Goal: Transaction & Acquisition: Purchase product/service

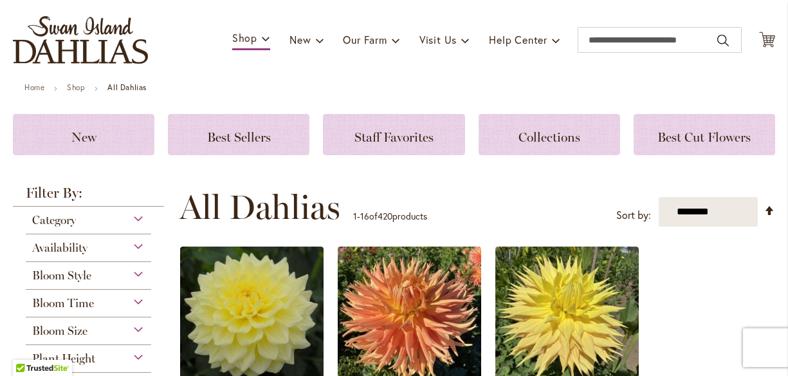
scroll to position [73, 0]
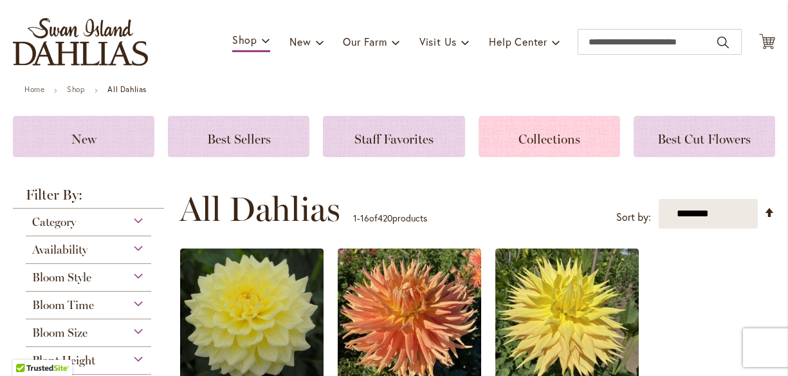
click at [495, 129] on h3 "Collections" at bounding box center [549, 136] width 111 height 14
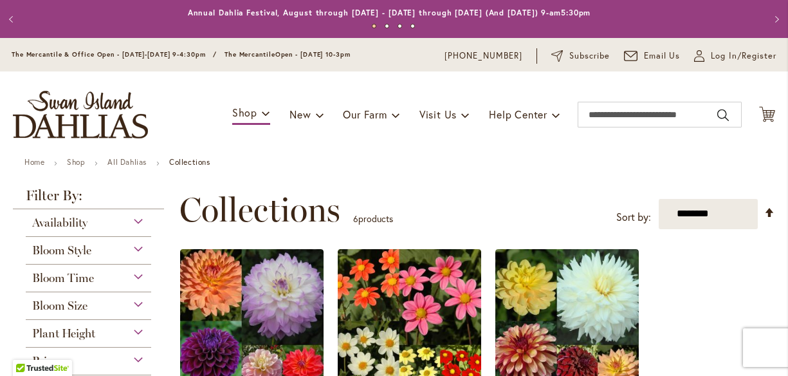
scroll to position [127, 0]
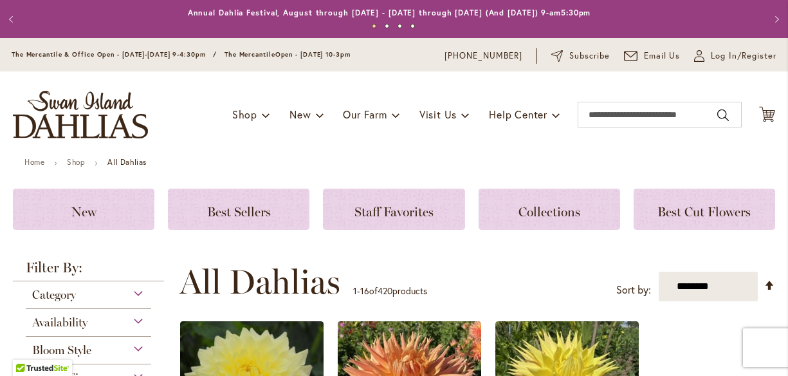
scroll to position [190, 0]
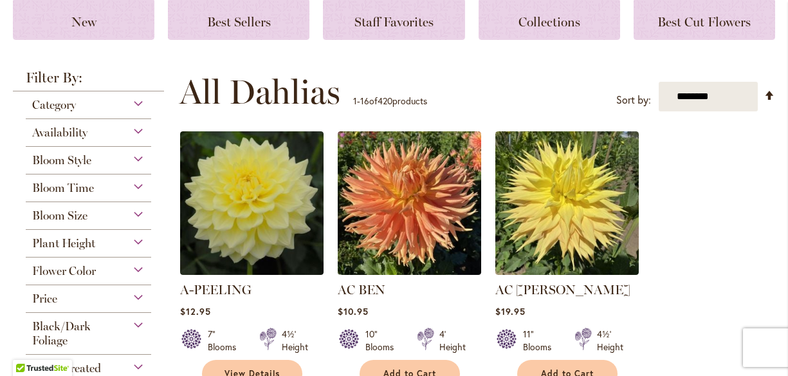
click at [135, 164] on div "Bloom Style" at bounding box center [88, 157] width 125 height 21
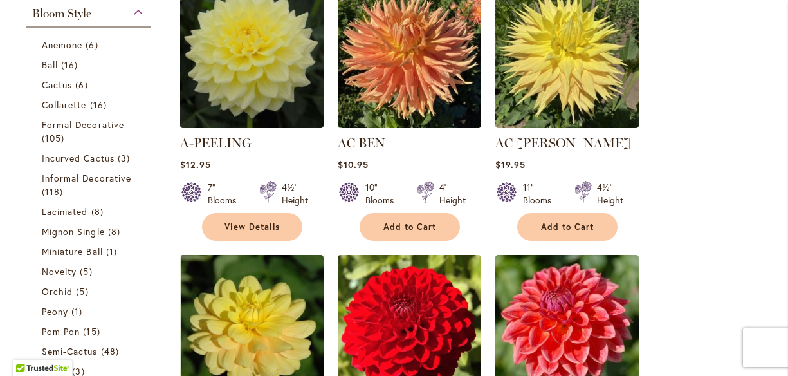
scroll to position [338, 0]
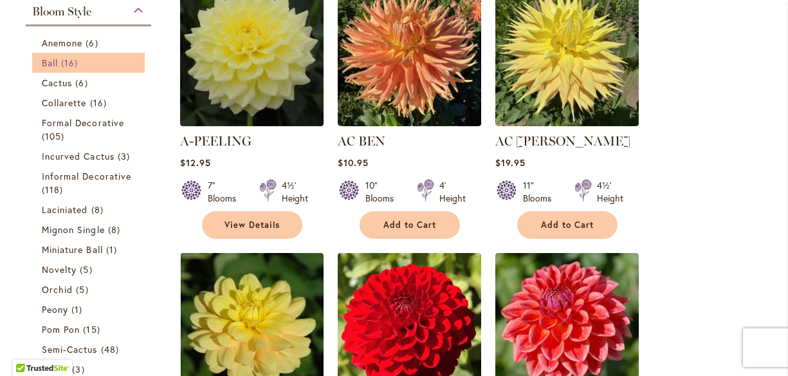
click at [64, 67] on span "16 items" at bounding box center [71, 63] width 20 height 14
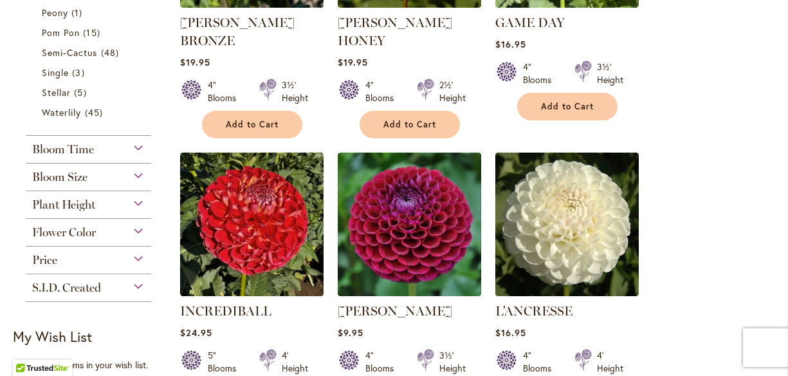
scroll to position [482, 0]
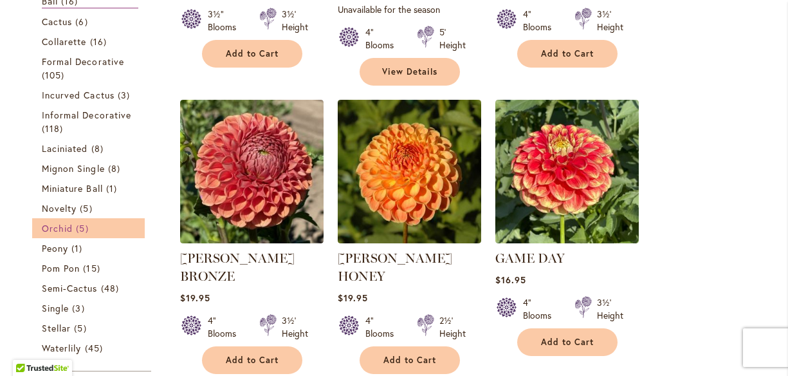
click at [68, 227] on span "Orchid" at bounding box center [57, 228] width 31 height 12
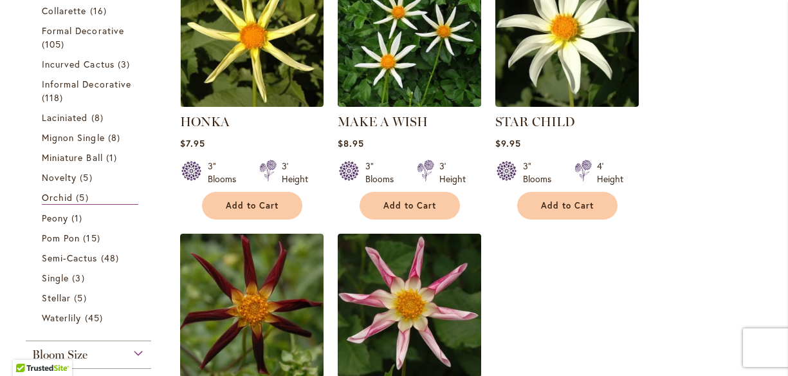
scroll to position [210, 0]
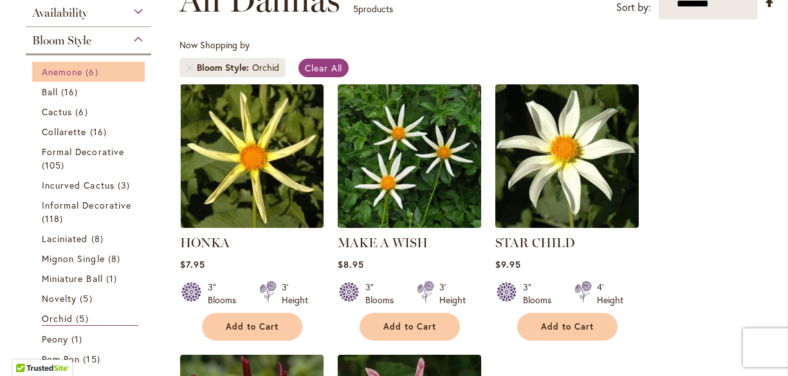
click at [63, 72] on span "Anemone" at bounding box center [62, 72] width 41 height 12
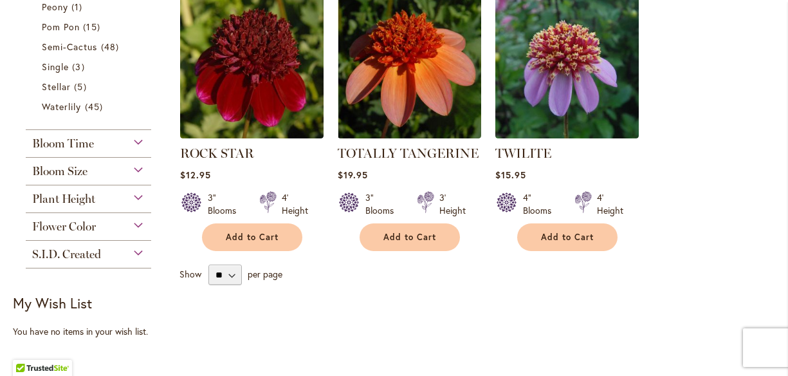
scroll to position [570, 0]
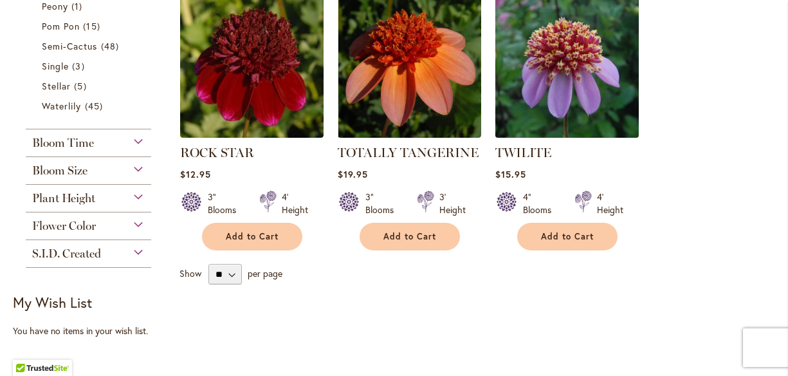
click at [591, 107] on img at bounding box center [566, 65] width 151 height 151
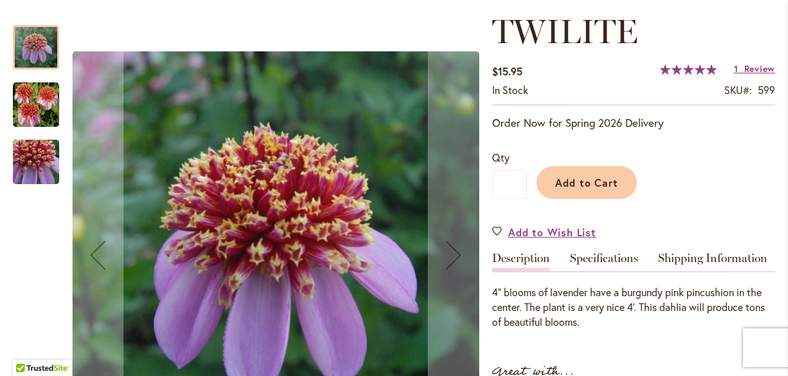
scroll to position [186, 0]
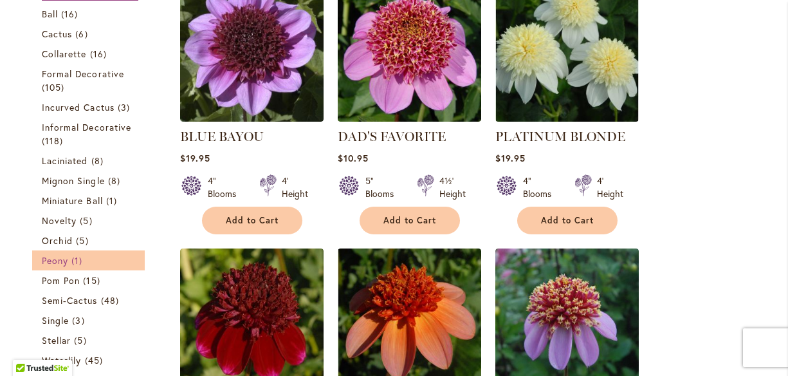
scroll to position [193, 0]
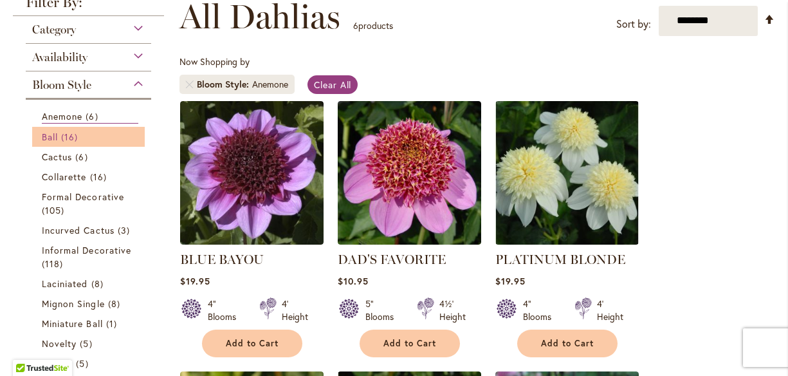
click at [52, 142] on span "Ball" at bounding box center [50, 137] width 16 height 12
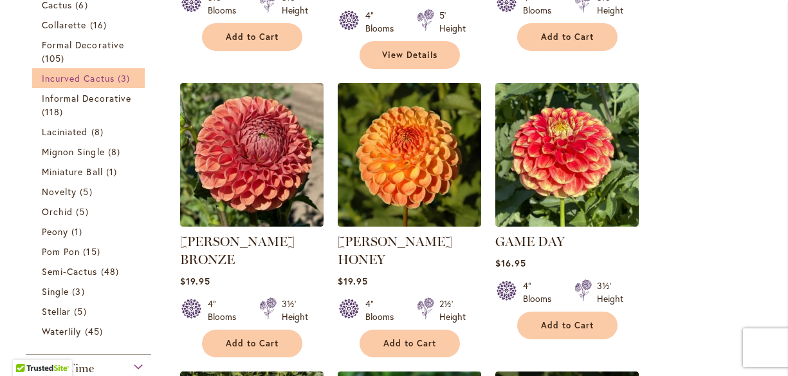
scroll to position [410, 0]
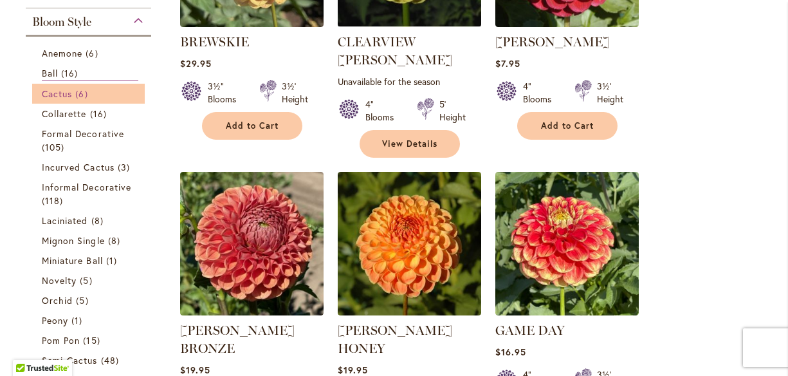
click at [55, 96] on span "Cactus" at bounding box center [57, 93] width 30 height 12
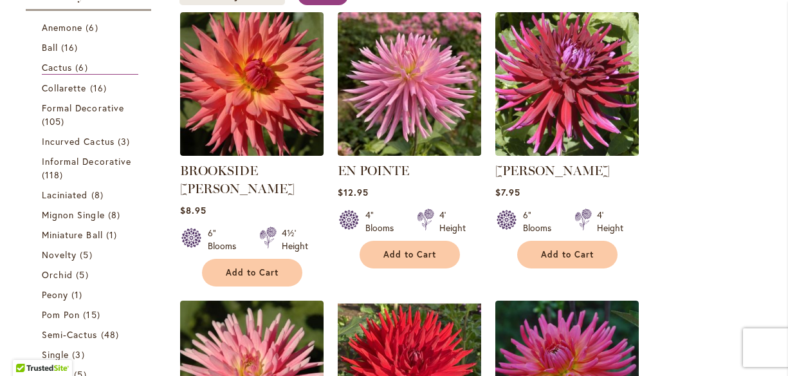
scroll to position [129, 0]
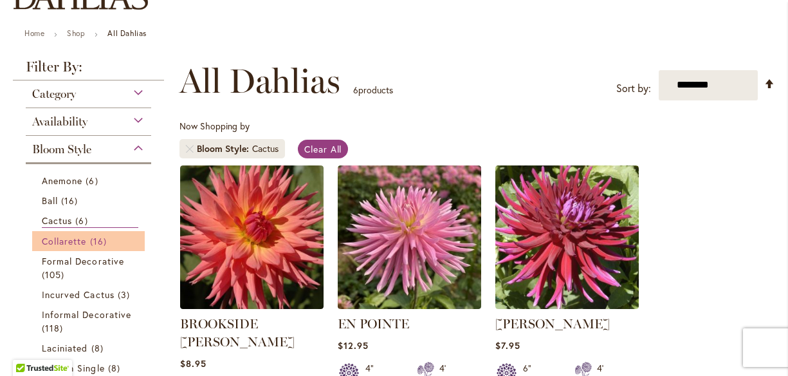
click at [94, 247] on li "Collarette 16 items" at bounding box center [88, 241] width 113 height 20
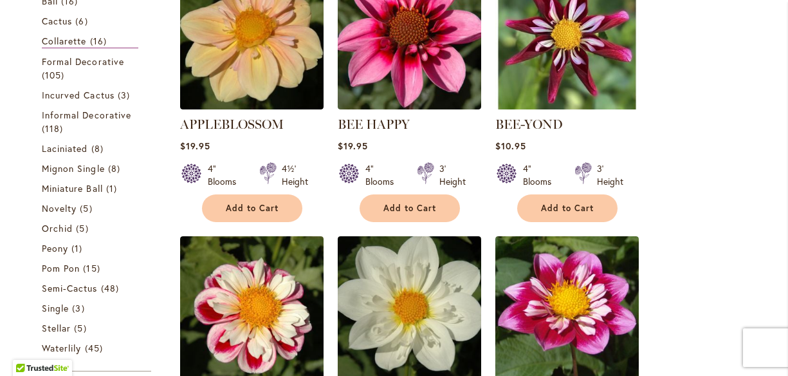
scroll to position [257, 0]
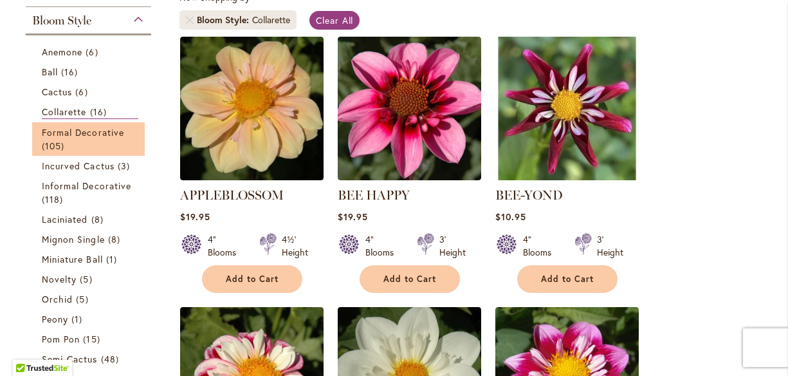
click at [84, 153] on li "Formal Decorative 105 items" at bounding box center [88, 138] width 113 height 33
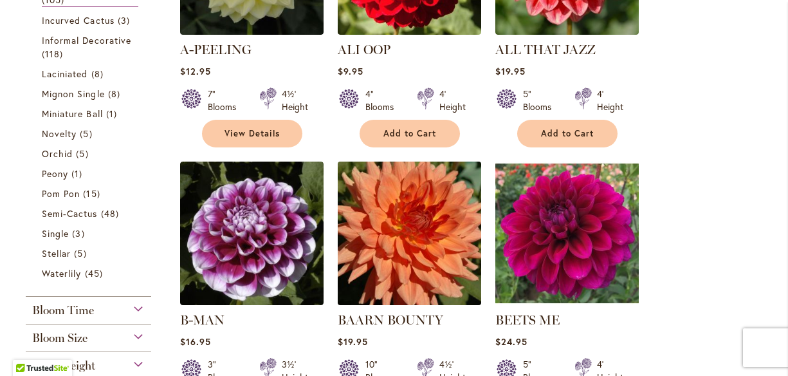
scroll to position [450, 0]
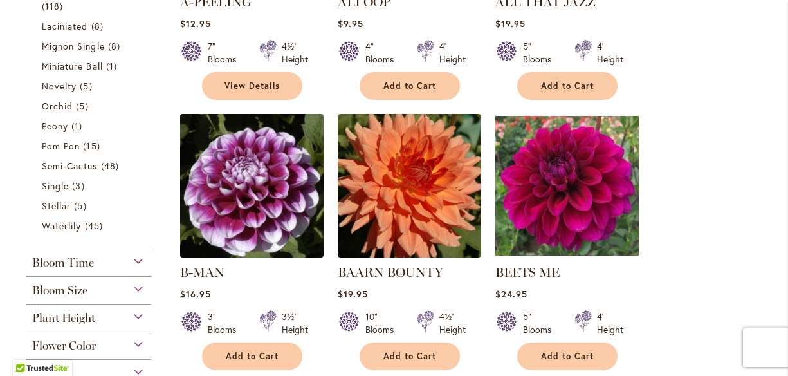
click at [271, 190] on img at bounding box center [251, 185] width 151 height 151
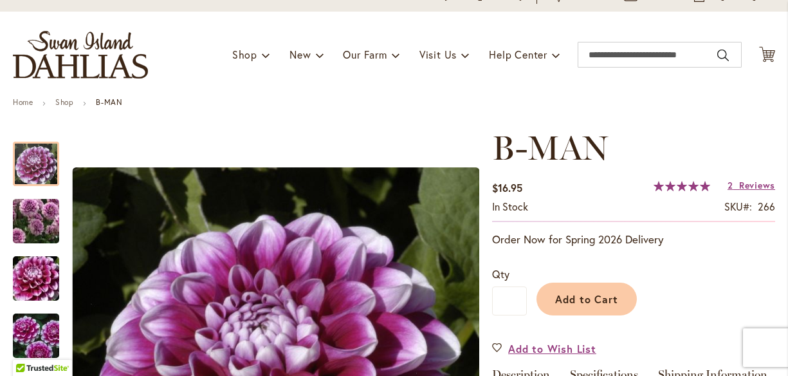
scroll to position [59, 0]
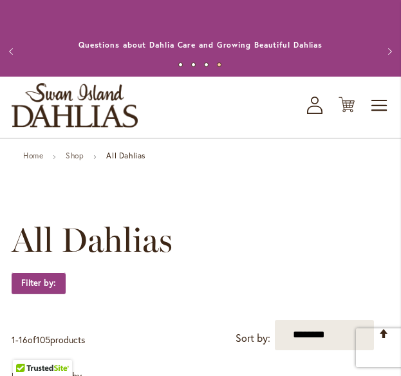
scroll to position [2380, 0]
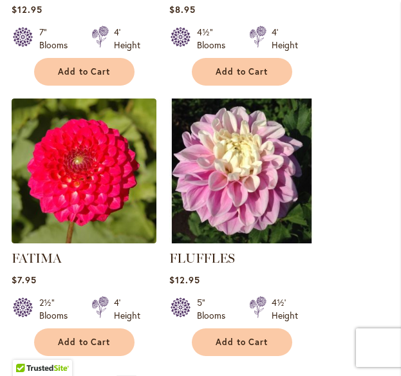
scroll to position [2340, 0]
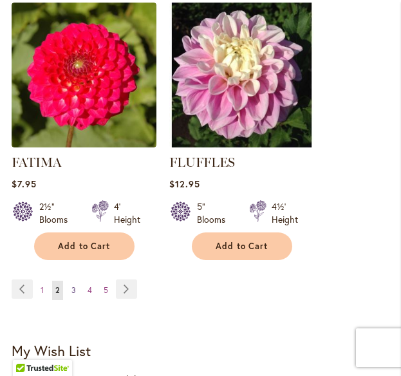
click at [76, 280] on link "Page 3" at bounding box center [73, 289] width 11 height 19
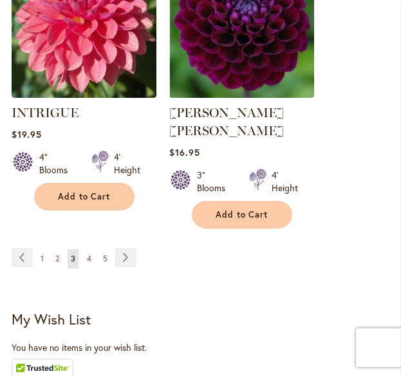
scroll to position [2429, 0]
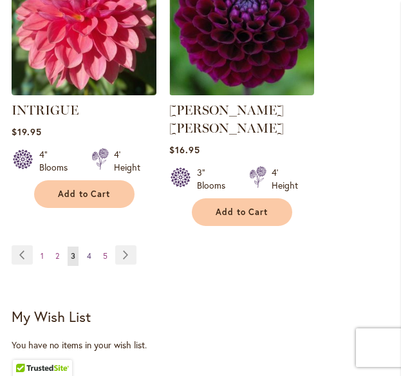
click at [89, 251] on span "4" at bounding box center [89, 256] width 5 height 10
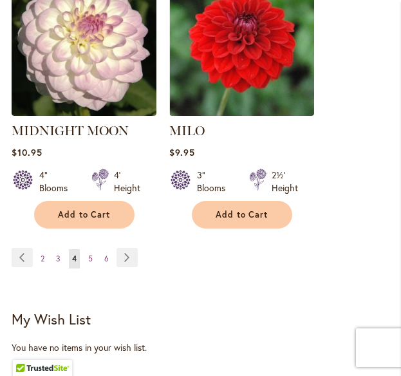
scroll to position [2412, 0]
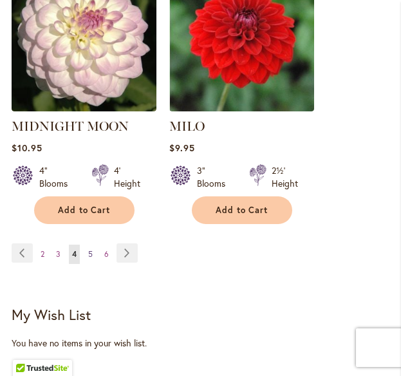
click at [92, 244] on link "Page 5" at bounding box center [90, 253] width 11 height 19
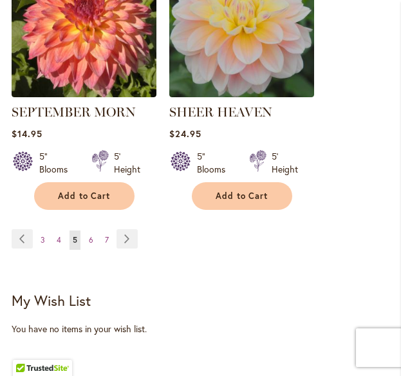
scroll to position [2392, 0]
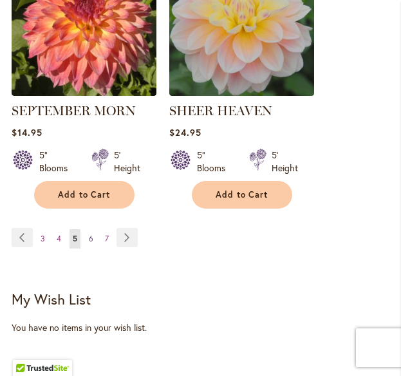
click at [91, 230] on link "Page 6" at bounding box center [91, 238] width 11 height 19
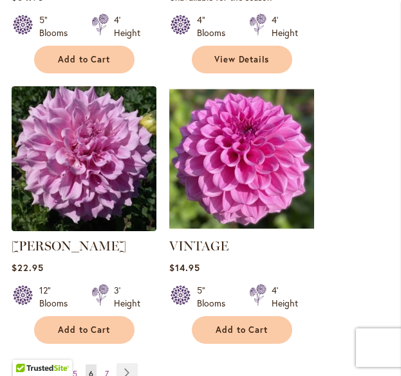
scroll to position [2276, 0]
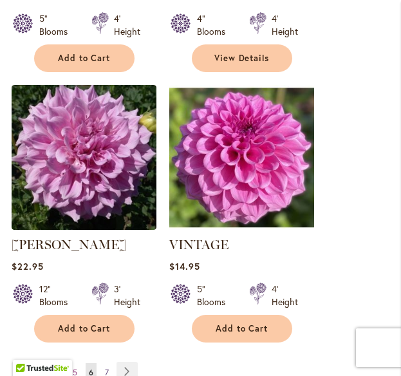
click at [105, 367] on span "7" at bounding box center [107, 372] width 4 height 10
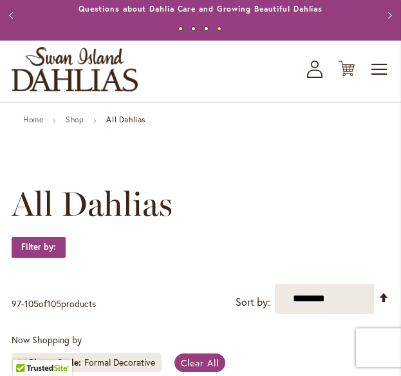
scroll to position [35, 0]
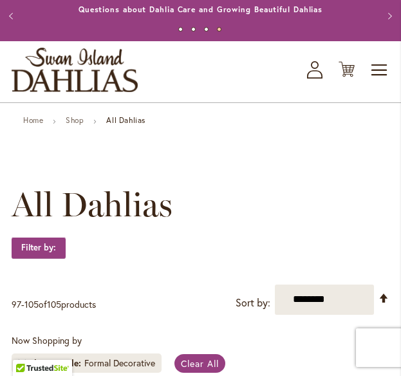
click at [124, 121] on strong "All Dahlias" at bounding box center [125, 120] width 39 height 10
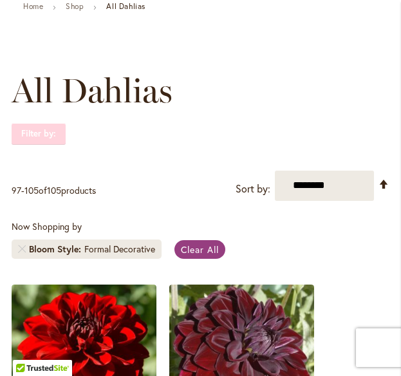
scroll to position [147, 0]
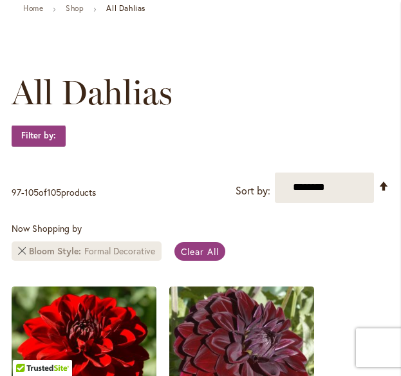
click at [25, 250] on link "Remove Bloom Style Formal Decorative" at bounding box center [22, 251] width 8 height 8
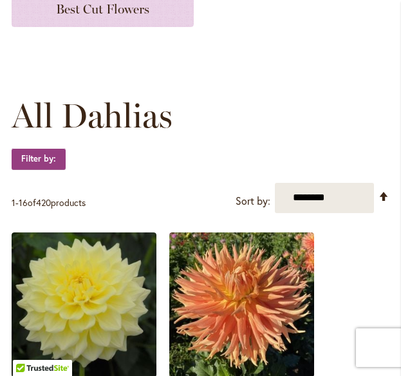
scroll to position [306, 0]
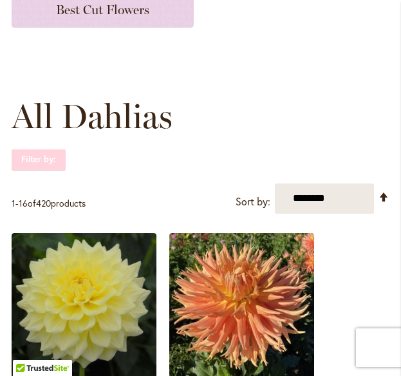
click at [62, 168] on strong "Filter by:" at bounding box center [39, 160] width 54 height 22
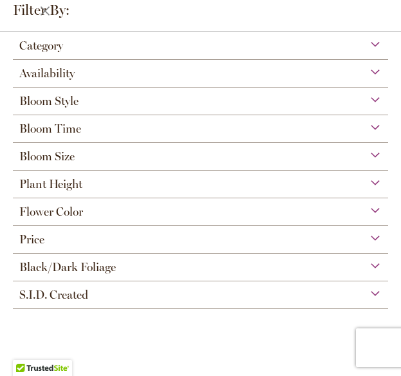
click at [112, 46] on div "Category" at bounding box center [200, 42] width 375 height 21
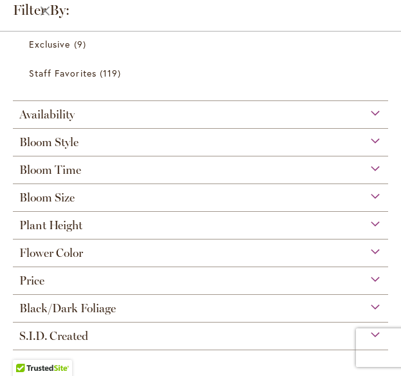
scroll to position [401, 0]
click at [342, 145] on div "Bloom Style" at bounding box center [200, 139] width 375 height 21
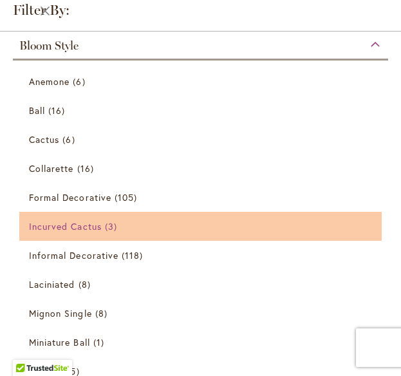
click at [87, 234] on link "Incurved Cactus 3 items" at bounding box center [202, 226] width 346 height 23
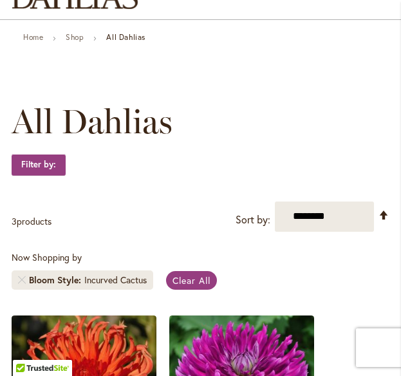
scroll to position [106, 0]
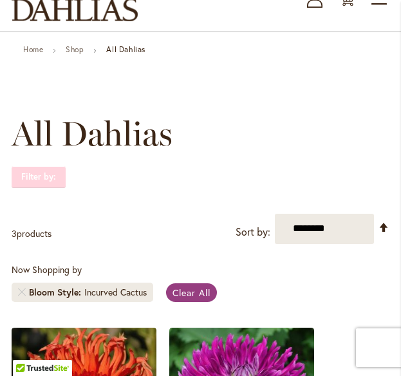
click at [35, 176] on strong "Filter by:" at bounding box center [39, 177] width 54 height 22
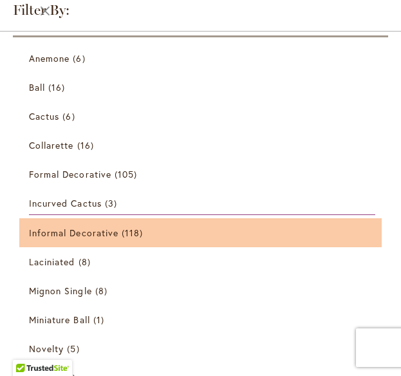
scroll to position [51, 0]
click at [54, 228] on span "Informal Decorative" at bounding box center [73, 232] width 89 height 12
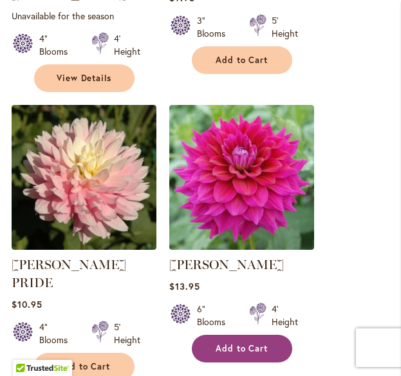
scroll to position [2299, 0]
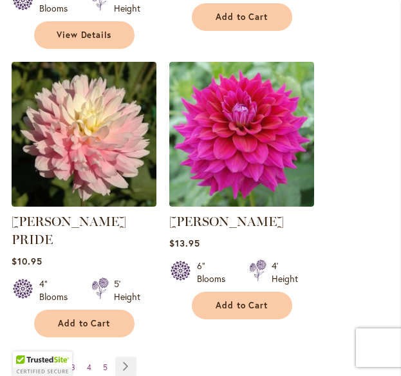
click at [52, 358] on link "Page 2" at bounding box center [57, 367] width 10 height 19
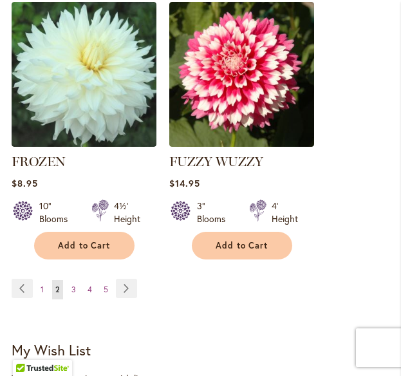
scroll to position [2361, 0]
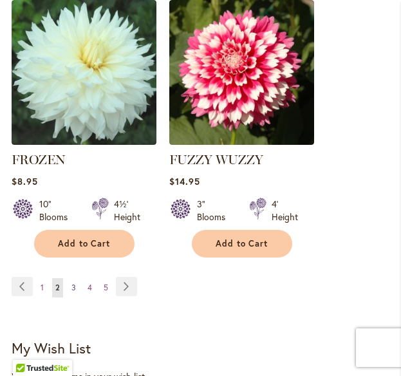
click at [75, 286] on span "3" at bounding box center [73, 287] width 5 height 10
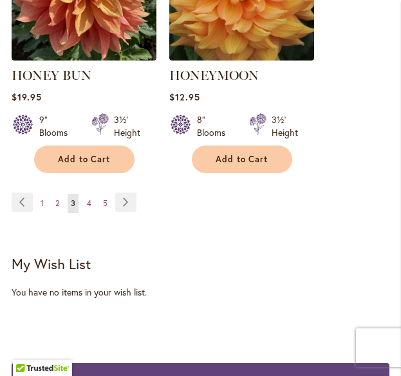
scroll to position [2465, 0]
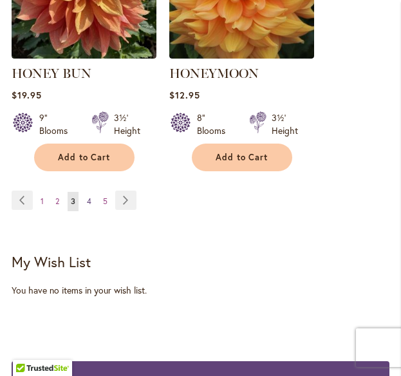
click at [87, 196] on span "4" at bounding box center [89, 201] width 5 height 10
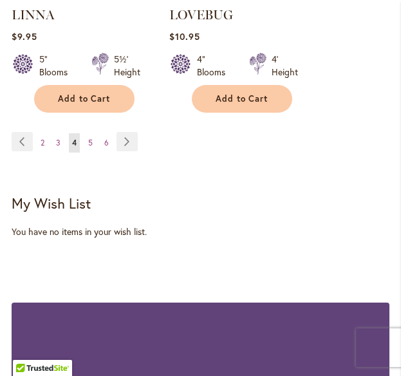
scroll to position [2492, 0]
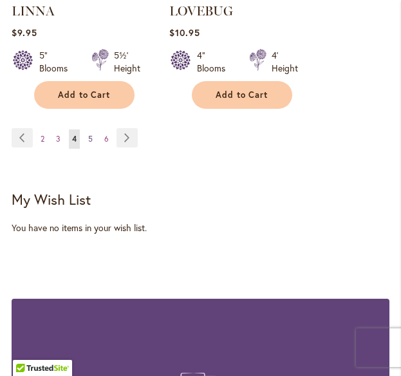
click at [95, 129] on link "Page 5" at bounding box center [90, 138] width 11 height 19
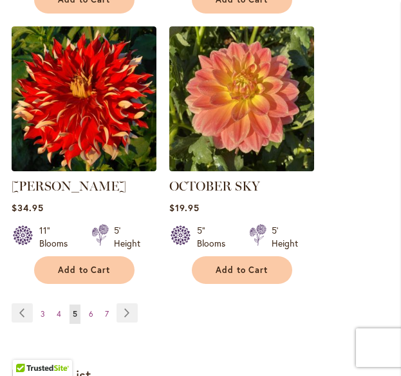
scroll to position [2340, 0]
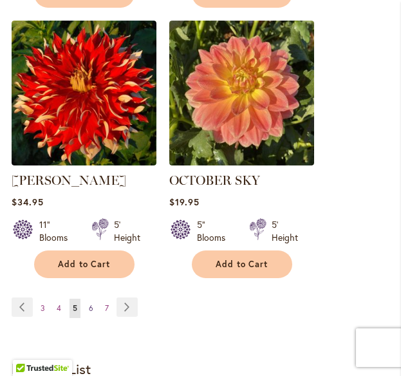
click at [93, 298] on link "Page 6" at bounding box center [91, 307] width 11 height 19
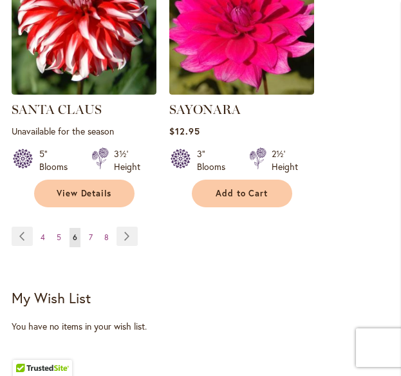
scroll to position [2405, 0]
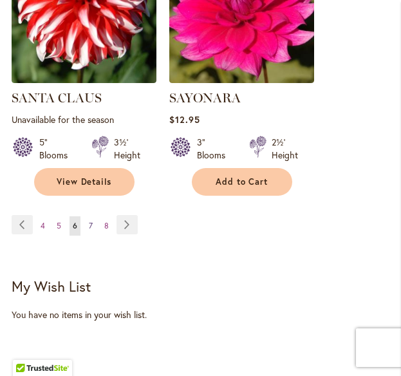
click at [93, 216] on link "Page 7" at bounding box center [91, 225] width 10 height 19
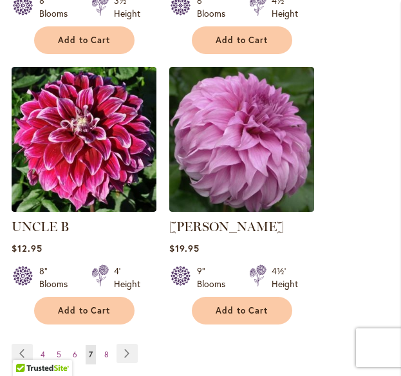
scroll to position [2340, 0]
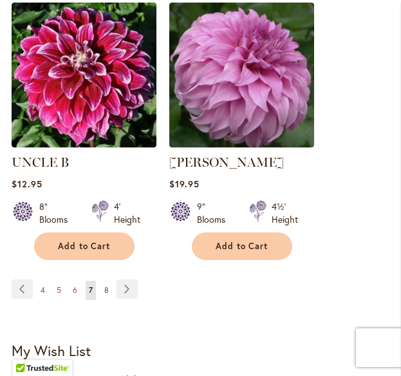
click at [104, 280] on link "Page 8" at bounding box center [106, 289] width 11 height 19
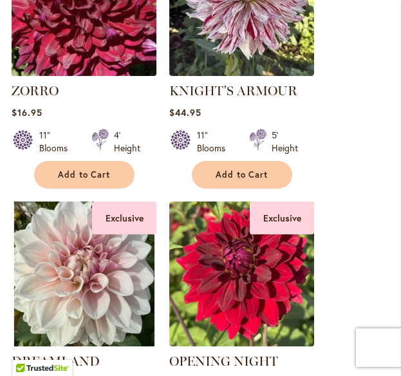
scroll to position [772, 0]
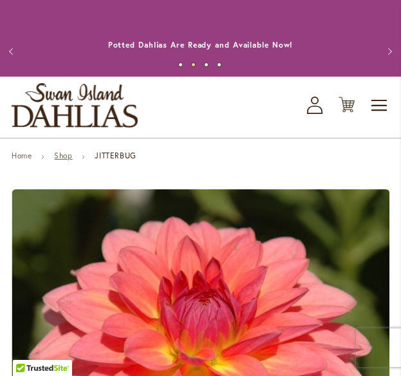
click at [72, 156] on link "Shop" at bounding box center [63, 156] width 18 height 10
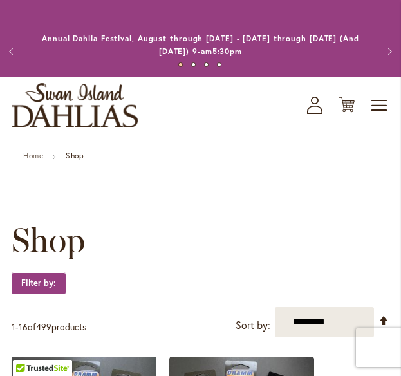
click at [315, 102] on icon "My Account" at bounding box center [314, 104] width 15 height 17
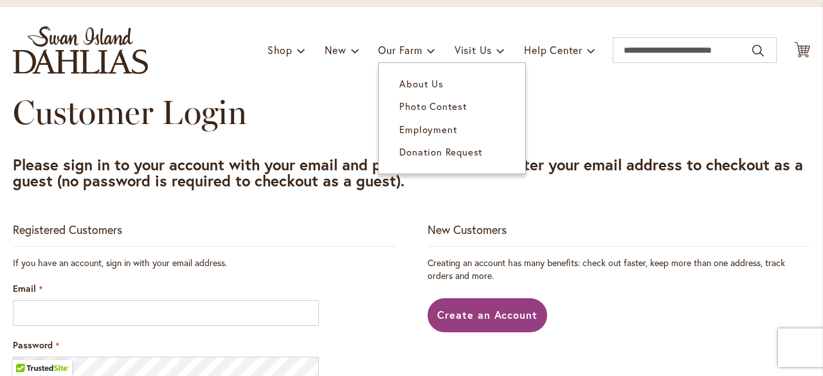
scroll to position [129, 0]
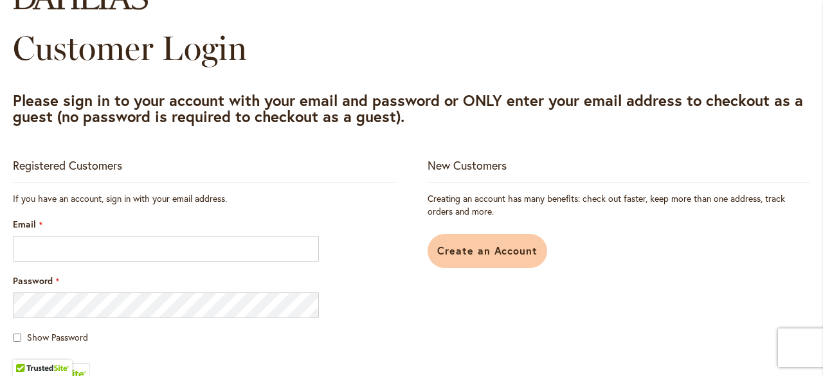
click at [400, 236] on link "Create an Account" at bounding box center [488, 251] width 120 height 34
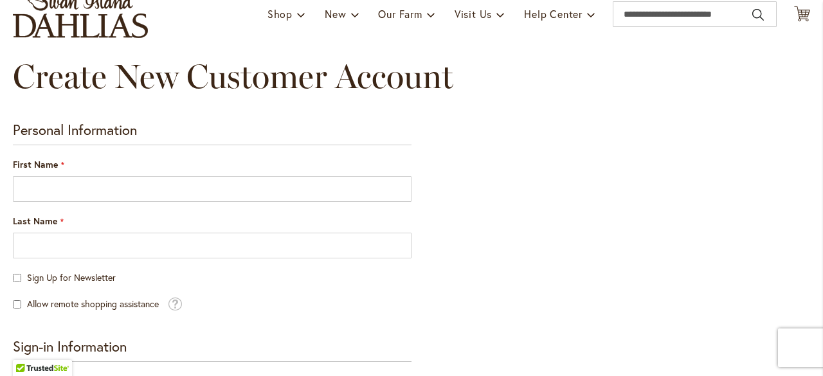
scroll to position [129, 0]
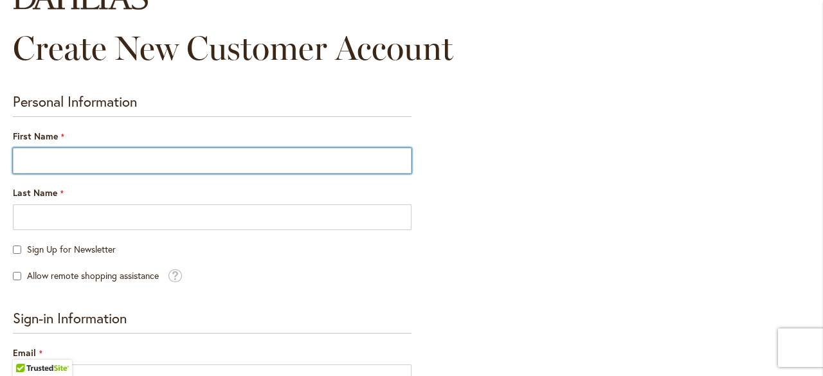
click at [271, 164] on input "First Name" at bounding box center [212, 161] width 399 height 26
type input "*****"
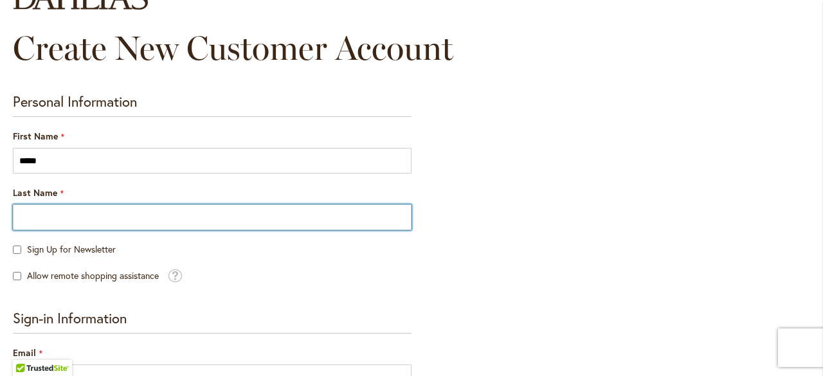
type input "********"
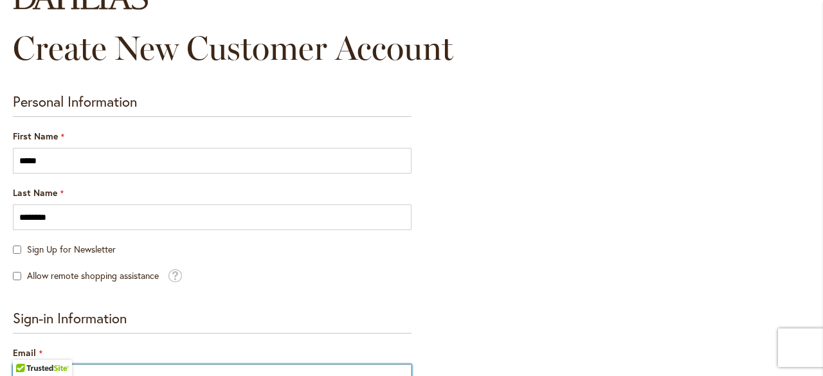
type input "**********"
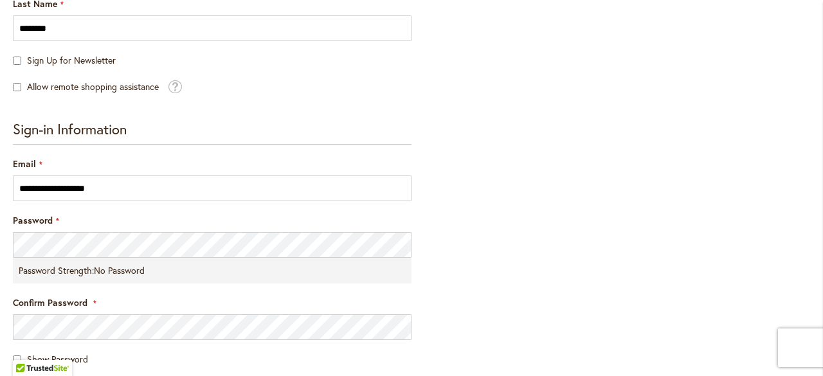
scroll to position [322, 0]
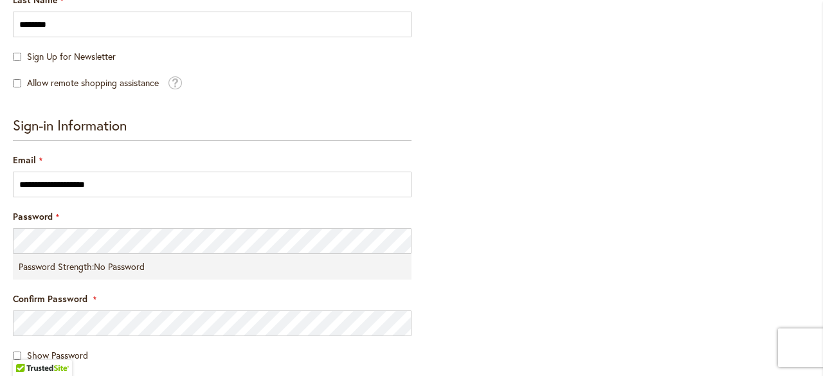
click at [96, 59] on span "Sign Up for Newsletter" at bounding box center [71, 56] width 89 height 12
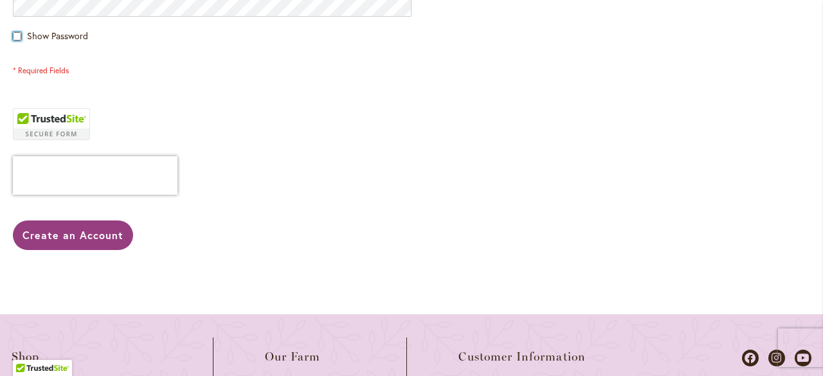
scroll to position [643, 0]
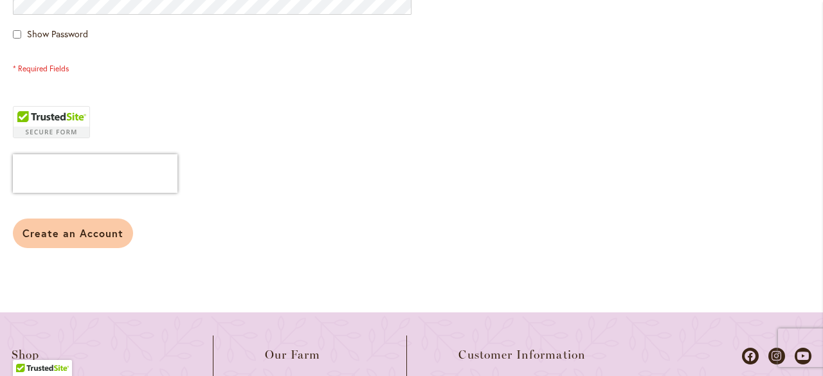
click at [77, 234] on span "Create an Account" at bounding box center [73, 233] width 101 height 14
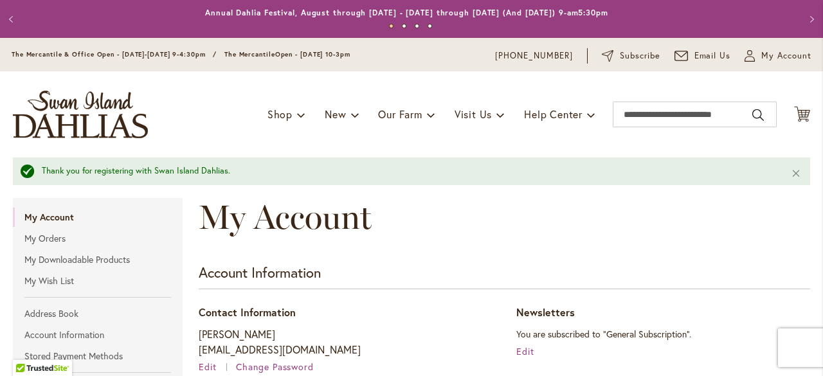
scroll to position [64, 0]
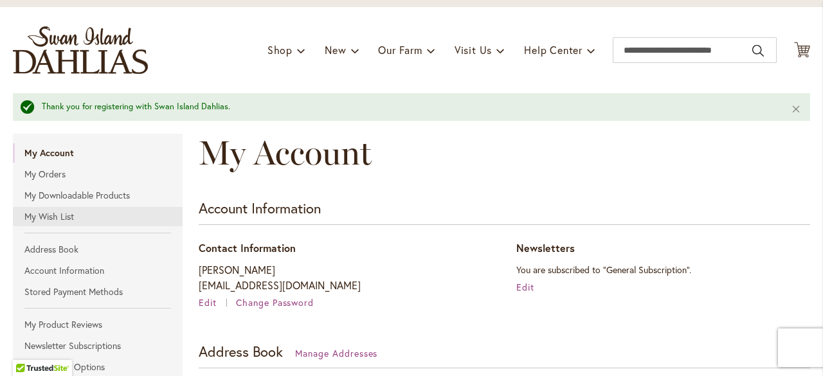
click at [46, 215] on link "My Wish List" at bounding box center [98, 216] width 170 height 19
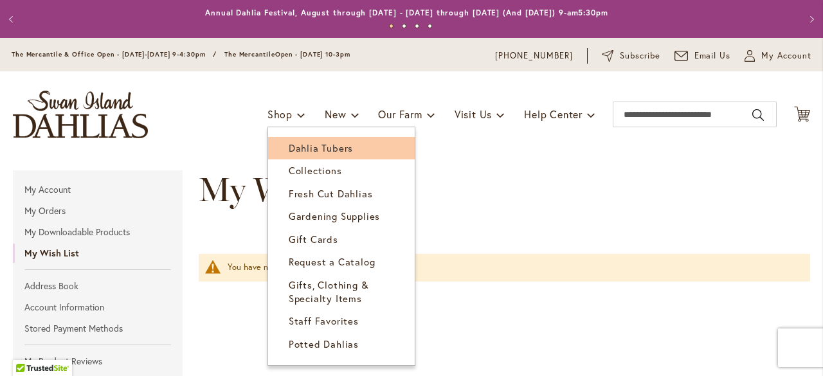
click at [289, 150] on span "Dahlia Tubers" at bounding box center [321, 148] width 64 height 13
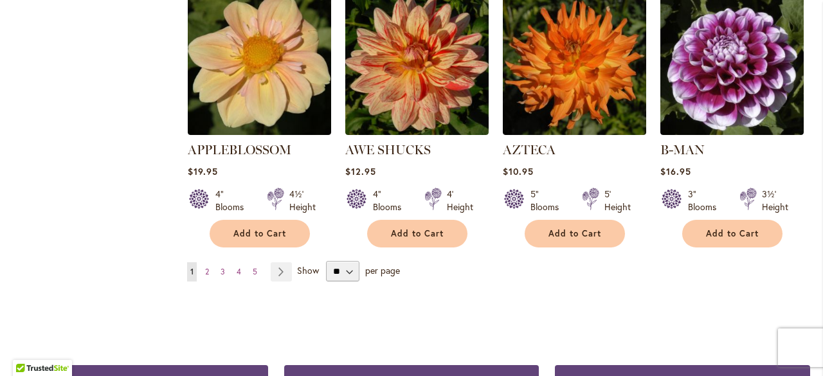
scroll to position [1287, 0]
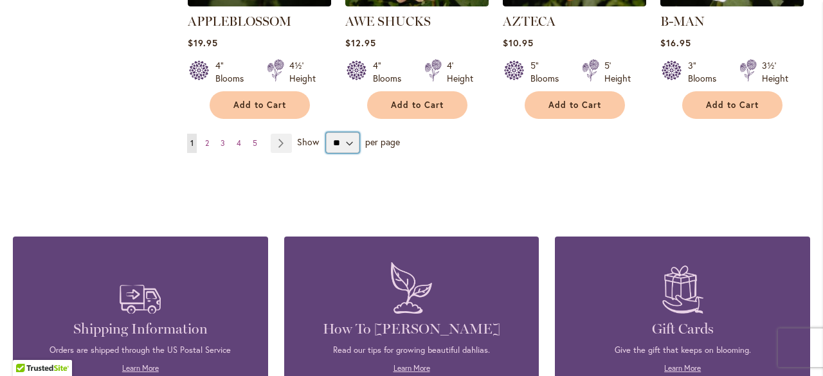
click at [348, 133] on select "** ** ** **" at bounding box center [343, 143] width 34 height 21
select select "**"
click at [326, 133] on select "** ** ** **" at bounding box center [343, 143] width 34 height 21
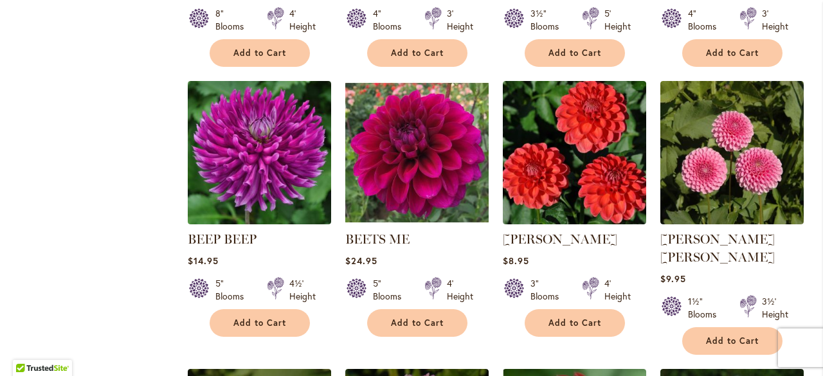
scroll to position [2212, 0]
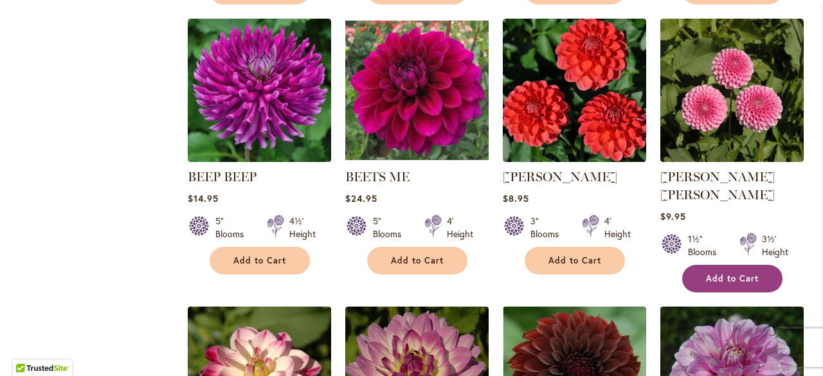
click at [743, 273] on span "Add to Cart" at bounding box center [732, 278] width 53 height 11
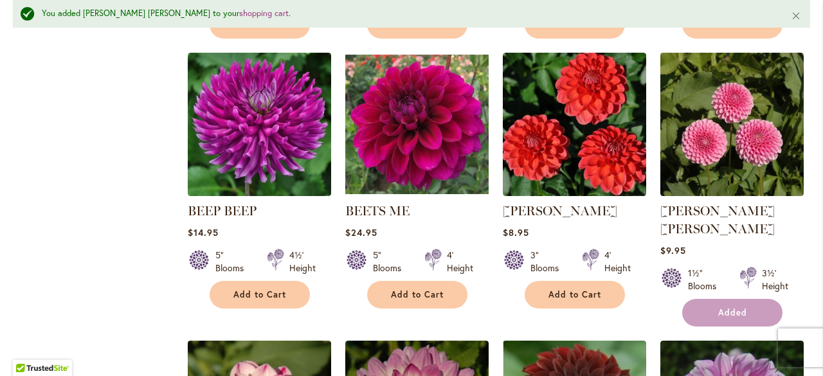
scroll to position [2246, 0]
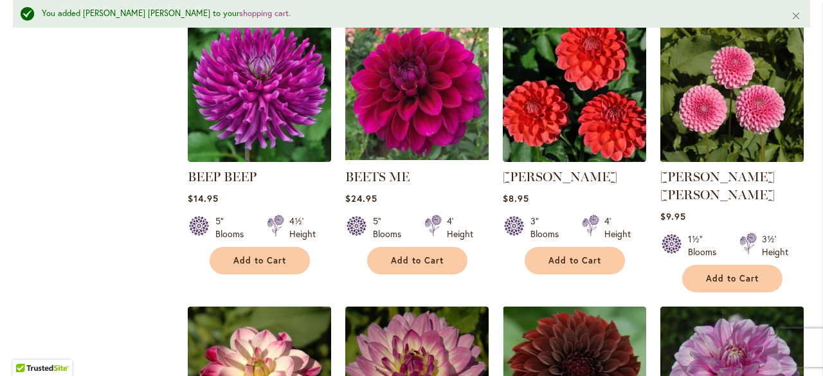
click at [699, 116] on img at bounding box center [732, 90] width 151 height 151
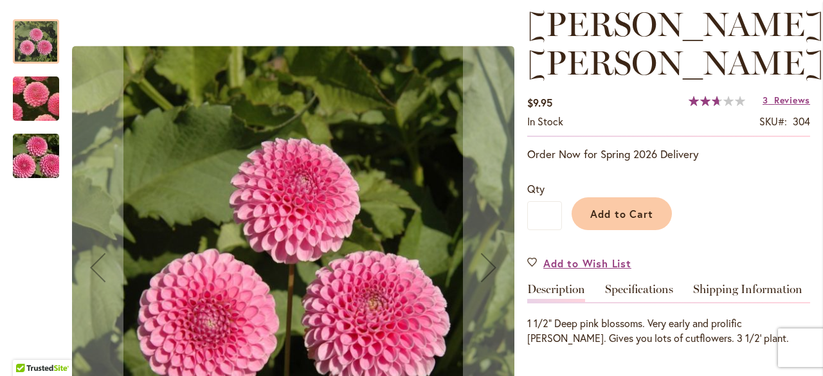
scroll to position [193, 0]
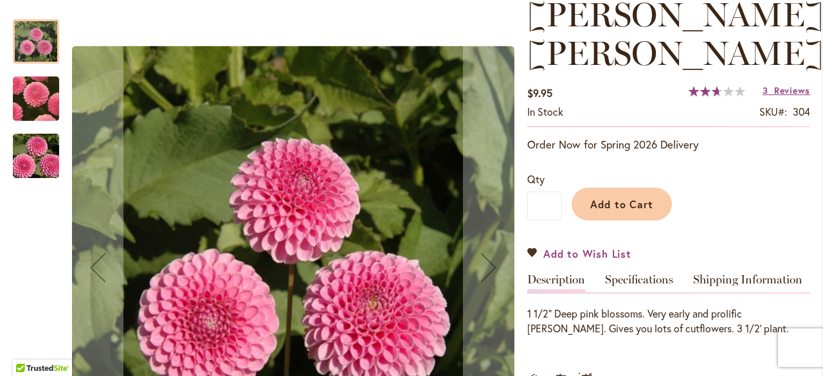
click at [531, 246] on link "Add to Wish List" at bounding box center [580, 253] width 104 height 15
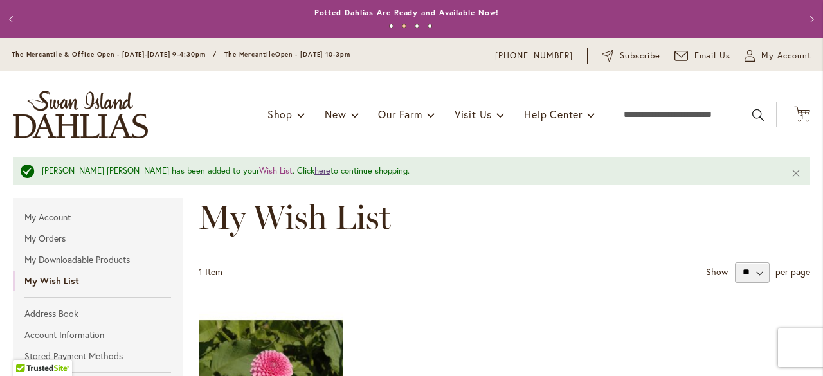
click at [315, 174] on link "here" at bounding box center [323, 170] width 16 height 11
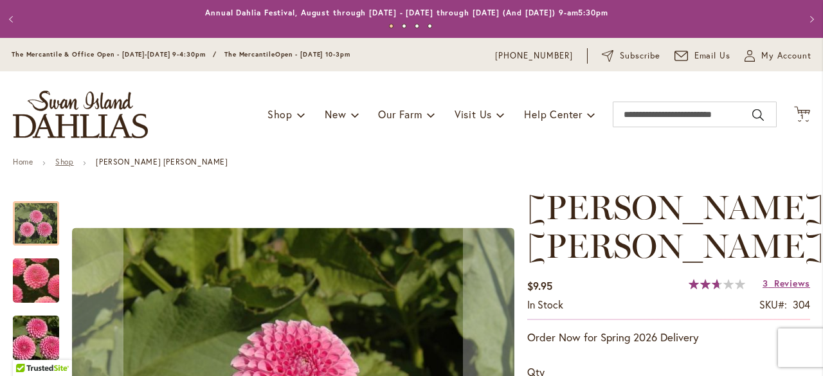
click at [68, 160] on link "Shop" at bounding box center [64, 162] width 18 height 10
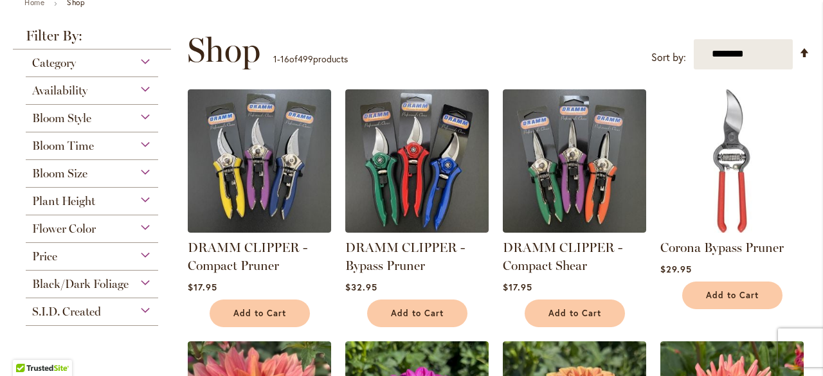
scroll to position [153, 0]
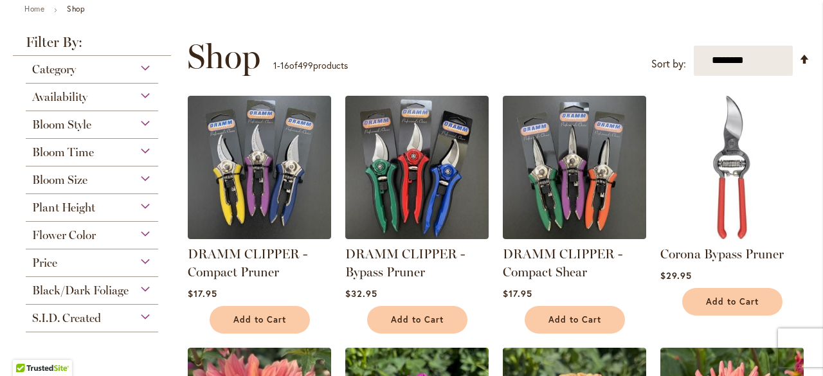
click at [62, 72] on span "Category" at bounding box center [54, 69] width 44 height 14
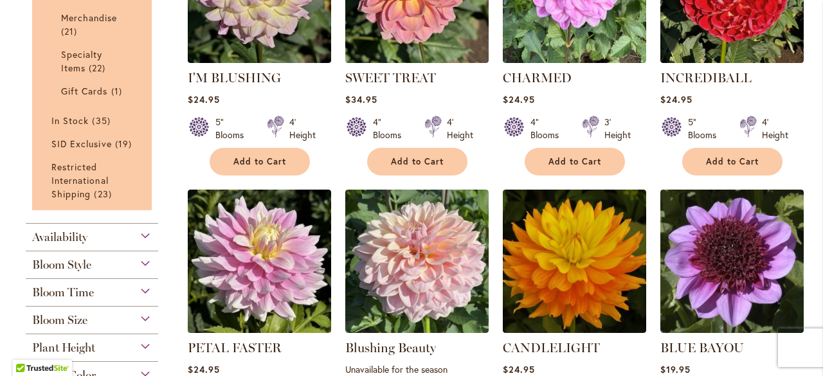
scroll to position [980, 0]
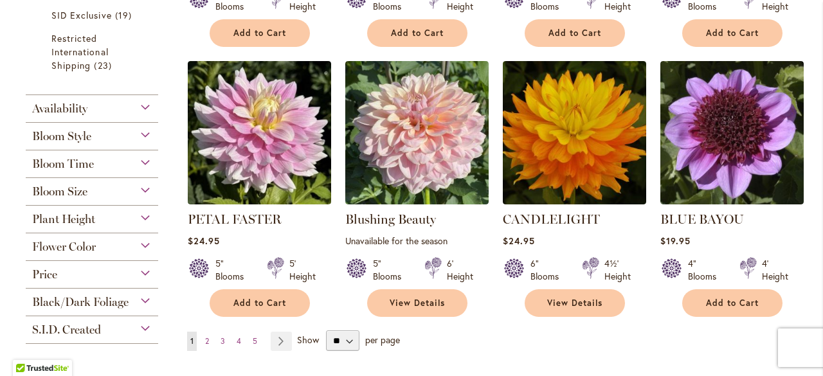
click at [92, 134] on div "Bloom Style" at bounding box center [92, 133] width 133 height 21
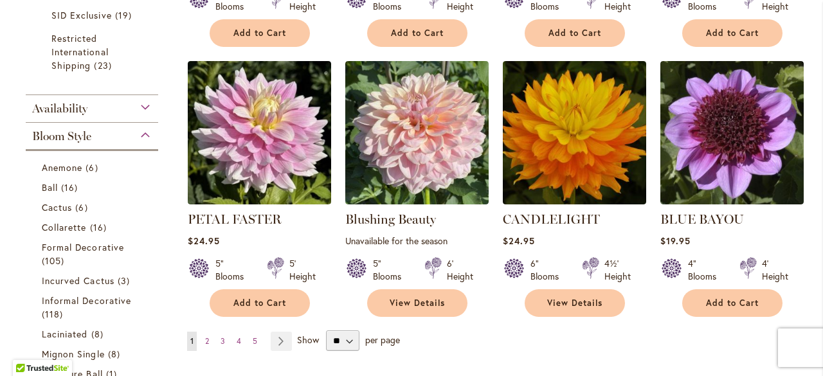
scroll to position [1103, 0]
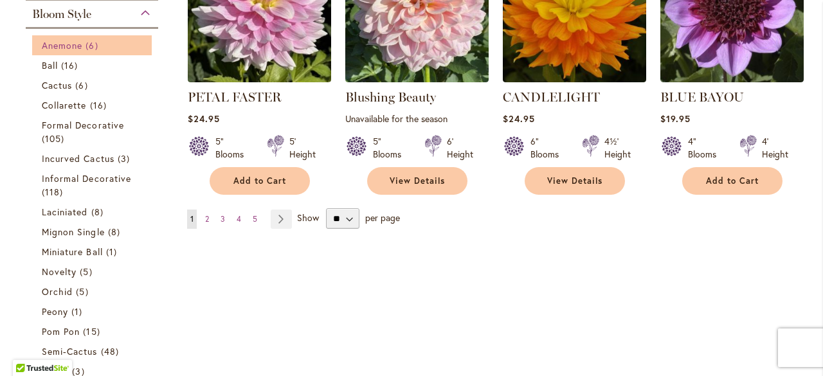
click at [89, 48] on span "6 items" at bounding box center [93, 46] width 15 height 14
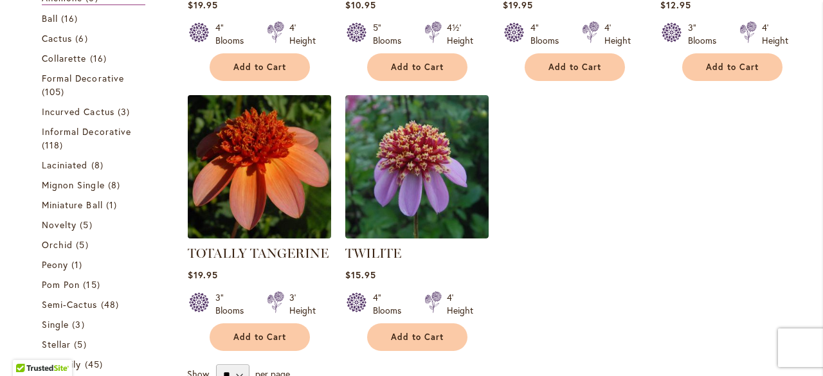
scroll to position [475, 0]
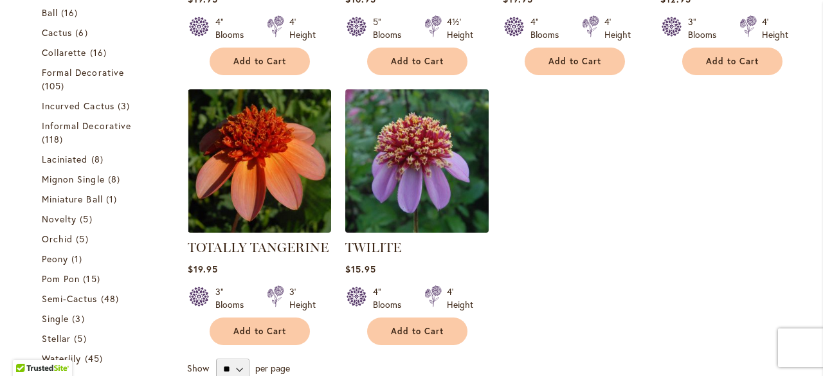
click at [371, 150] on img at bounding box center [417, 161] width 151 height 151
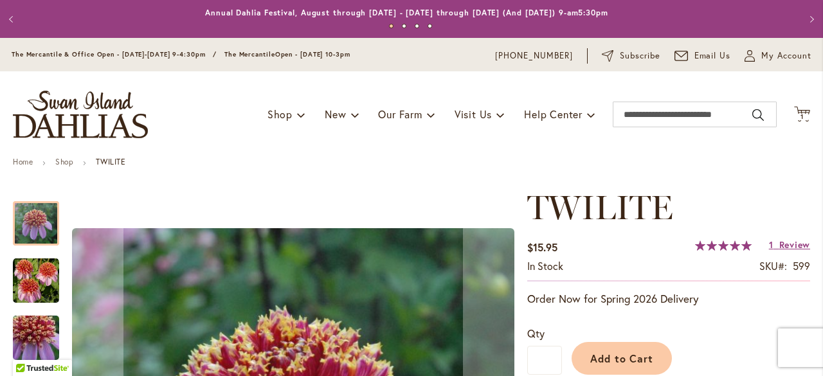
scroll to position [129, 0]
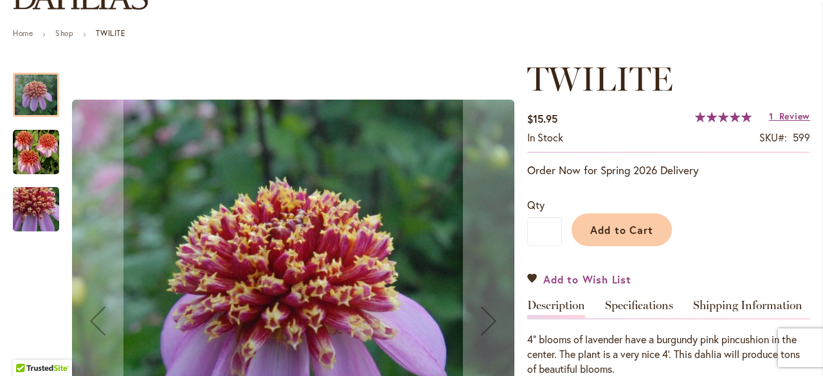
click at [535, 276] on link "Add to Wish List" at bounding box center [580, 279] width 104 height 15
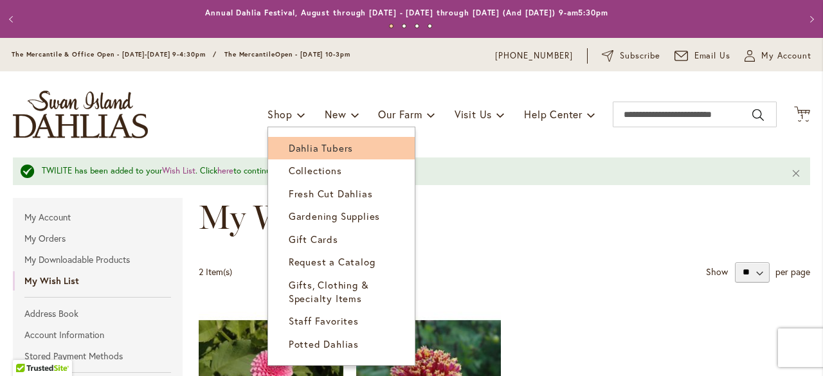
click at [275, 150] on link "Dahlia Tubers" at bounding box center [341, 148] width 147 height 23
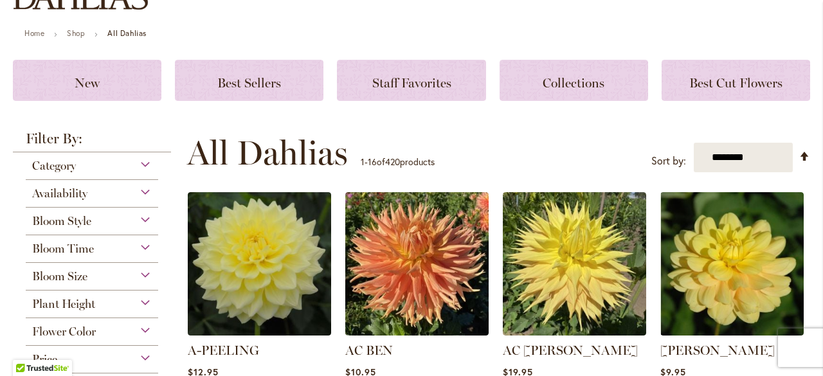
click at [95, 222] on div "Bloom Style" at bounding box center [92, 218] width 133 height 21
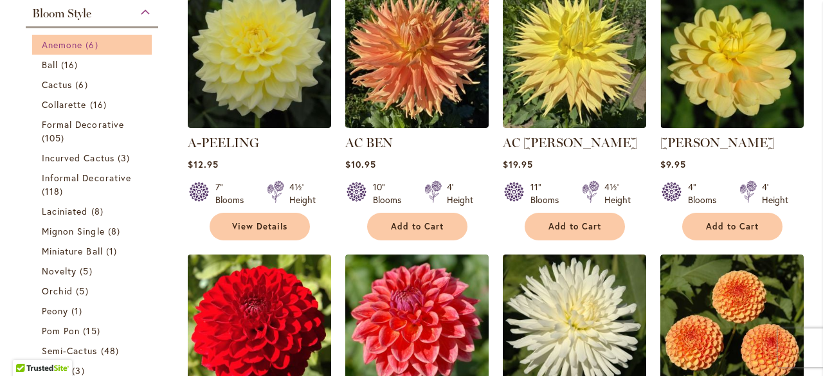
click at [76, 48] on span "Anemone" at bounding box center [62, 45] width 41 height 12
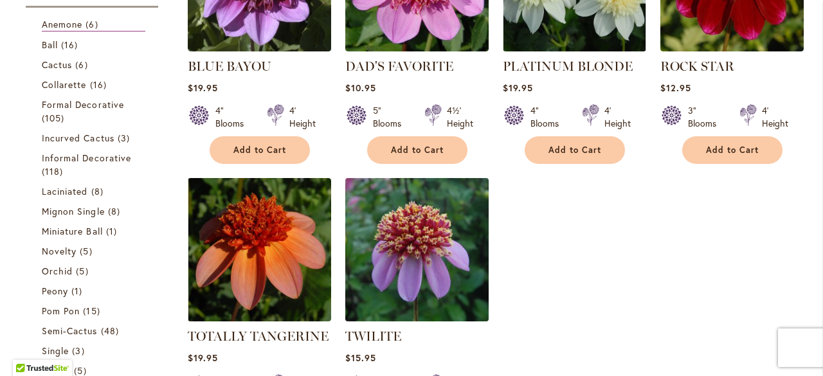
scroll to position [515, 0]
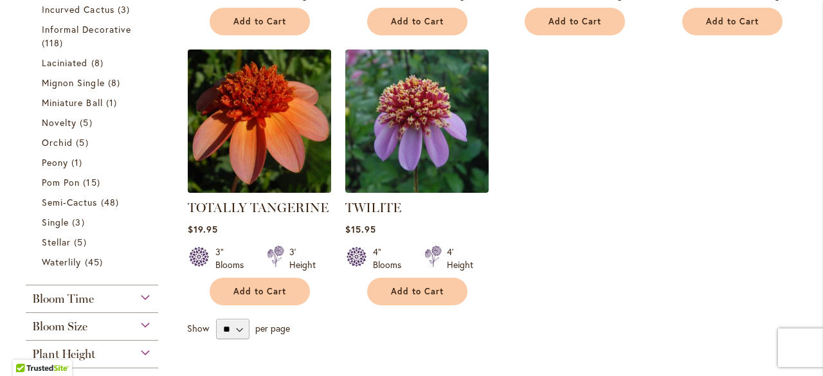
click at [235, 172] on img at bounding box center [259, 121] width 151 height 151
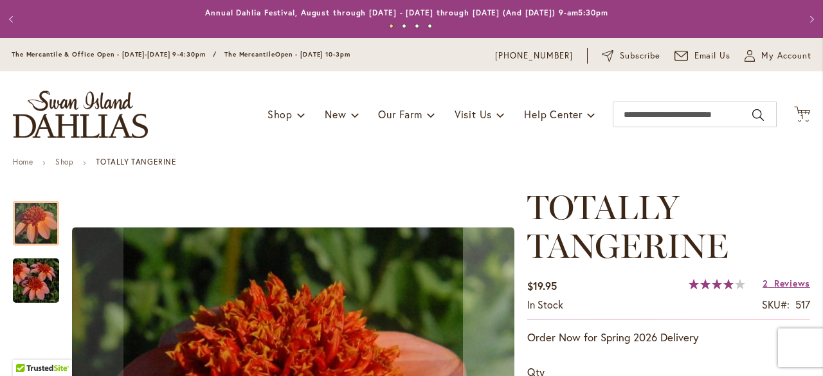
scroll to position [129, 0]
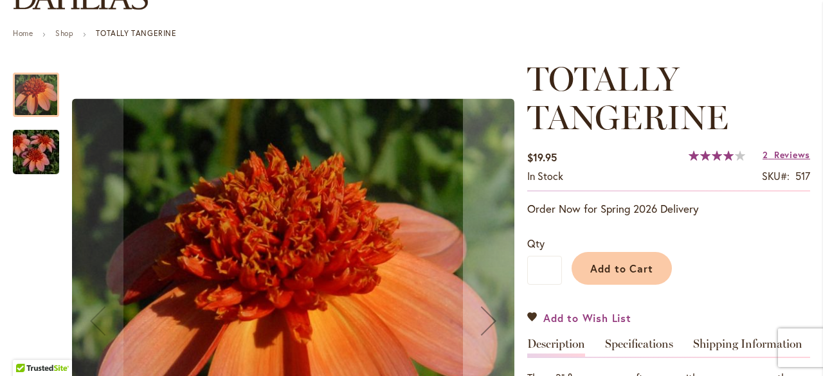
click at [531, 315] on link "Add to Wish List" at bounding box center [580, 318] width 104 height 15
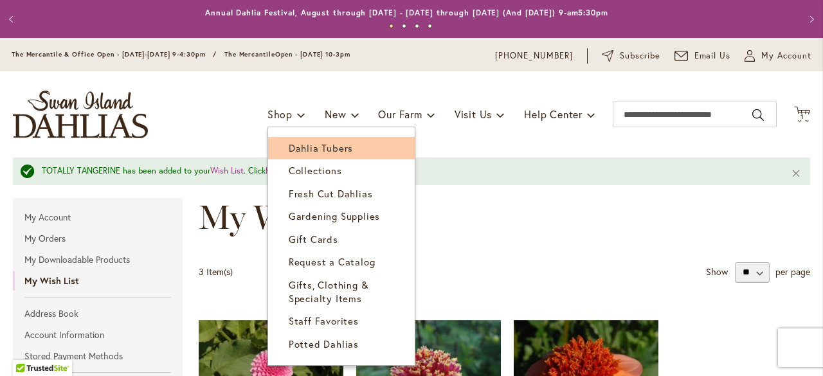
click at [289, 147] on span "Dahlia Tubers" at bounding box center [321, 148] width 64 height 13
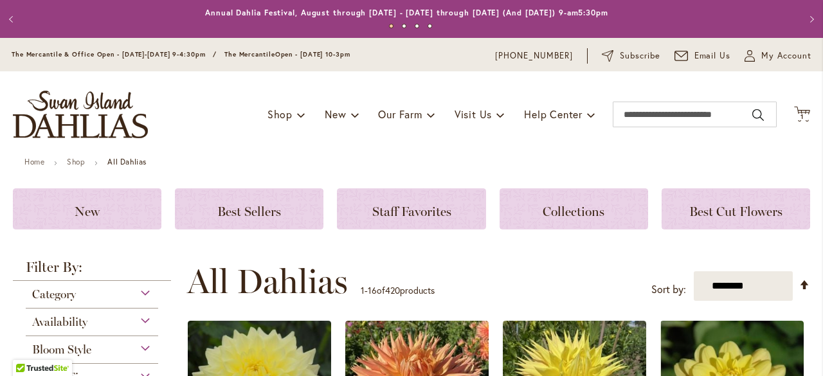
scroll to position [129, 0]
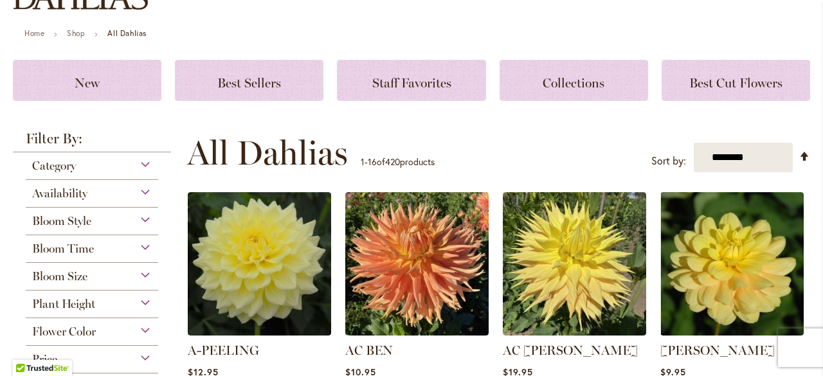
click at [121, 219] on div "Bloom Style" at bounding box center [92, 218] width 133 height 21
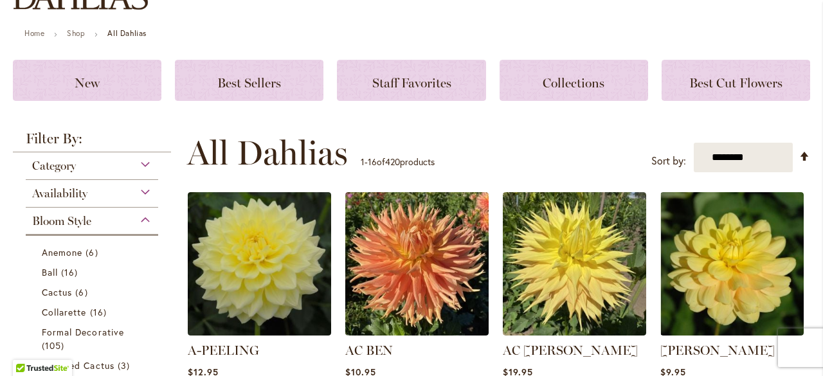
scroll to position [336, 0]
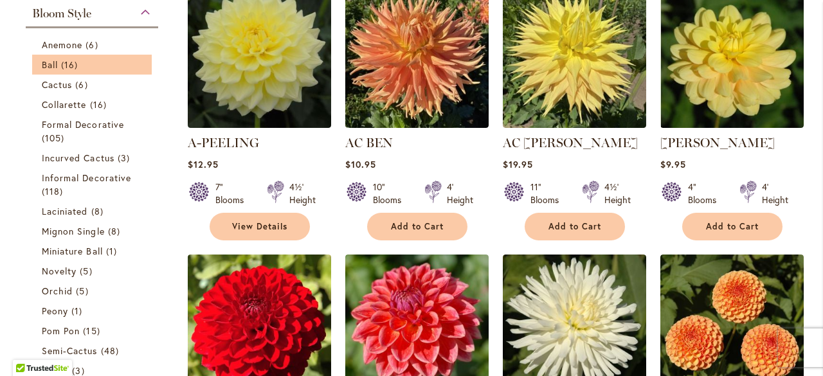
click at [38, 73] on li "Ball 16 items" at bounding box center [92, 65] width 120 height 20
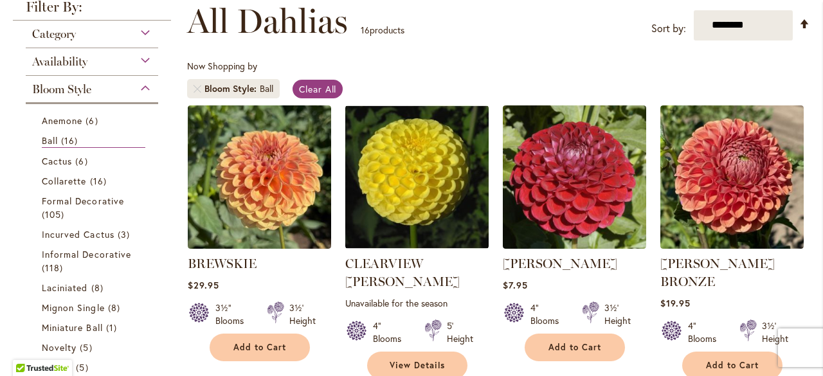
scroll to position [129, 0]
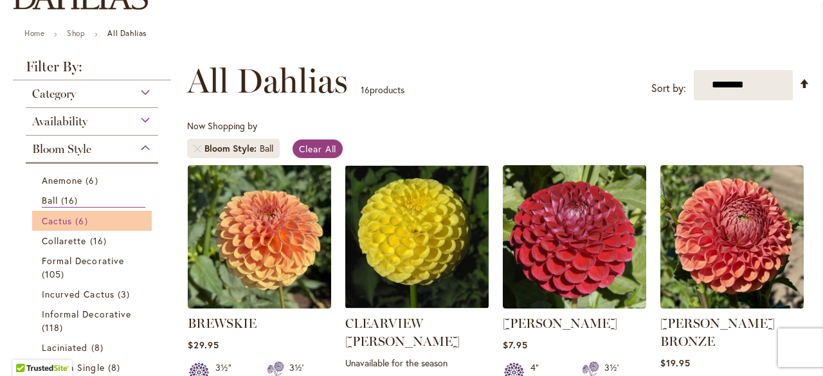
click at [91, 222] on link "Cactus 6 items" at bounding box center [94, 221] width 104 height 14
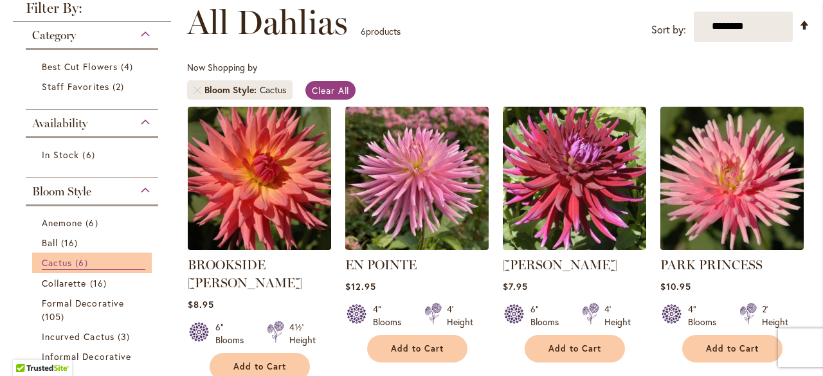
scroll to position [257, 0]
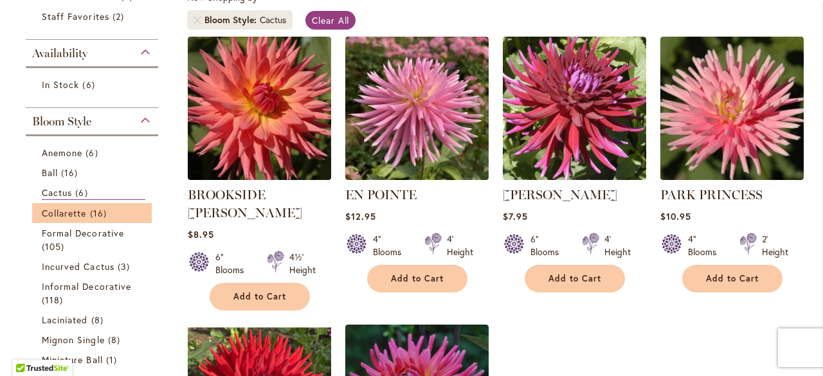
click at [92, 204] on li "Collarette 16 items" at bounding box center [92, 213] width 120 height 20
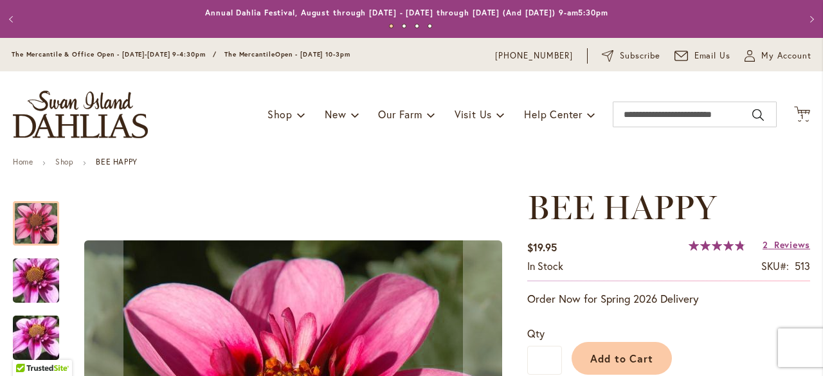
scroll to position [129, 0]
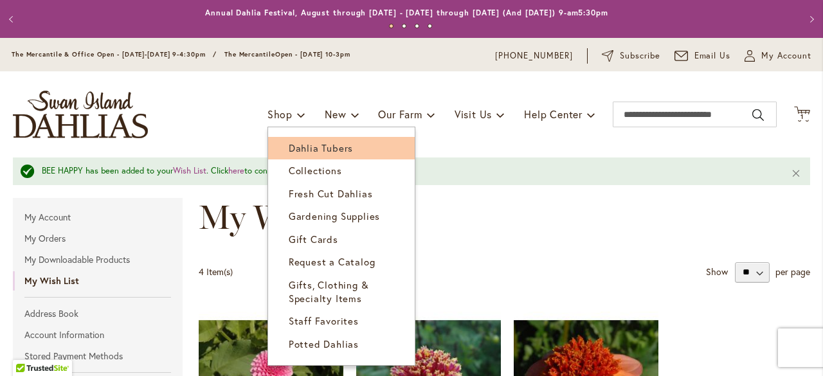
click at [308, 153] on span "Dahlia Tubers" at bounding box center [321, 148] width 64 height 13
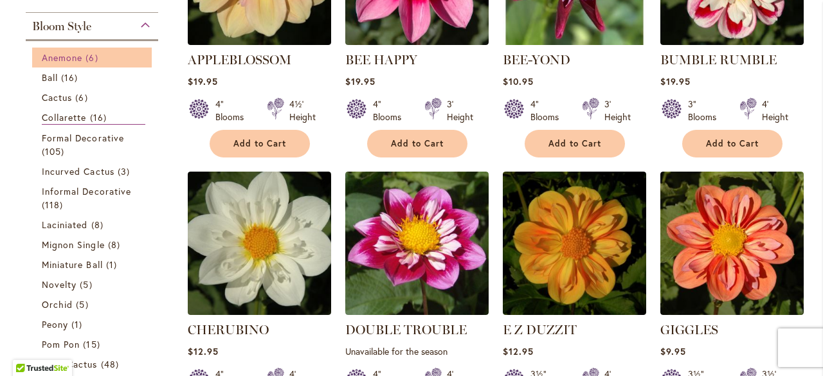
scroll to position [410, 0]
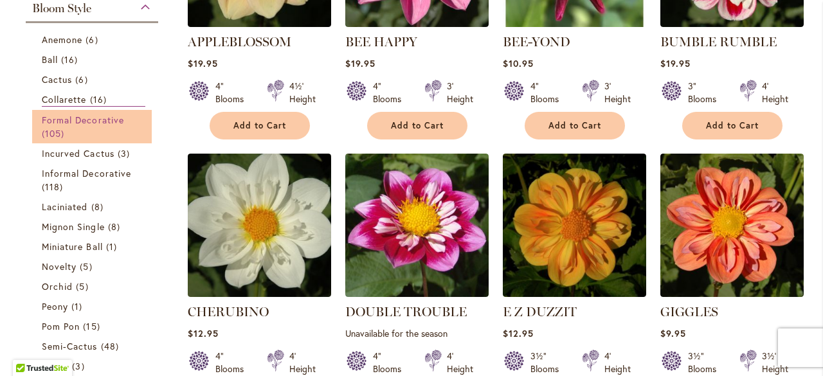
click at [102, 128] on link "Formal Decorative 105 items" at bounding box center [94, 126] width 104 height 27
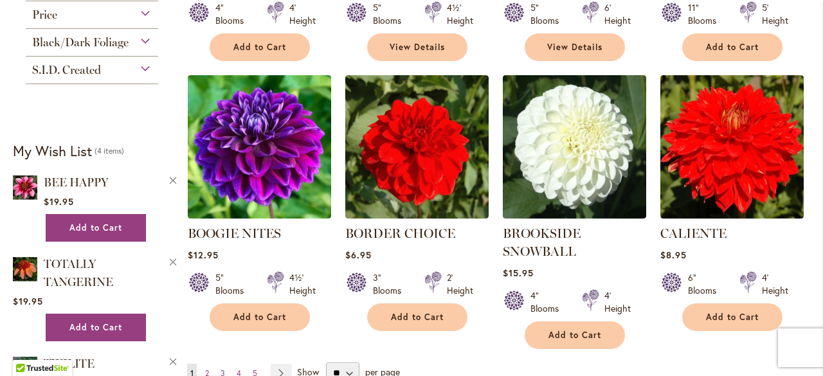
scroll to position [1158, 0]
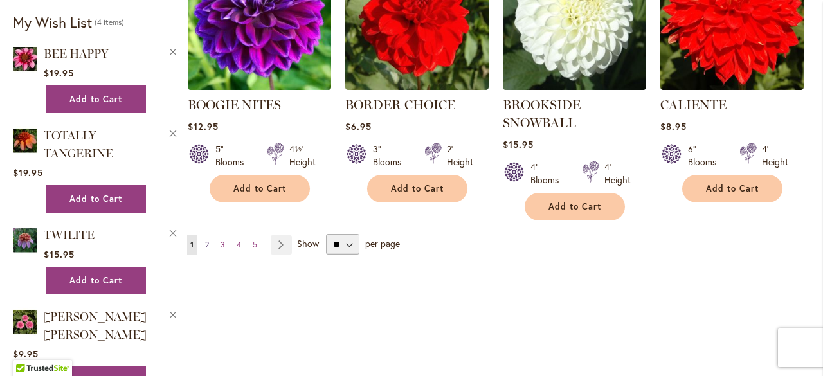
click at [206, 241] on span "2" at bounding box center [207, 245] width 4 height 10
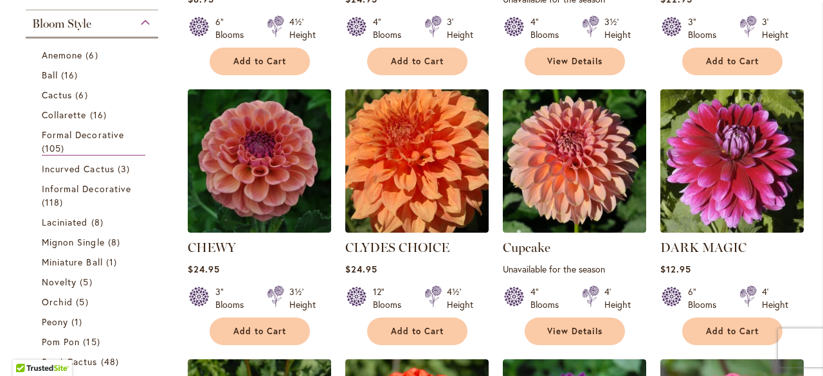
scroll to position [668, 0]
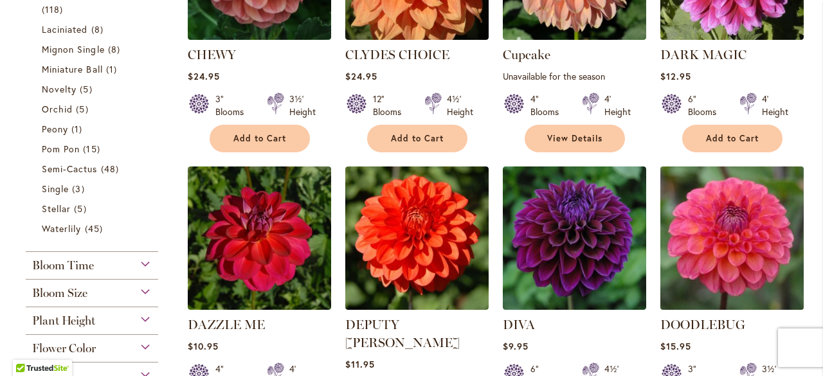
click at [752, 256] on img at bounding box center [732, 238] width 151 height 151
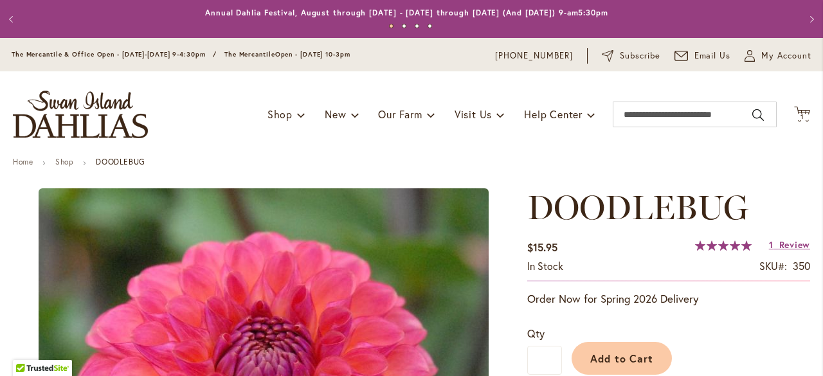
type input "*****"
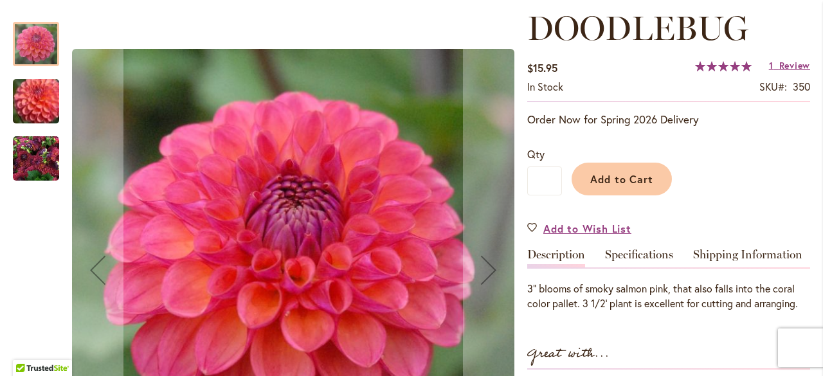
scroll to position [193, 0]
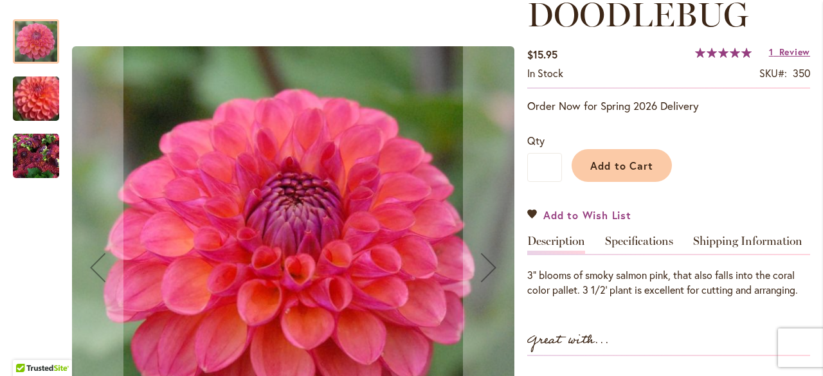
click at [531, 220] on link "Add to Wish List" at bounding box center [580, 215] width 104 height 15
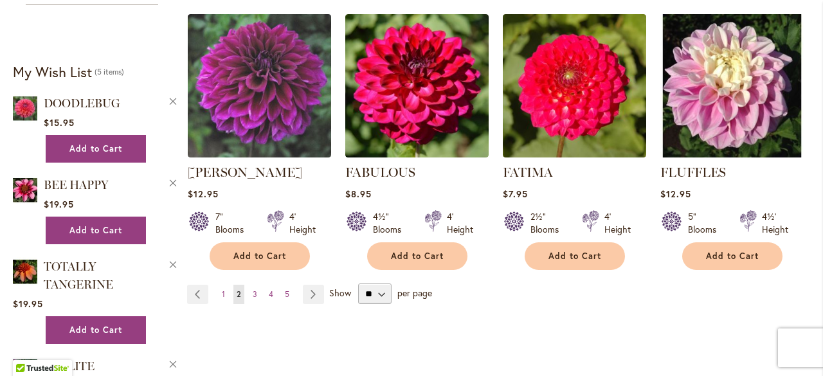
scroll to position [1158, 0]
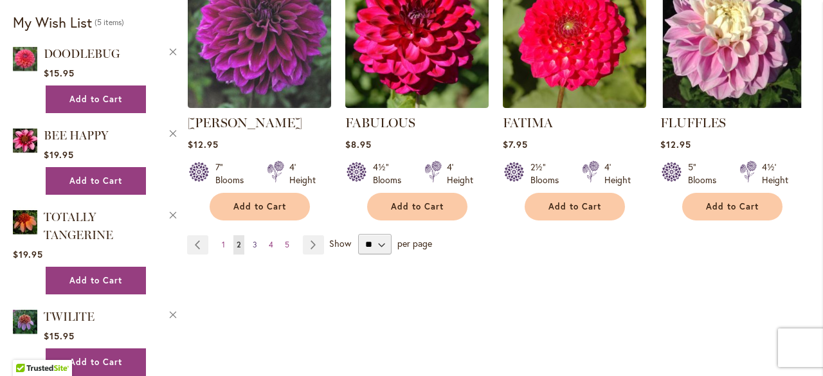
click at [255, 240] on span "3" at bounding box center [255, 245] width 5 height 10
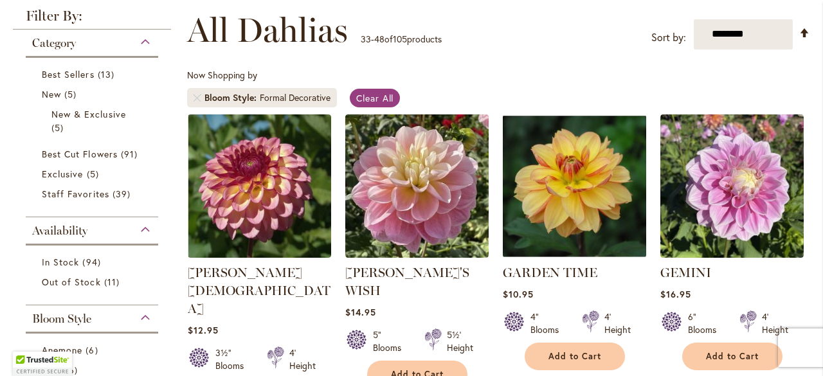
scroll to position [217, 0]
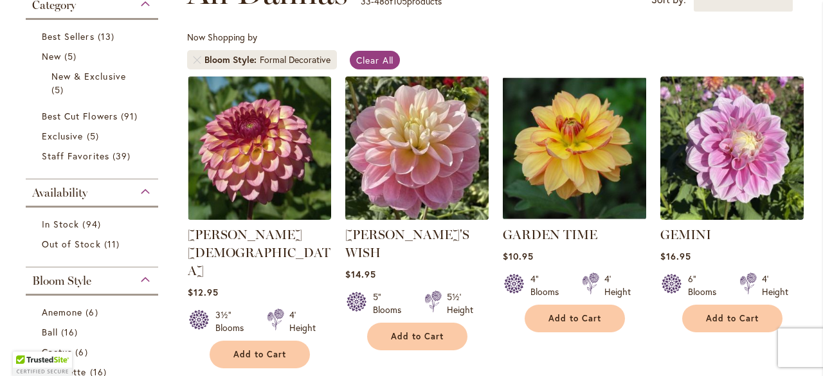
click at [377, 182] on img at bounding box center [417, 148] width 151 height 151
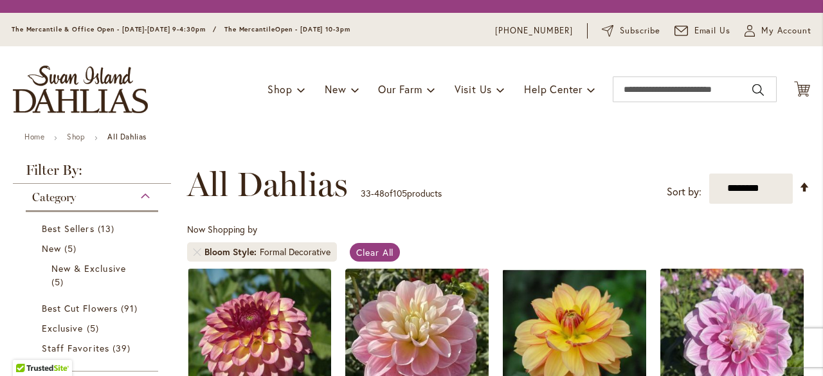
click at [704, 265] on img at bounding box center [732, 340] width 151 height 151
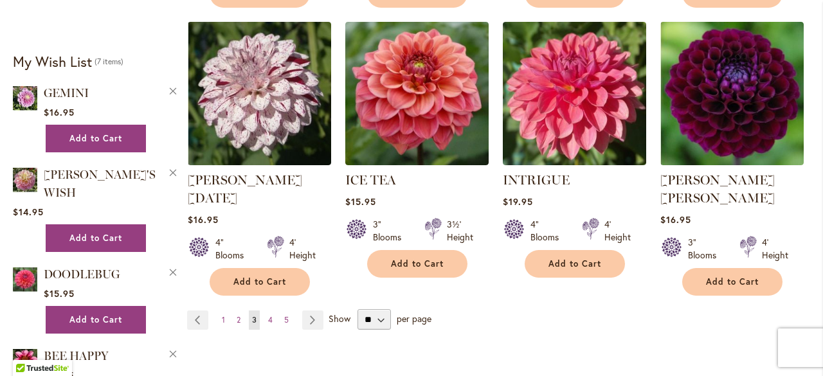
scroll to position [1158, 0]
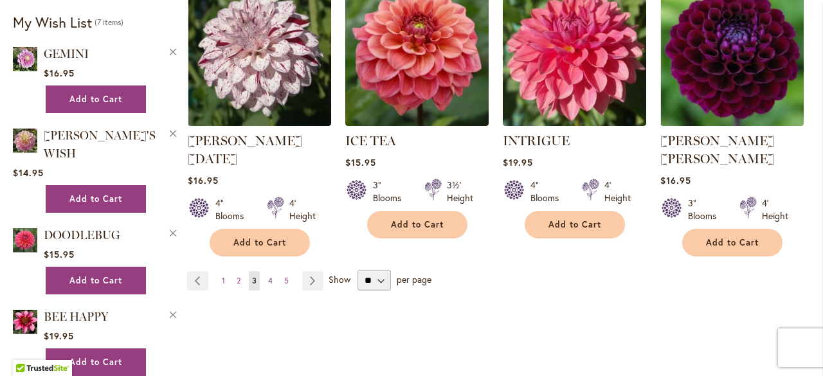
click at [265, 271] on link "Page 4" at bounding box center [270, 280] width 11 height 19
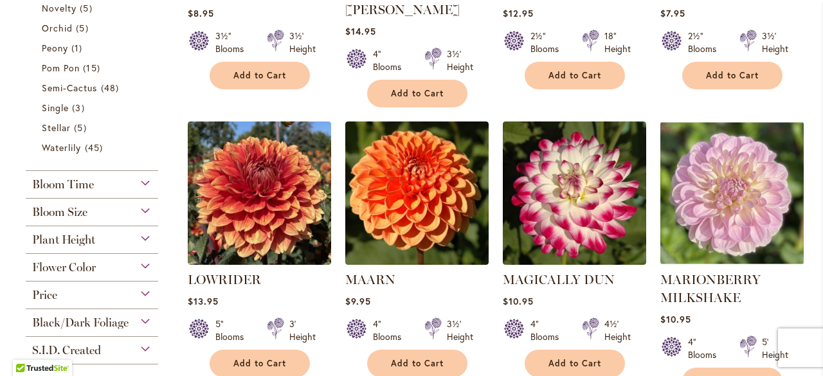
scroll to position [772, 0]
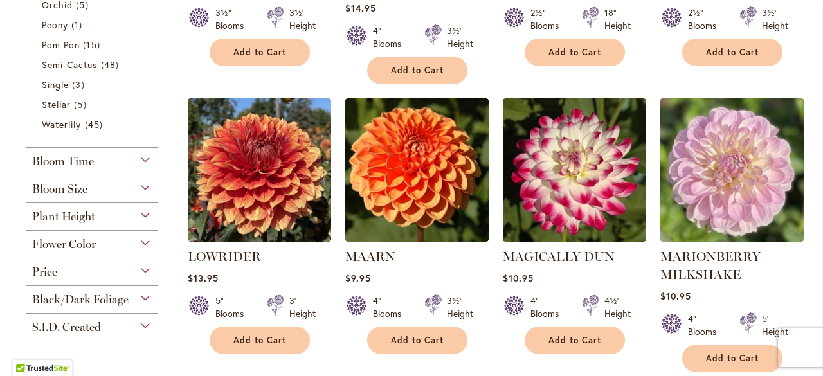
click at [688, 148] on img at bounding box center [732, 170] width 151 height 151
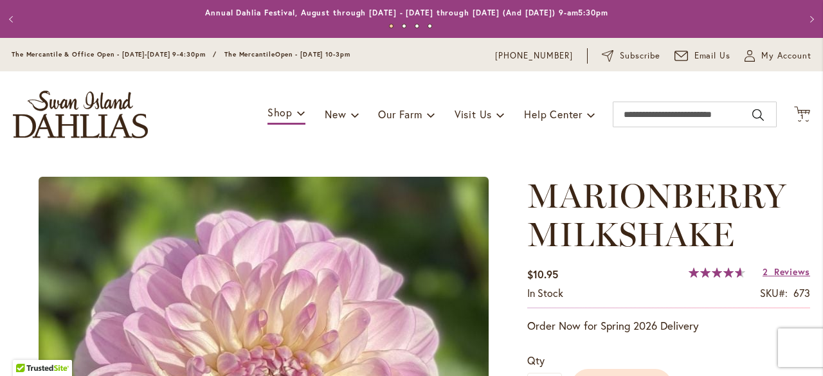
type input "*****"
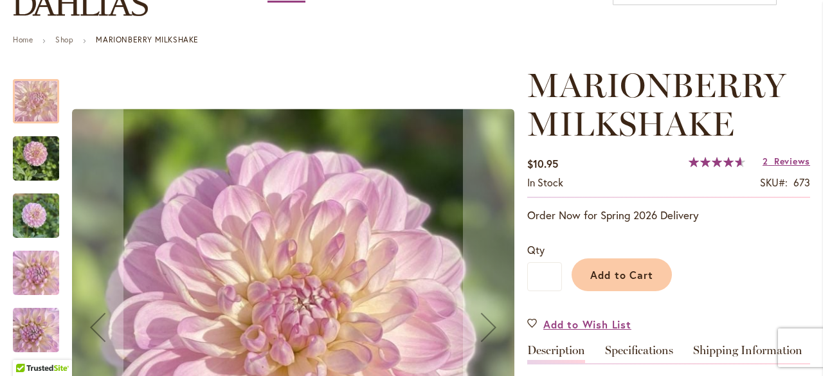
scroll to position [193, 0]
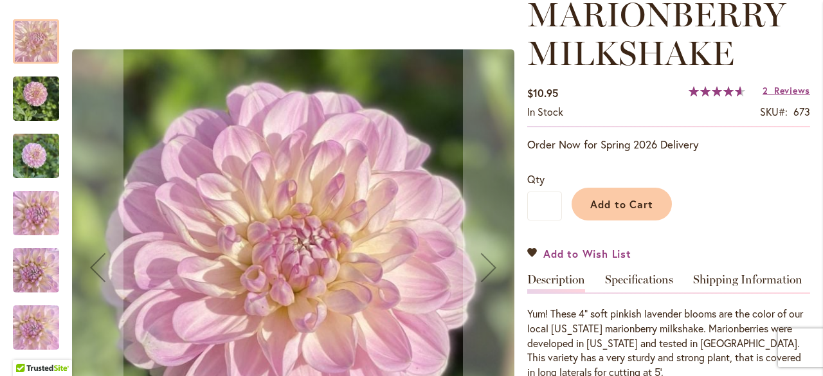
click at [528, 256] on link "Add to Wish List" at bounding box center [580, 253] width 104 height 15
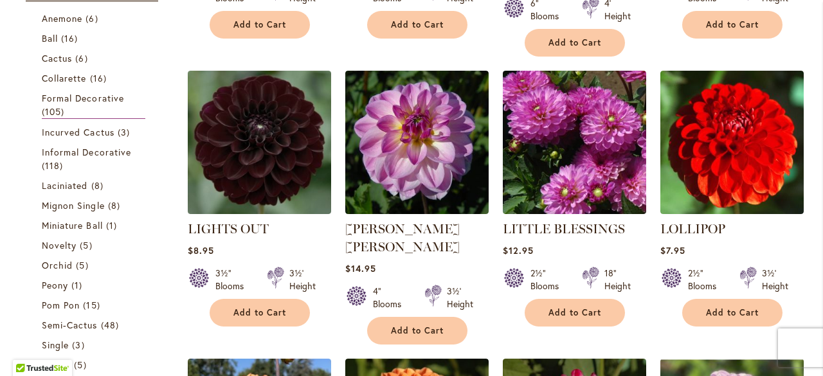
scroll to position [515, 0]
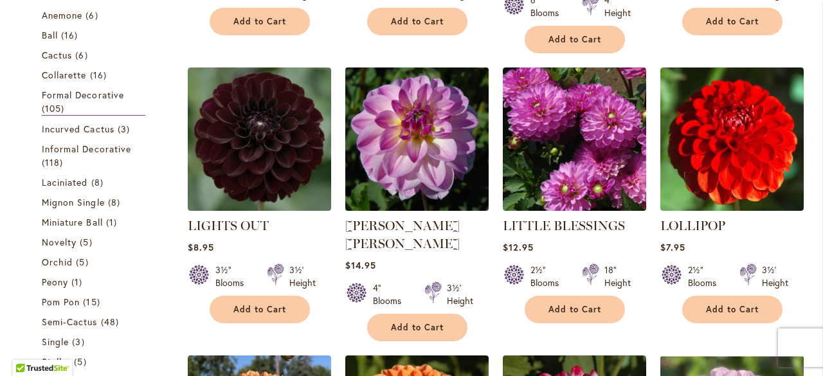
click at [403, 163] on img at bounding box center [417, 139] width 151 height 151
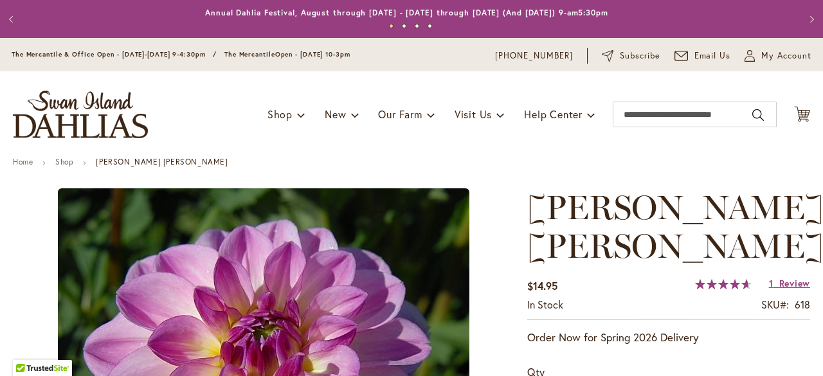
type input "*****"
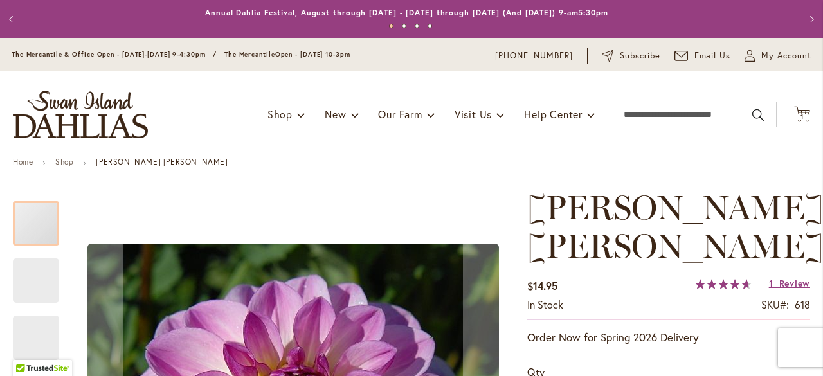
scroll to position [129, 0]
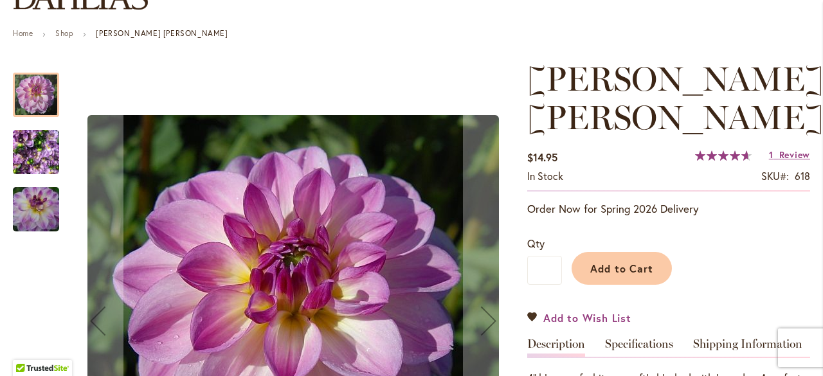
click at [533, 311] on link "Add to Wish List" at bounding box center [580, 318] width 104 height 15
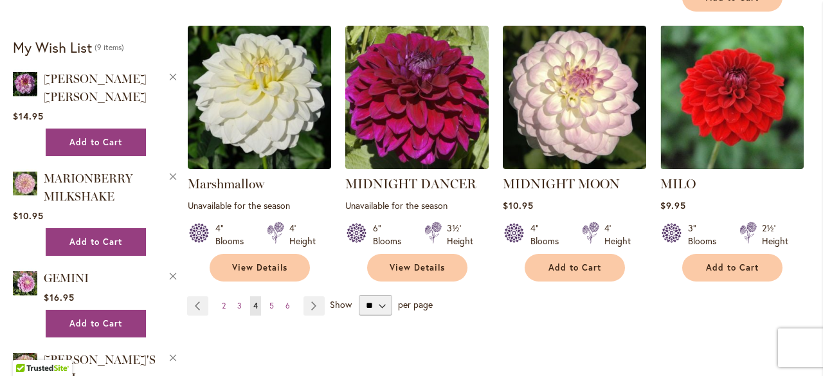
scroll to position [1182, 0]
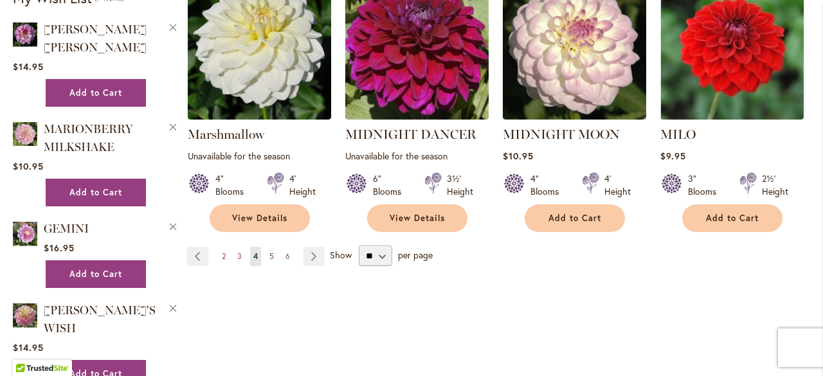
click at [270, 252] on span "5" at bounding box center [272, 257] width 5 height 10
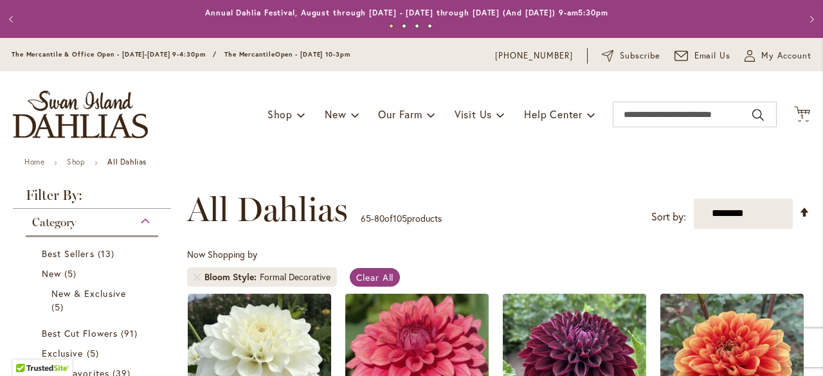
scroll to position [257, 0]
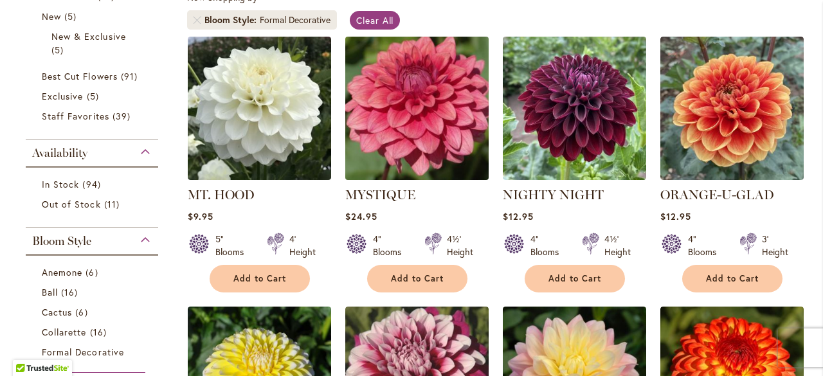
click at [381, 143] on img at bounding box center [417, 108] width 151 height 151
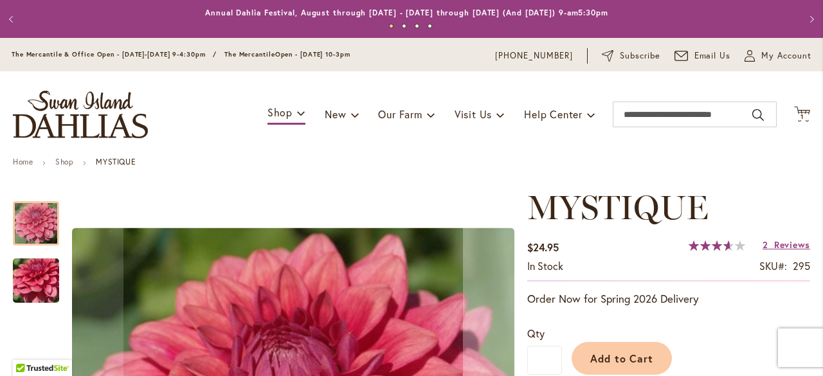
scroll to position [89, 0]
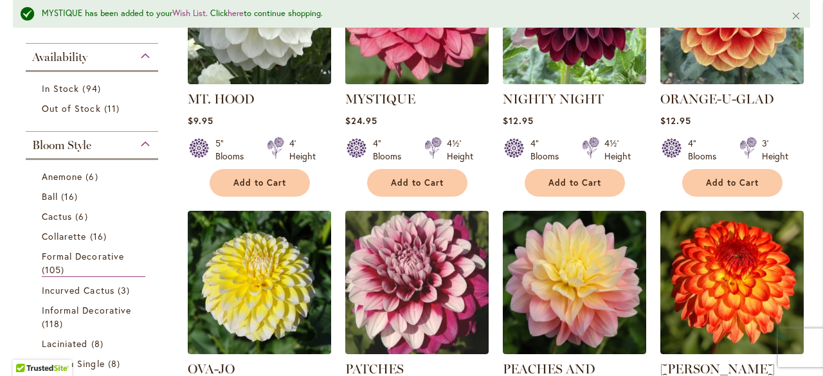
scroll to position [510, 0]
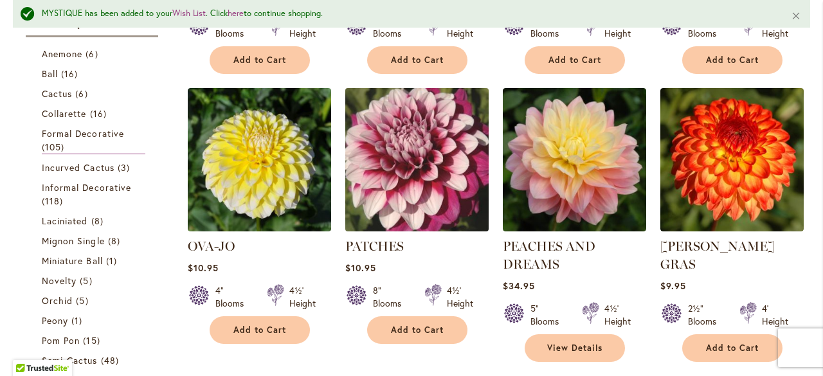
click at [381, 191] on img at bounding box center [417, 159] width 151 height 151
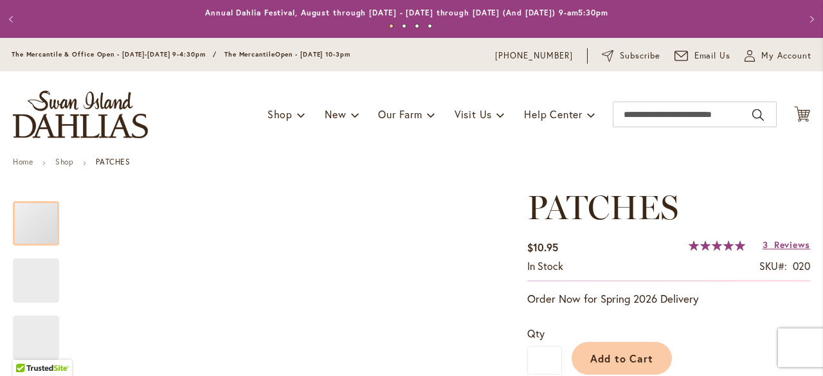
drag, startPoint x: 0, startPoint y: 0, endPoint x: 567, endPoint y: 317, distance: 649.5
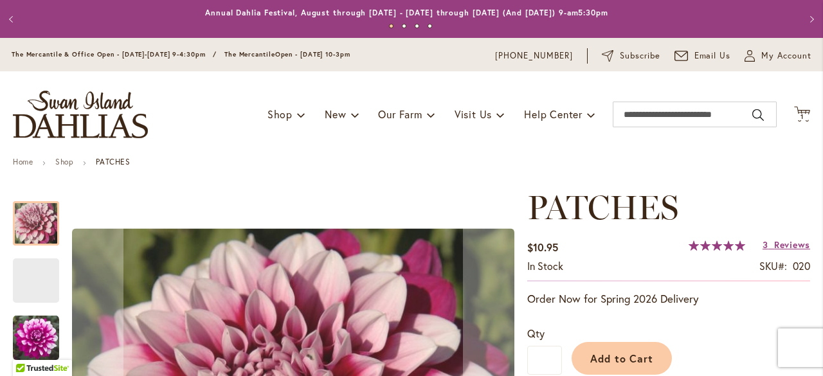
scroll to position [89, 0]
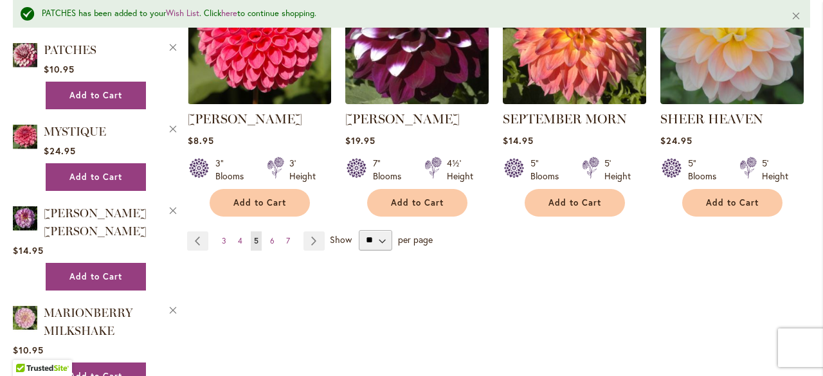
scroll to position [1201, 0]
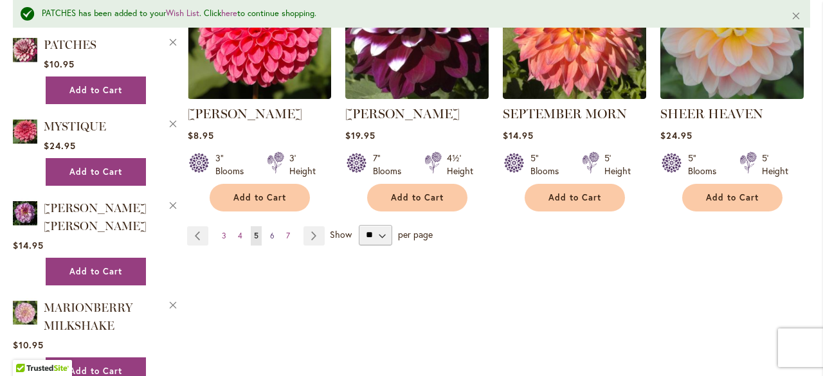
click at [271, 234] on span "6" at bounding box center [272, 236] width 5 height 10
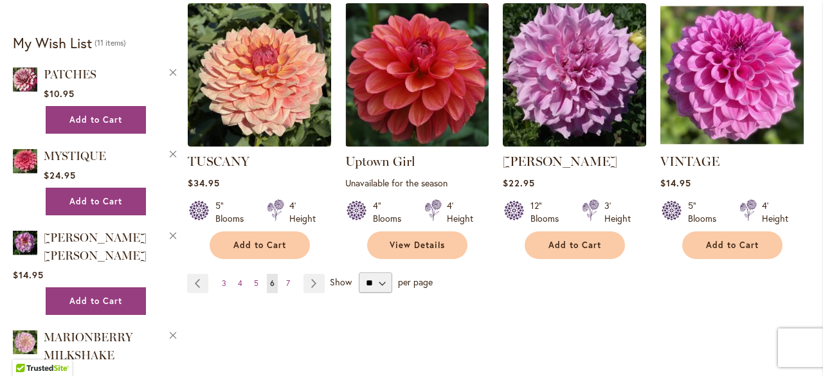
scroll to position [1158, 0]
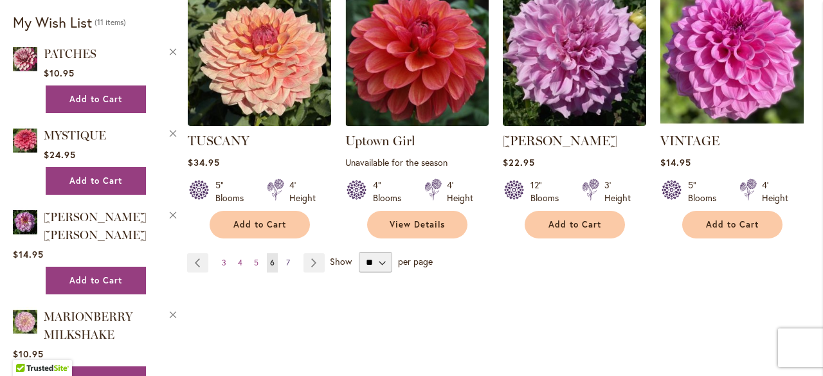
click at [287, 253] on link "Page 7" at bounding box center [288, 262] width 10 height 19
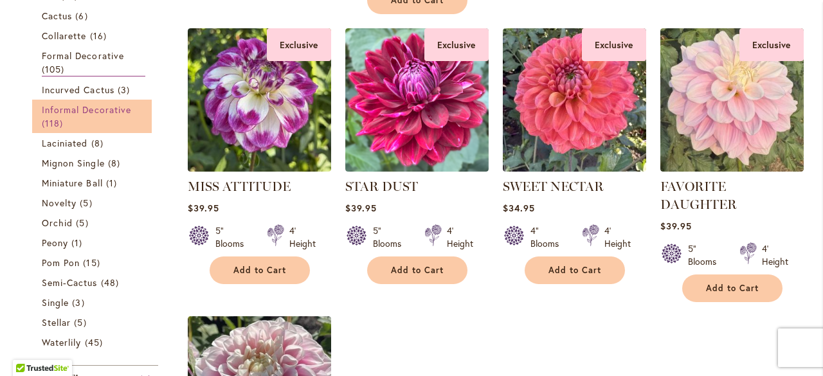
scroll to position [539, 0]
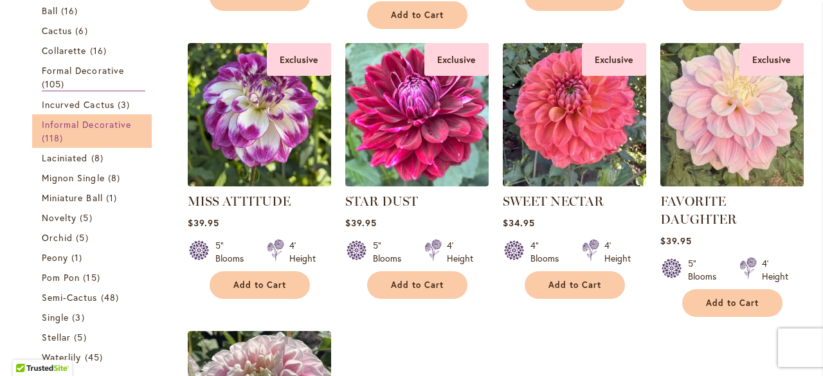
click at [94, 131] on link "Informal Decorative 118 items" at bounding box center [94, 131] width 104 height 27
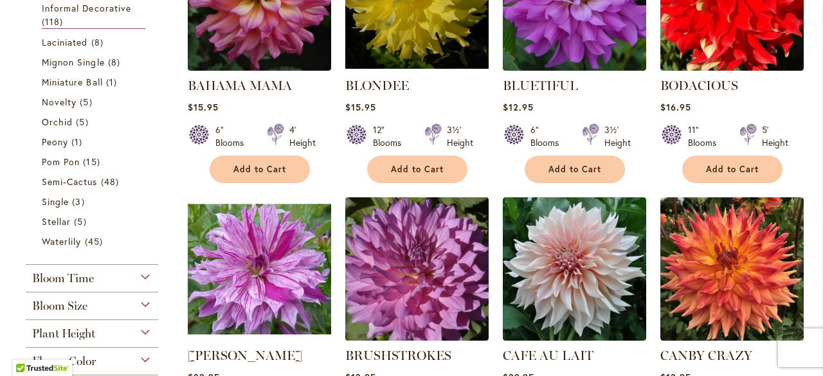
scroll to position [668, 0]
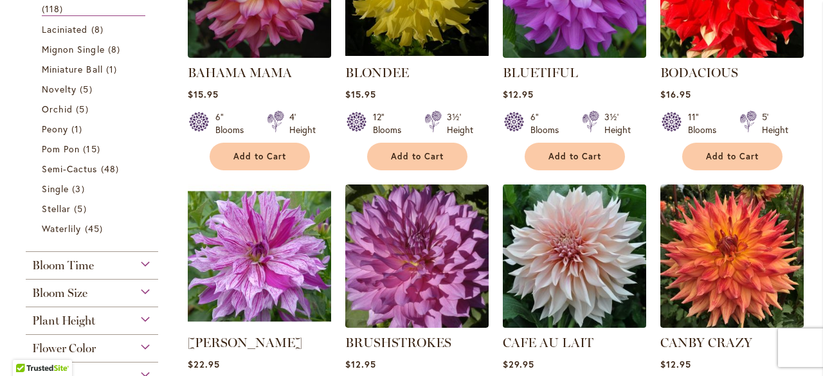
click at [580, 224] on img at bounding box center [574, 256] width 151 height 151
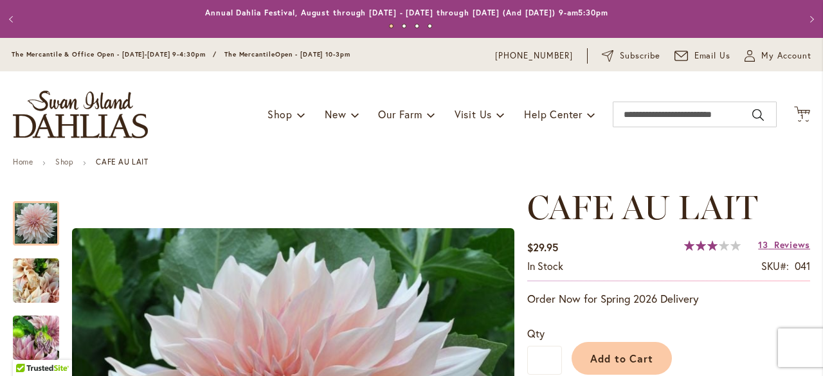
scroll to position [193, 0]
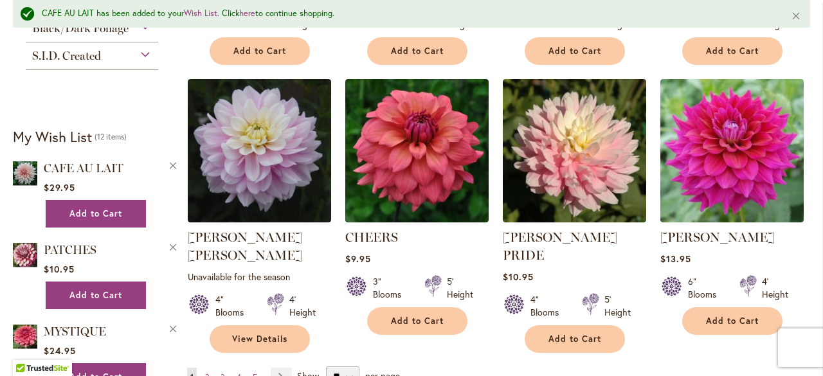
scroll to position [1116, 0]
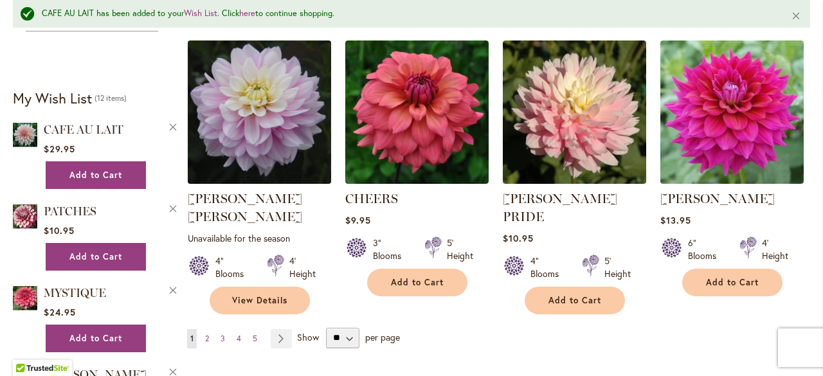
click at [250, 108] on img at bounding box center [259, 112] width 151 height 151
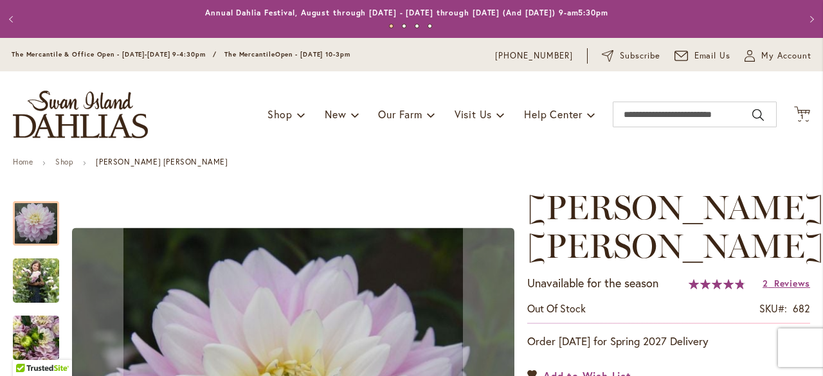
click at [531, 369] on link "Add to Wish List" at bounding box center [580, 376] width 104 height 15
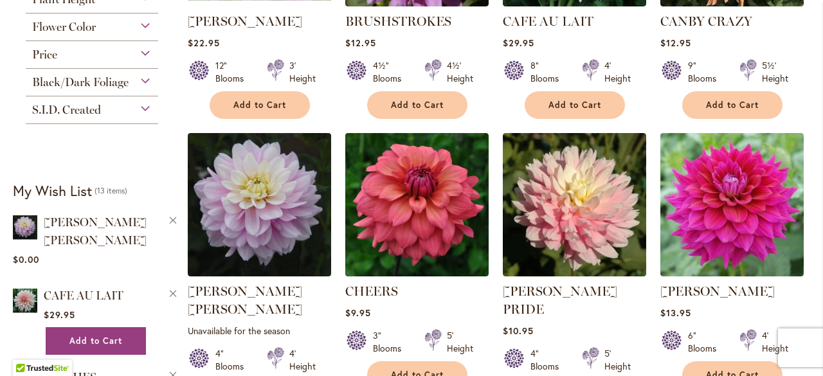
scroll to position [1118, 0]
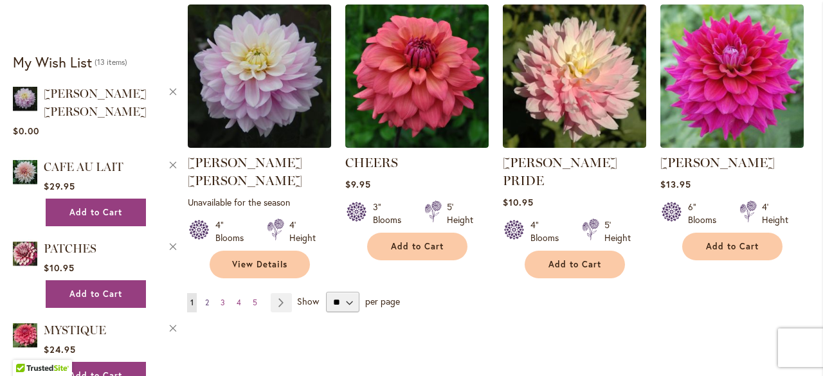
click at [208, 298] on span "2" at bounding box center [207, 303] width 4 height 10
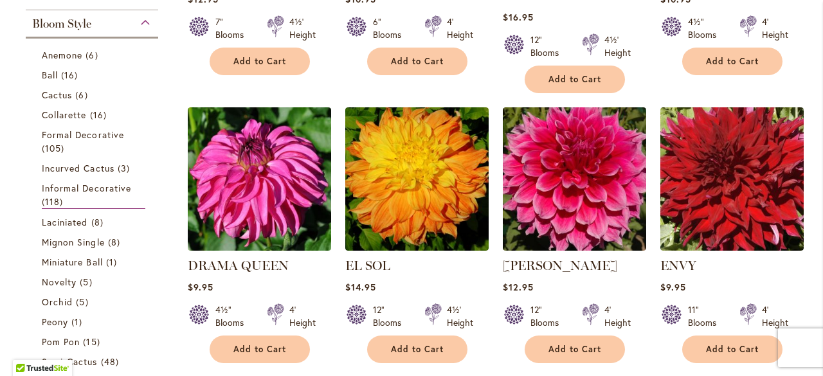
scroll to position [217, 0]
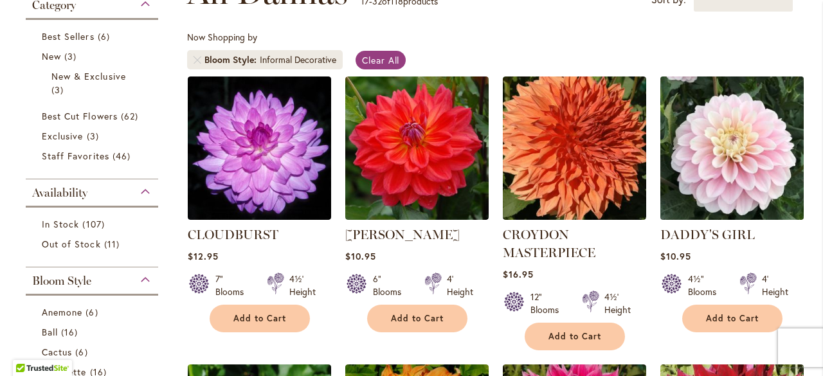
click at [691, 214] on img at bounding box center [732, 148] width 151 height 151
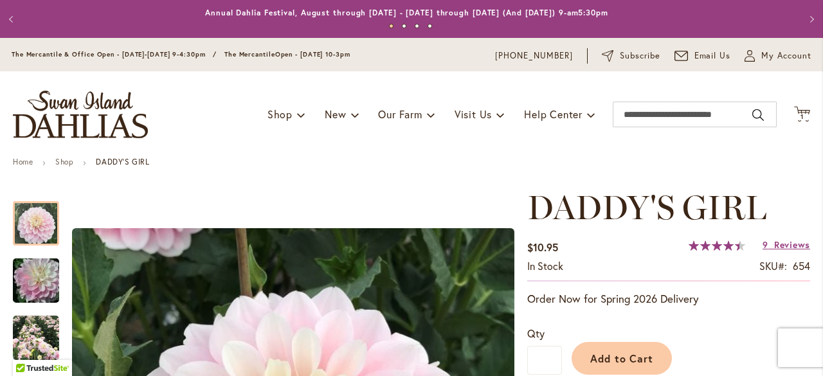
scroll to position [129, 0]
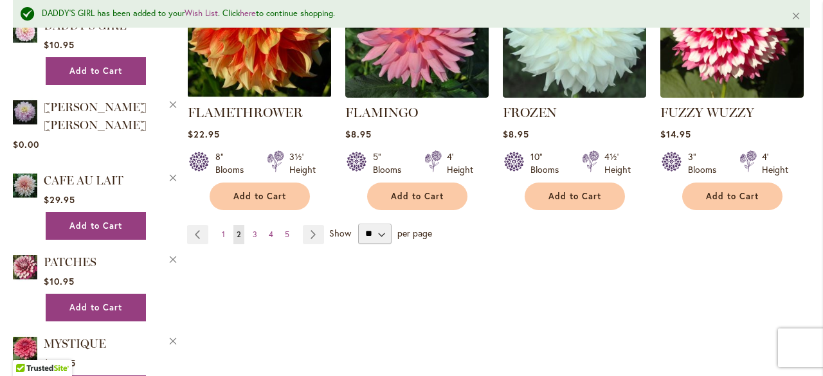
scroll to position [1281, 0]
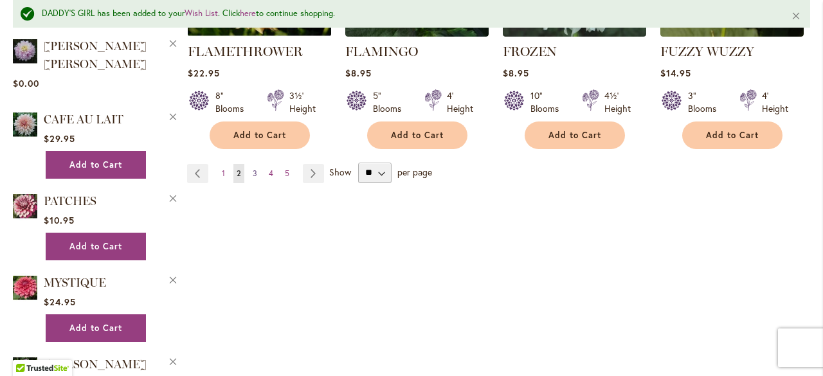
click at [253, 174] on span "3" at bounding box center [255, 174] width 5 height 10
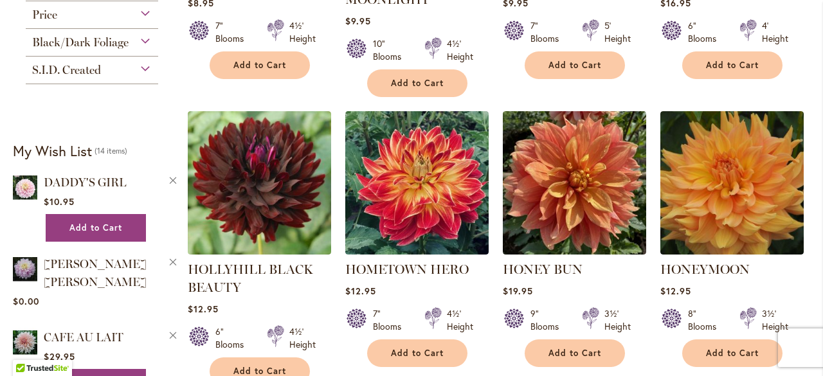
scroll to position [1158, 0]
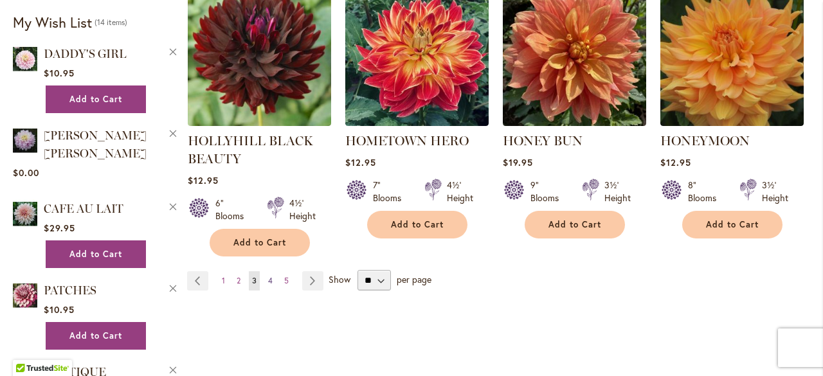
click at [271, 271] on link "Page 4" at bounding box center [270, 280] width 11 height 19
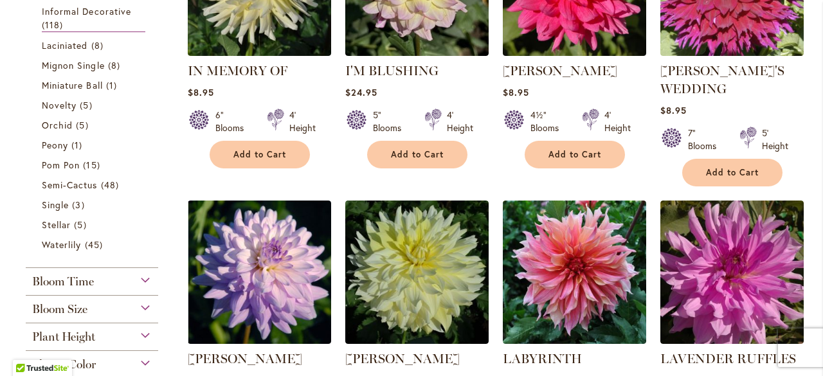
scroll to position [708, 0]
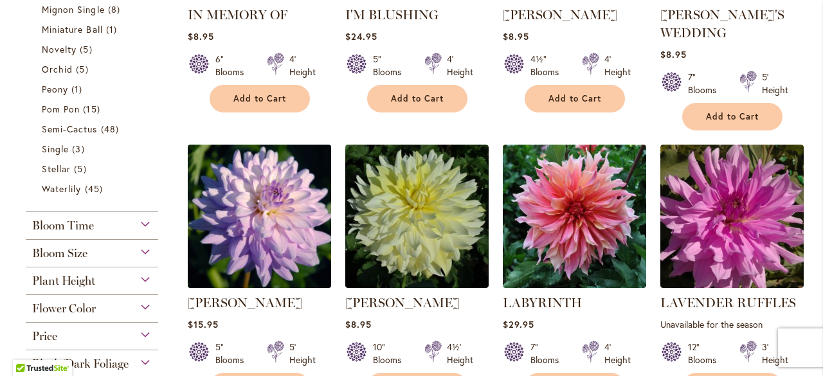
click at [234, 192] on img at bounding box center [259, 216] width 151 height 151
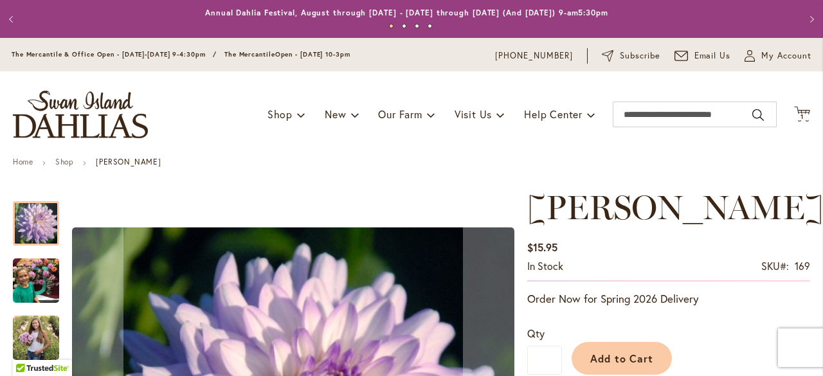
scroll to position [129, 0]
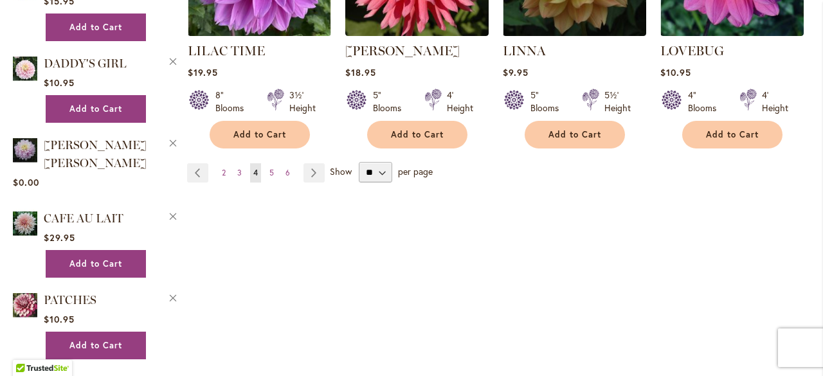
scroll to position [1247, 0]
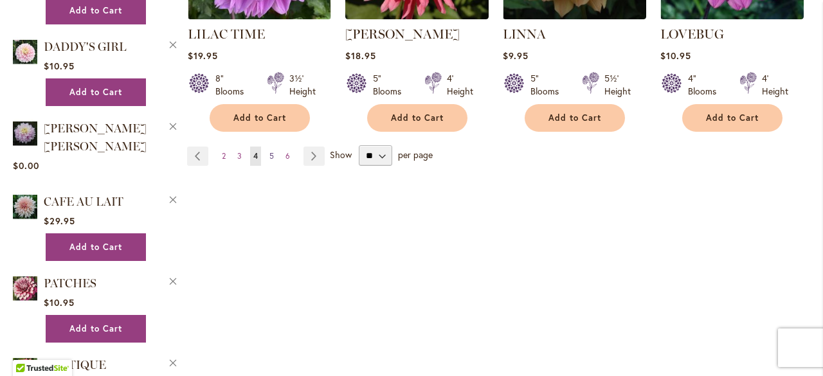
click at [271, 154] on span "5" at bounding box center [272, 156] width 5 height 10
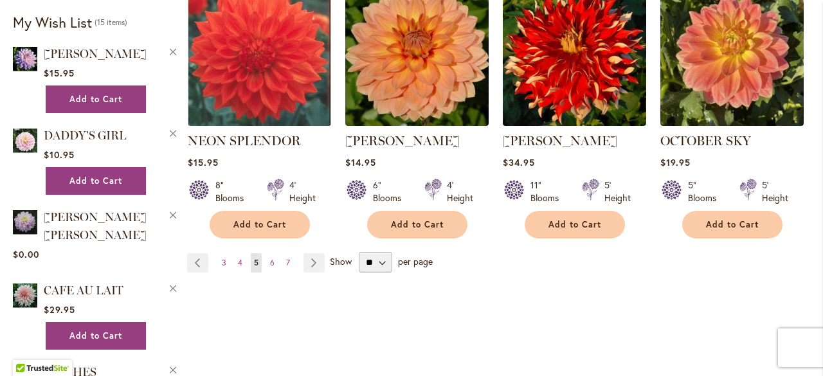
scroll to position [836, 0]
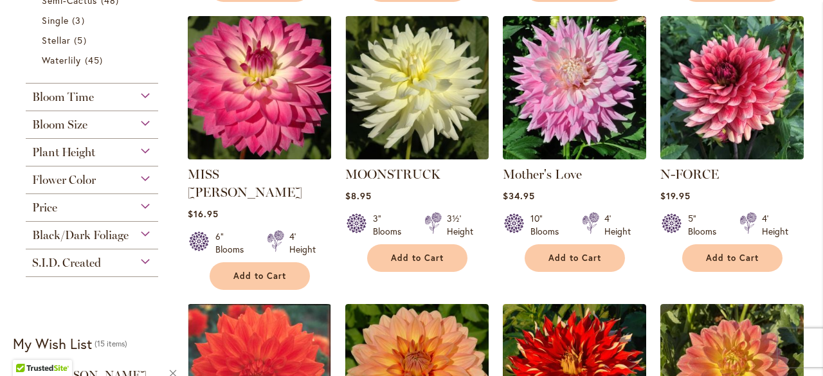
click at [268, 126] on img at bounding box center [259, 87] width 151 height 151
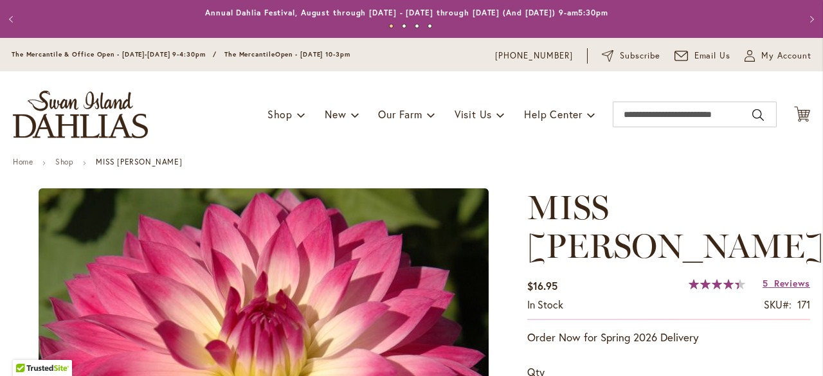
type input "*****"
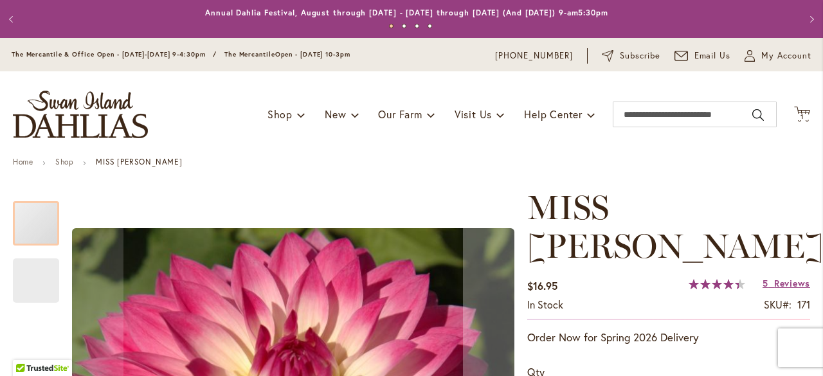
scroll to position [129, 0]
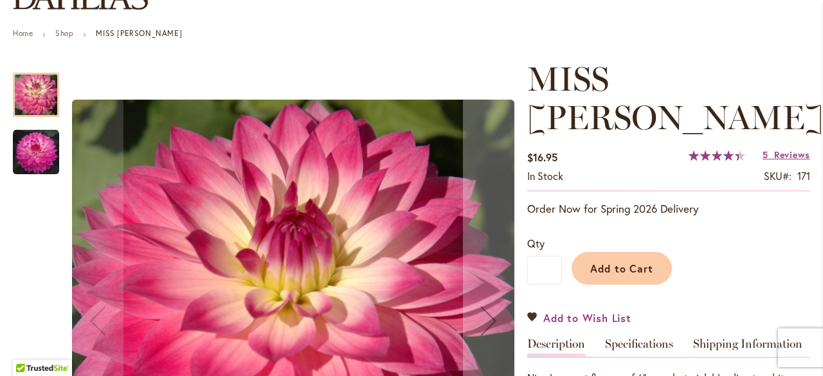
click at [535, 311] on link "Add to Wish List" at bounding box center [580, 318] width 104 height 15
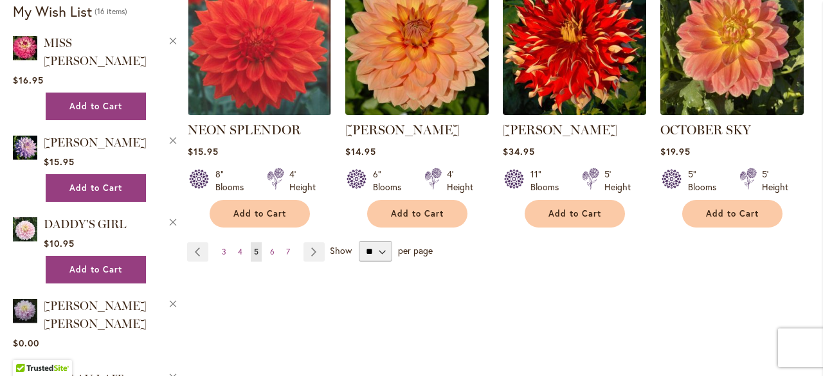
scroll to position [1182, 0]
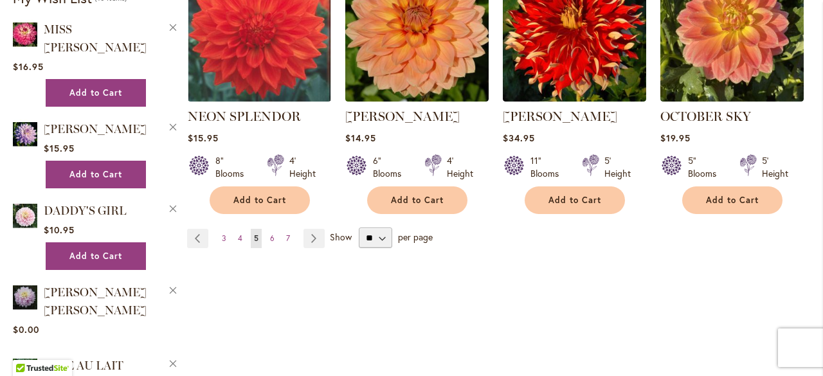
click at [262, 229] on ul "Page Previous Page 3 Page 4 You're currently reading page 5 Page 6 Page 7 Page …" at bounding box center [258, 238] width 143 height 19
click at [267, 229] on link "Page 6" at bounding box center [272, 238] width 11 height 19
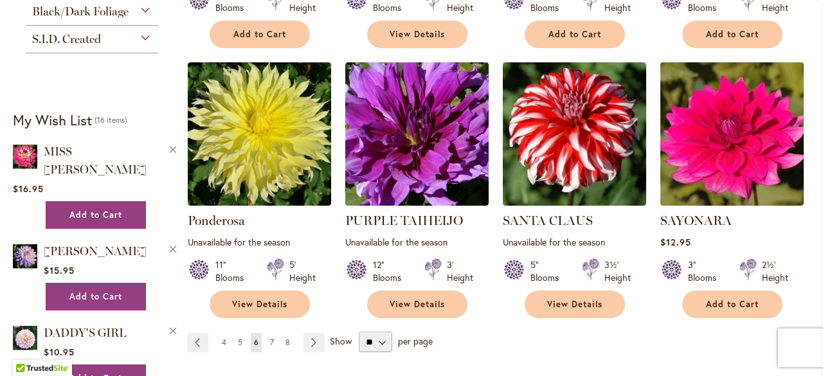
scroll to position [1158, 0]
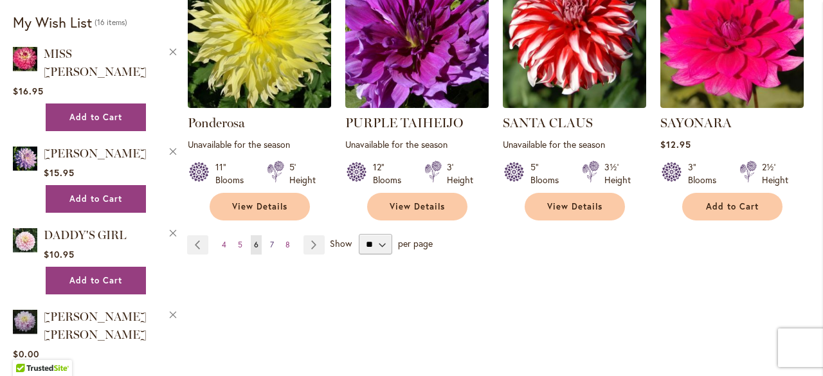
click at [270, 240] on span "7" at bounding box center [272, 245] width 4 height 10
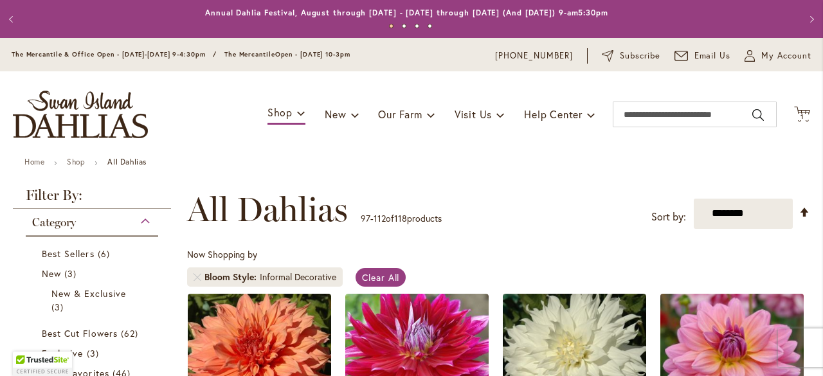
scroll to position [217, 0]
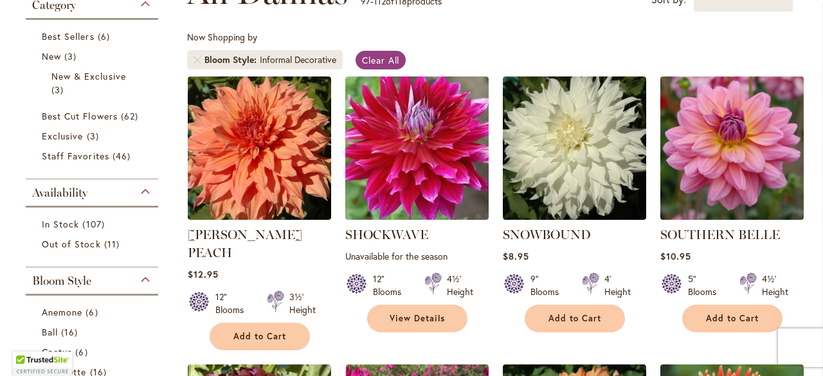
click at [740, 140] on img at bounding box center [732, 148] width 151 height 151
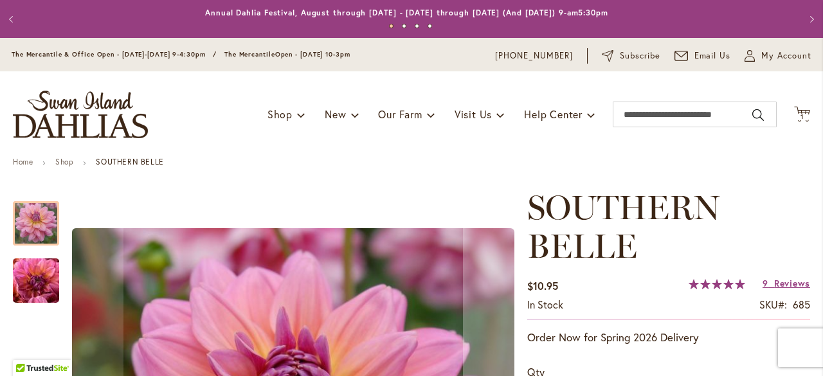
scroll to position [129, 0]
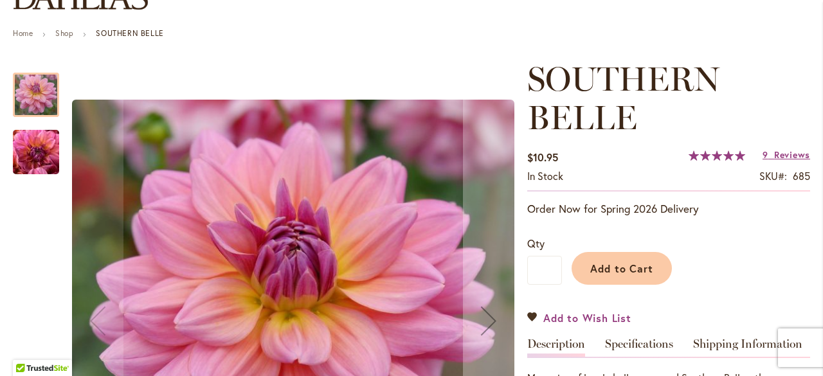
click at [620, 317] on span "Add to Wish List" at bounding box center [588, 318] width 88 height 15
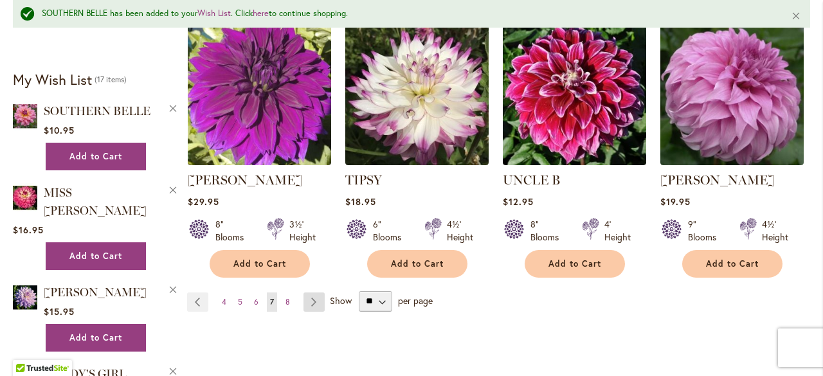
scroll to position [1137, 0]
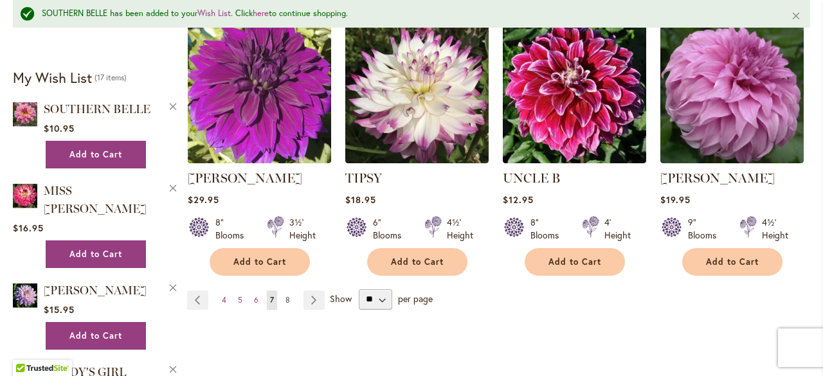
click at [289, 291] on link "Page 8" at bounding box center [287, 300] width 11 height 19
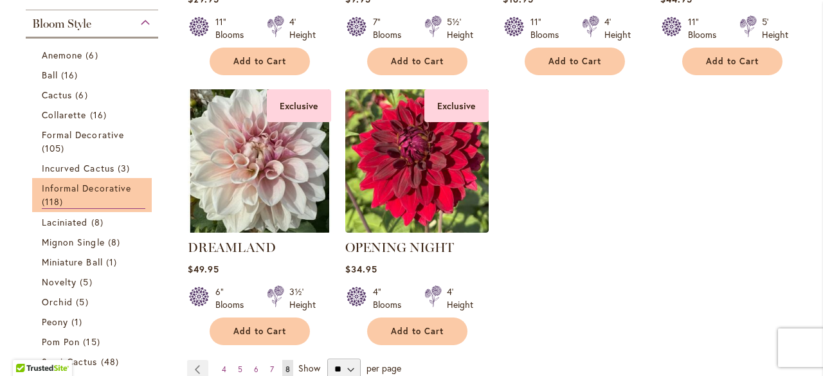
scroll to position [603, 0]
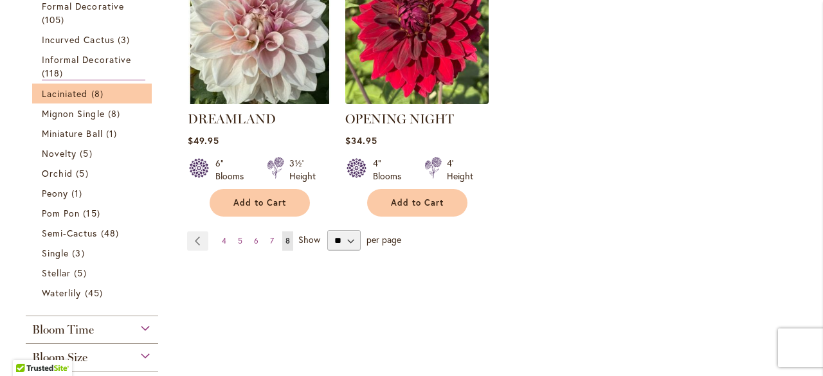
click at [53, 100] on li "Laciniated 8 items" at bounding box center [92, 94] width 120 height 20
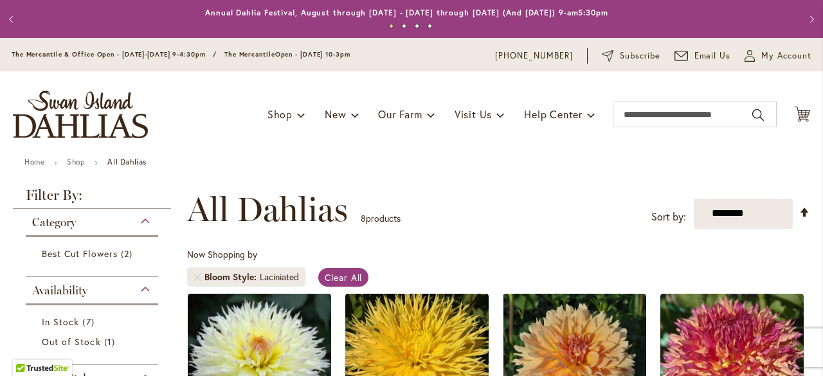
scroll to position [539, 0]
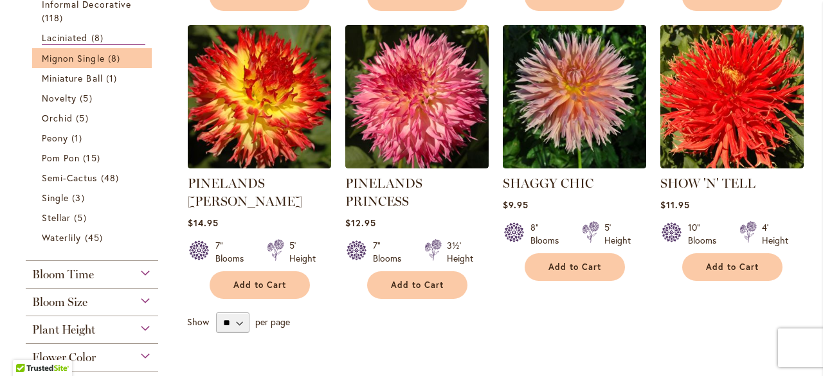
click at [53, 66] on li "Mignon Single 8 items" at bounding box center [92, 58] width 120 height 20
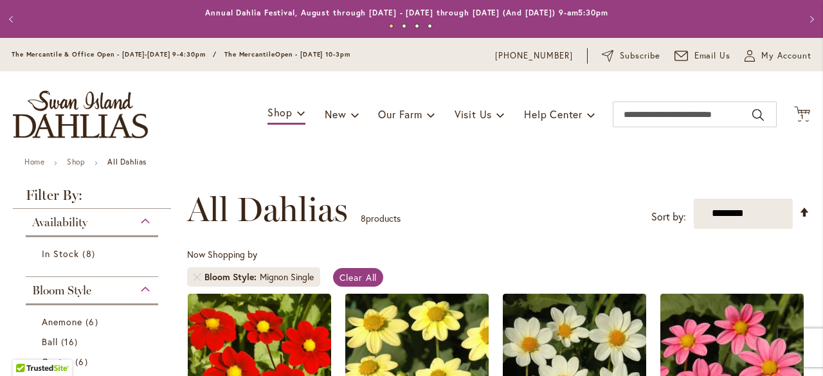
scroll to position [410, 0]
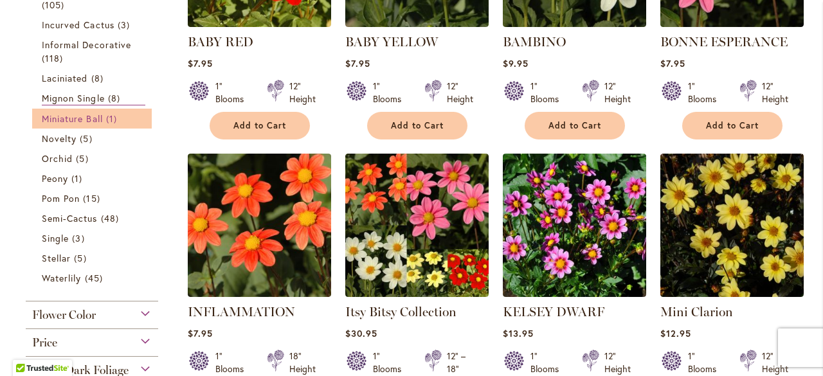
click at [109, 116] on span "1 item" at bounding box center [113, 119] width 14 height 14
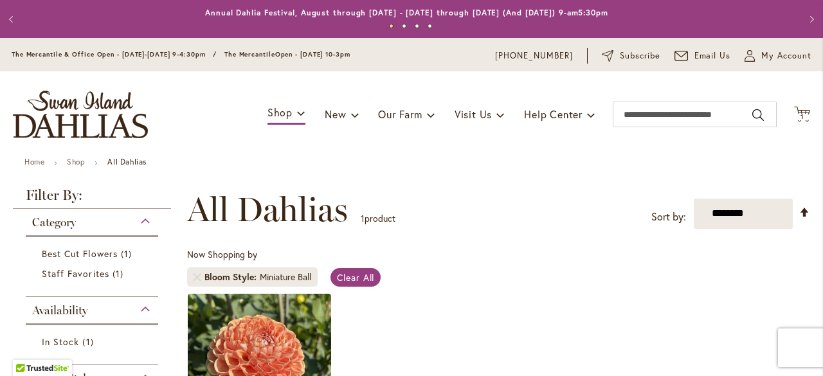
scroll to position [475, 0]
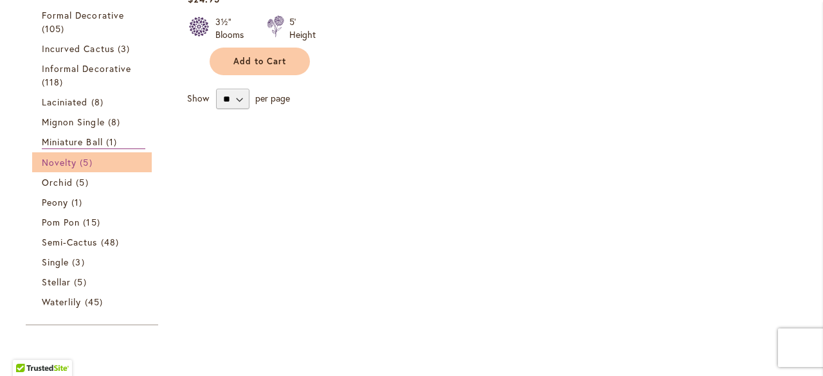
click at [62, 160] on span "Novelty" at bounding box center [59, 162] width 35 height 12
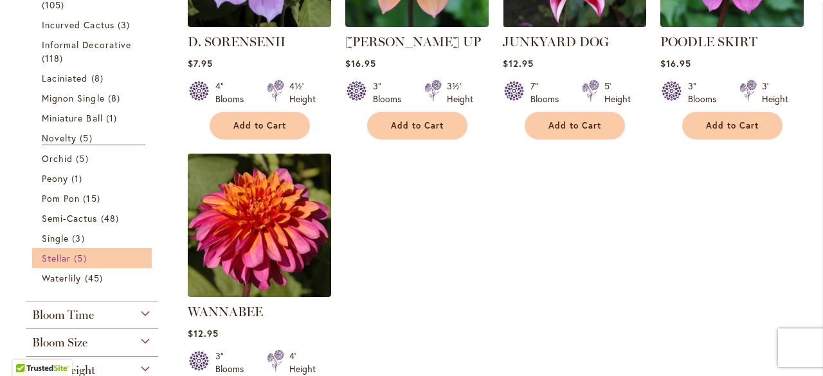
scroll to position [539, 0]
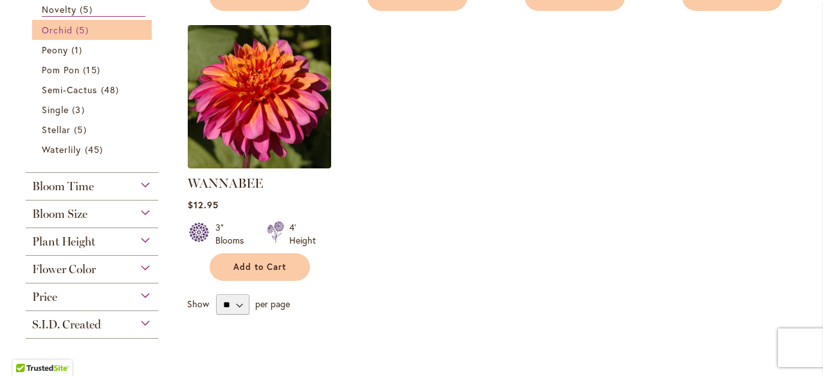
click at [76, 32] on span "5 items" at bounding box center [83, 30] width 15 height 14
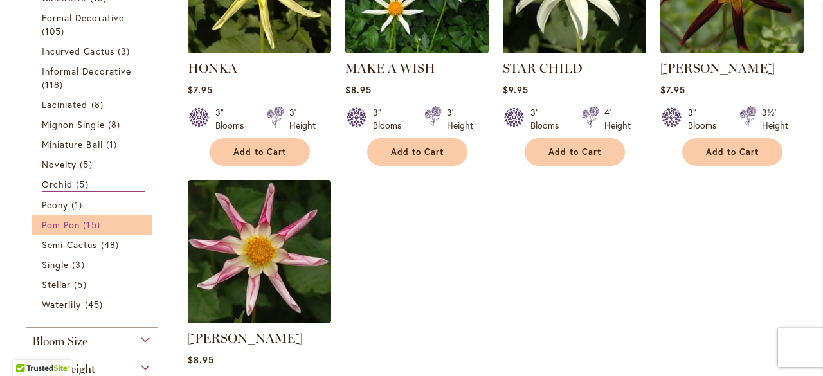
scroll to position [450, 0]
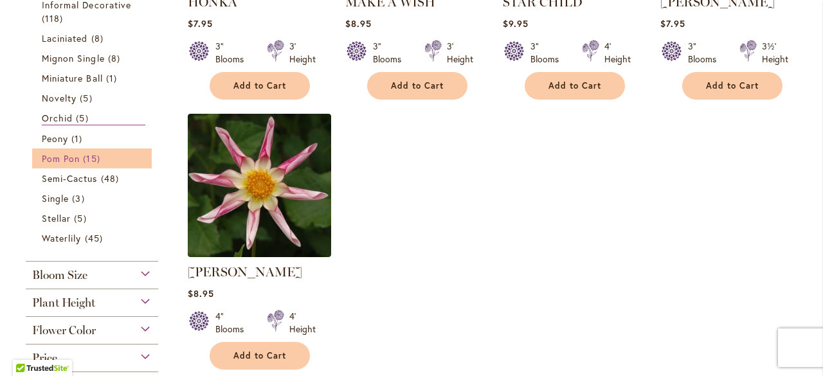
click at [78, 158] on span "Pom Pon" at bounding box center [61, 158] width 38 height 12
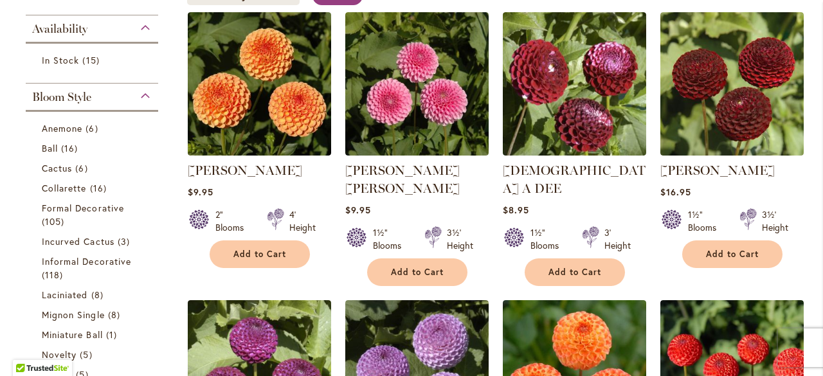
scroll to position [475, 0]
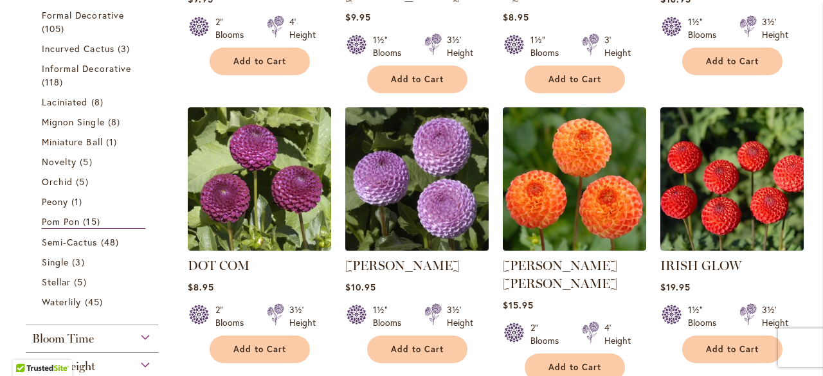
click at [396, 241] on link at bounding box center [416, 247] width 143 height 12
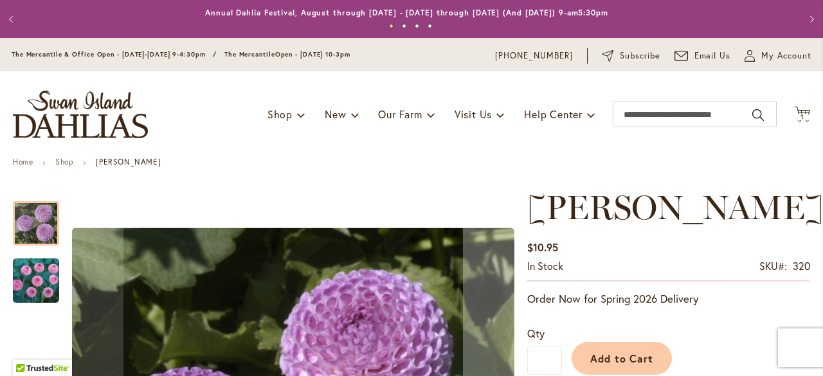
scroll to position [129, 0]
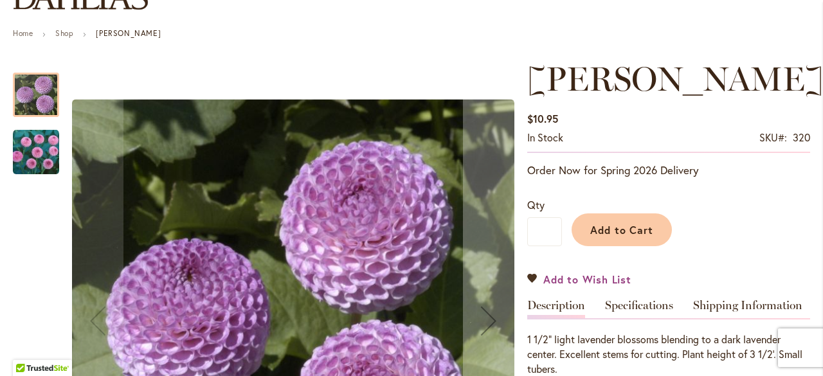
click at [528, 279] on link "Add to Wish List" at bounding box center [580, 279] width 104 height 15
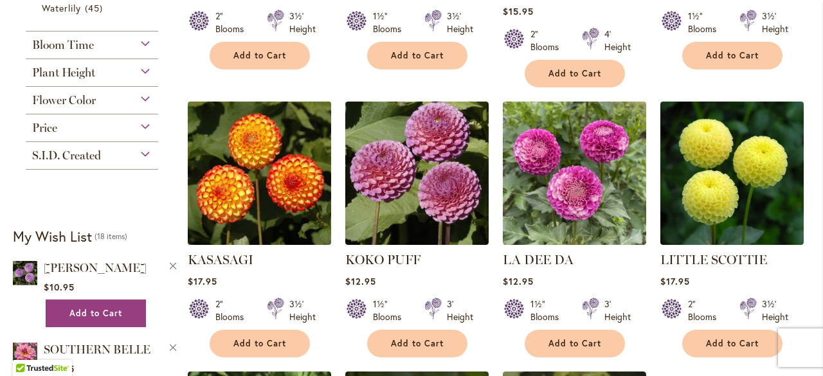
scroll to position [772, 0]
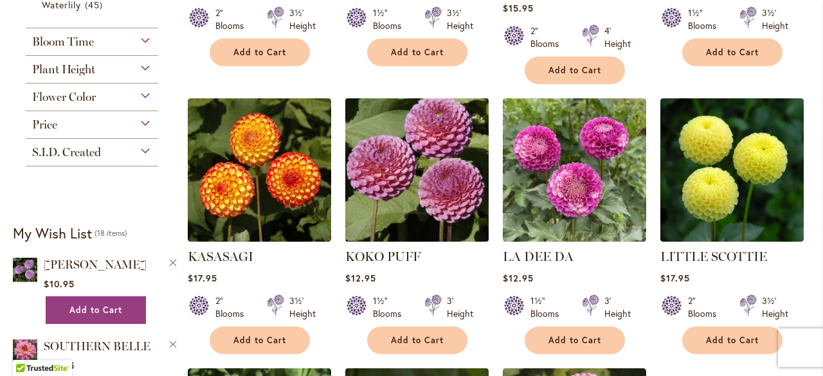
click at [372, 151] on img at bounding box center [417, 170] width 151 height 151
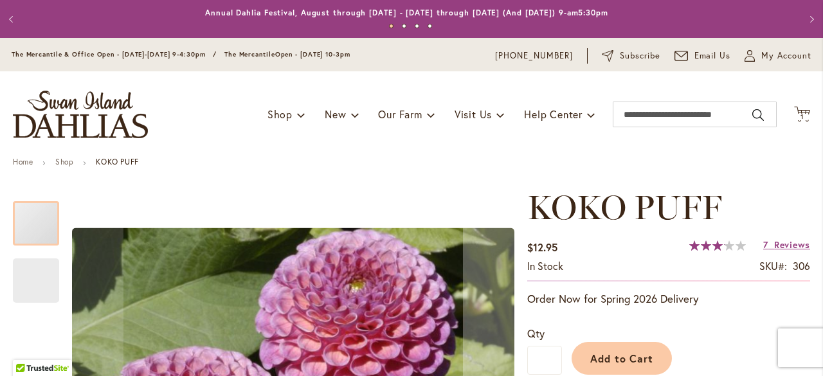
scroll to position [129, 0]
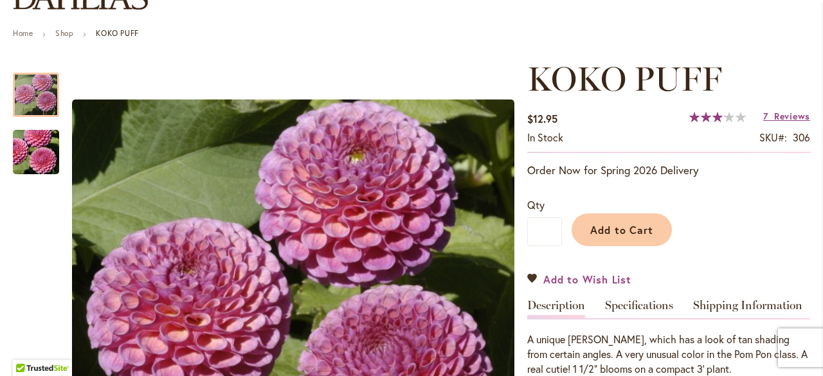
click at [587, 284] on span "Add to Wish List" at bounding box center [588, 279] width 88 height 15
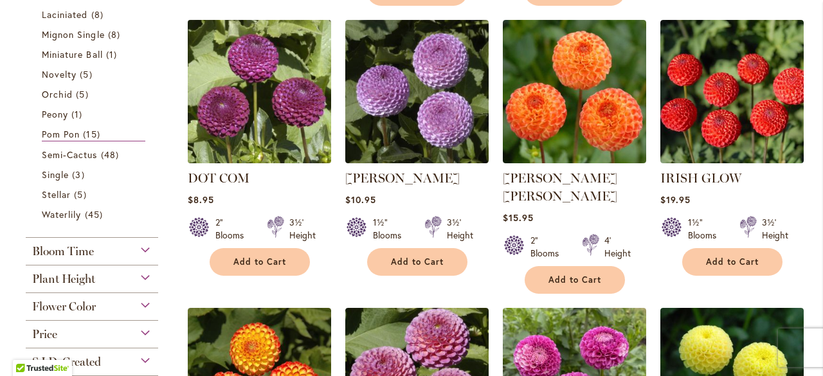
scroll to position [539, 0]
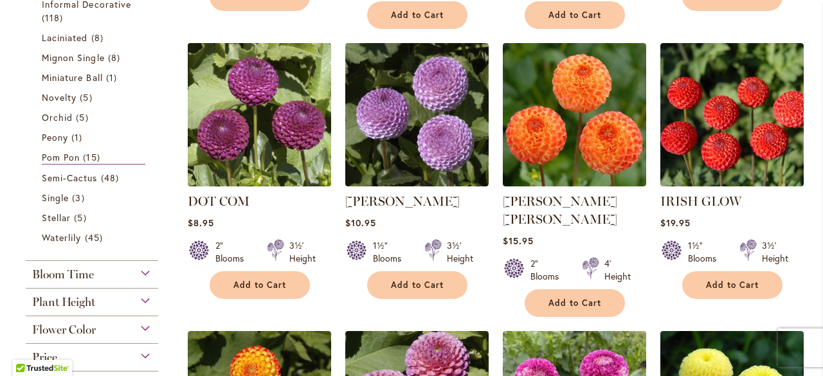
click at [258, 136] on img at bounding box center [259, 114] width 151 height 151
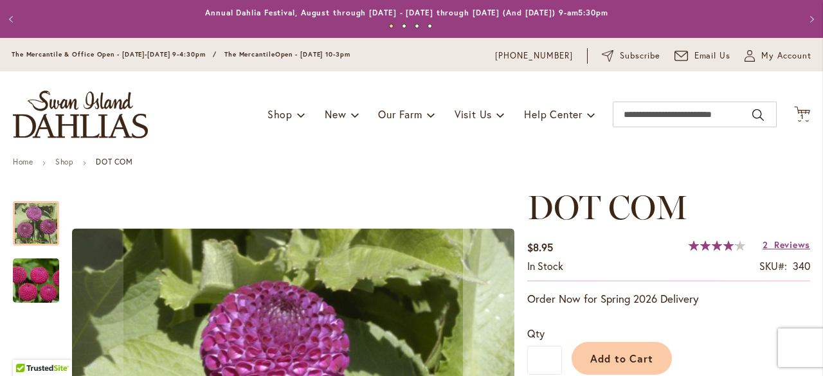
scroll to position [129, 0]
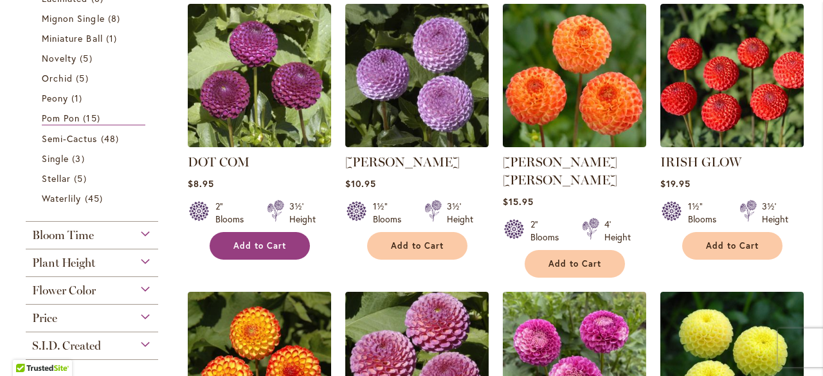
scroll to position [539, 0]
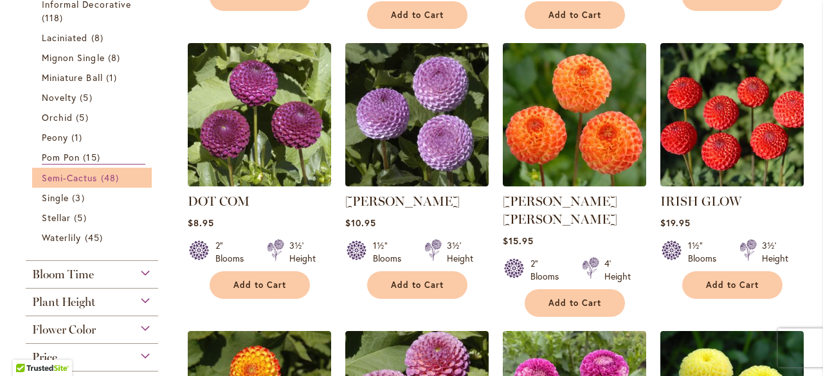
click at [81, 178] on span "Semi-Cactus" at bounding box center [70, 178] width 56 height 12
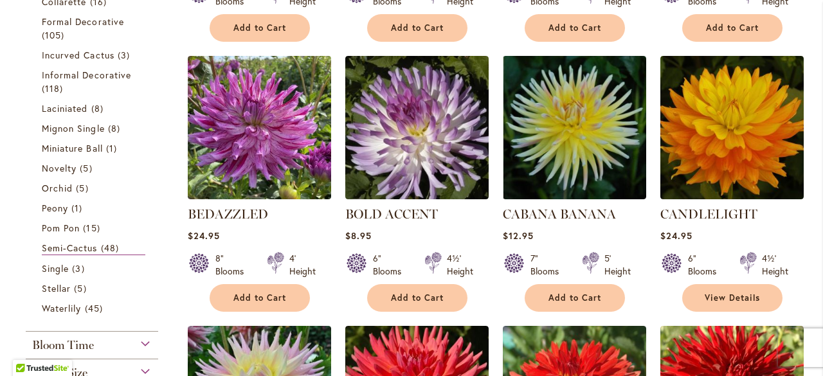
scroll to position [515, 0]
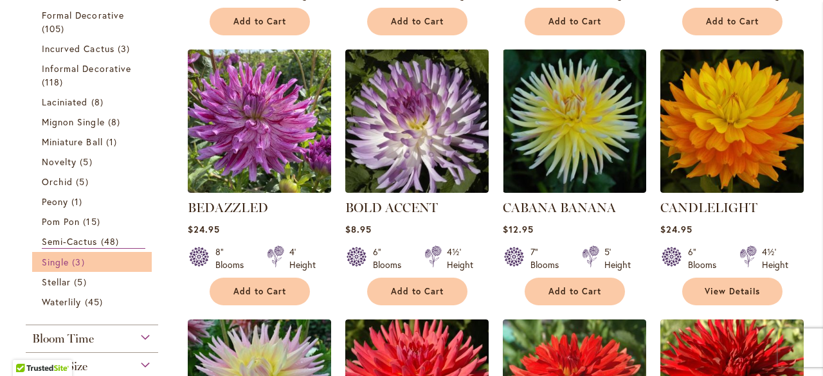
click at [101, 266] on link "Single 3 items" at bounding box center [94, 262] width 104 height 14
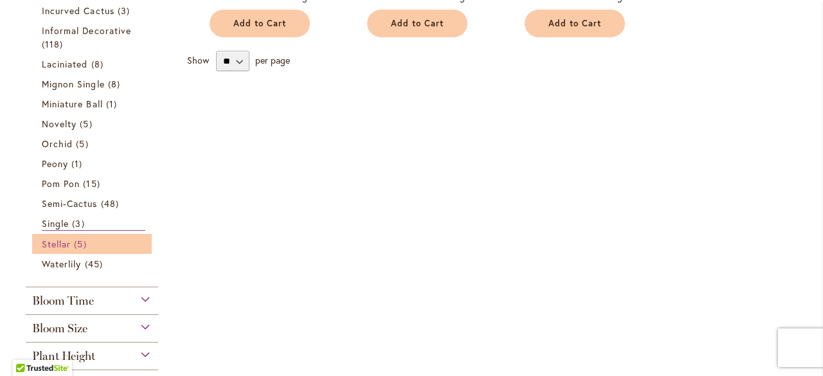
scroll to position [515, 0]
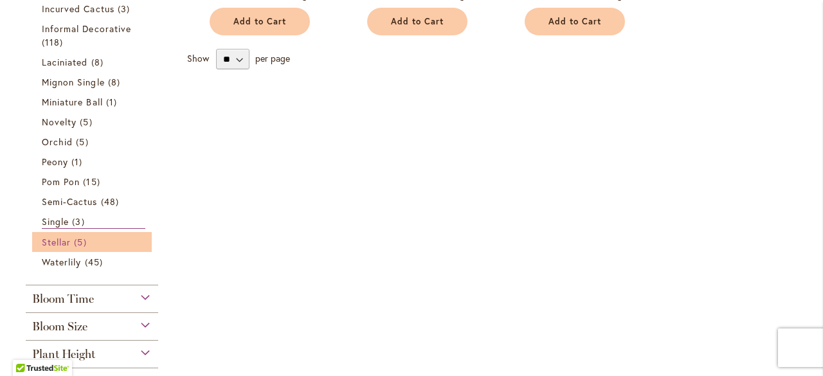
click at [100, 243] on link "Stellar 5 items" at bounding box center [94, 242] width 104 height 14
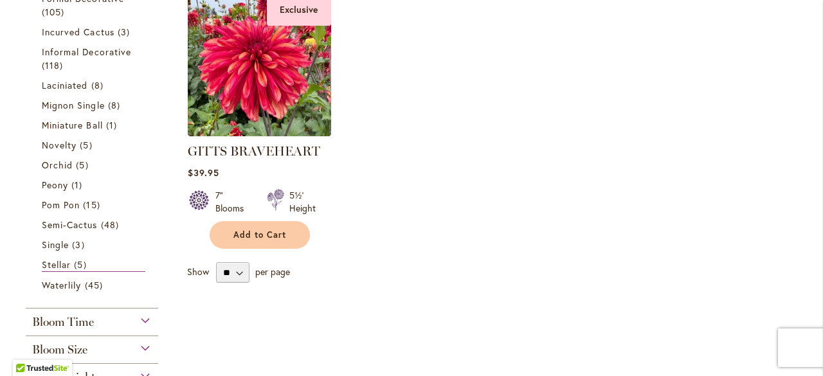
scroll to position [643, 0]
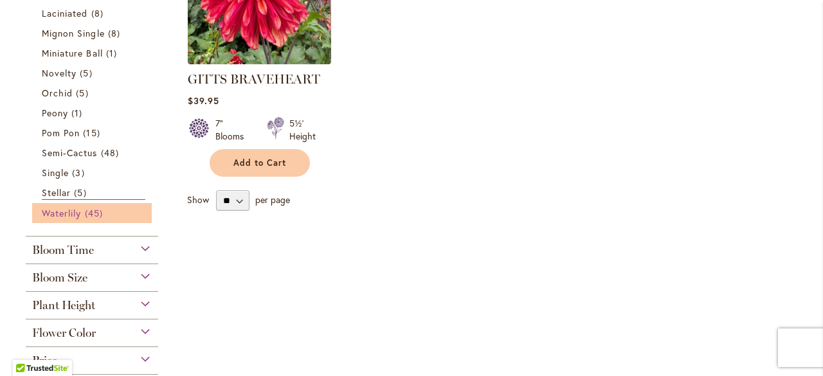
click at [55, 209] on span "Waterlily" at bounding box center [61, 213] width 39 height 12
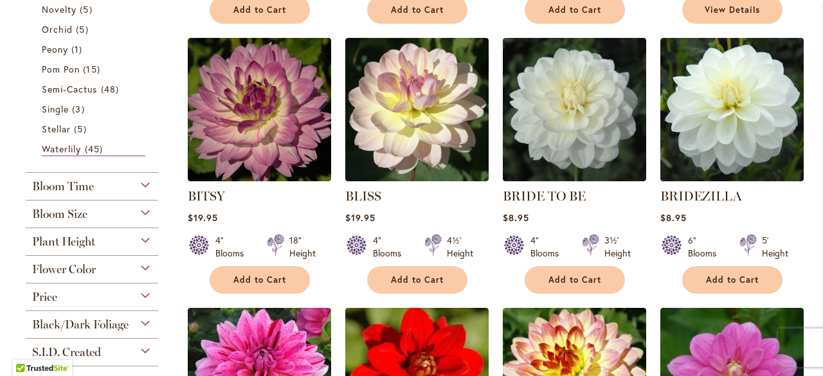
scroll to position [515, 0]
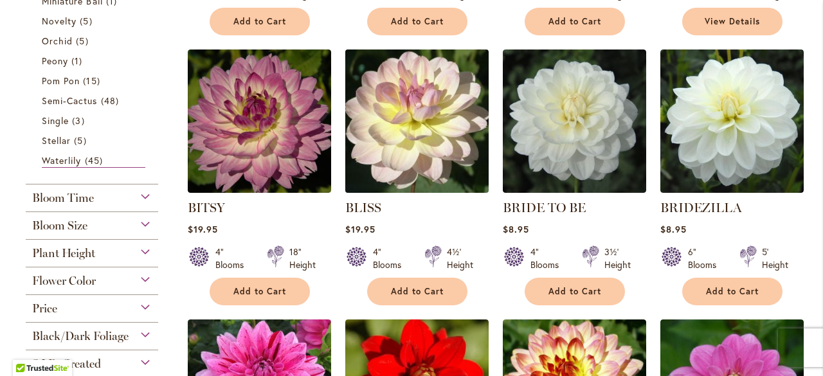
click at [362, 148] on img at bounding box center [417, 121] width 151 height 151
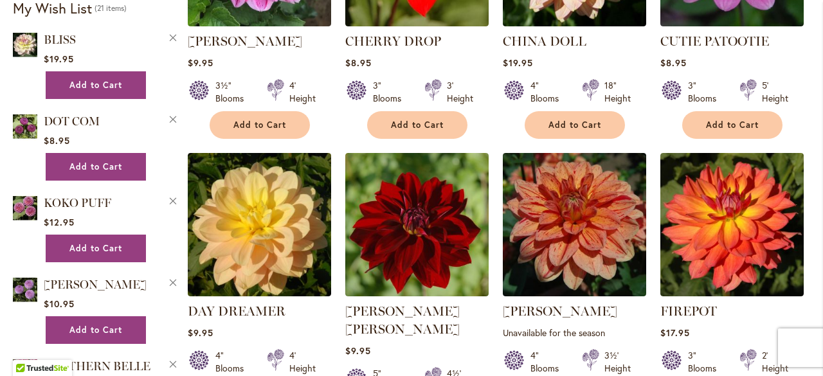
scroll to position [1054, 0]
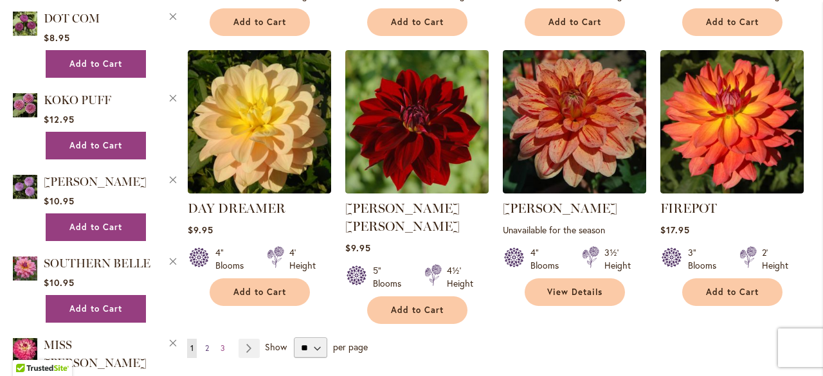
click at [207, 344] on span "2" at bounding box center [207, 349] width 4 height 10
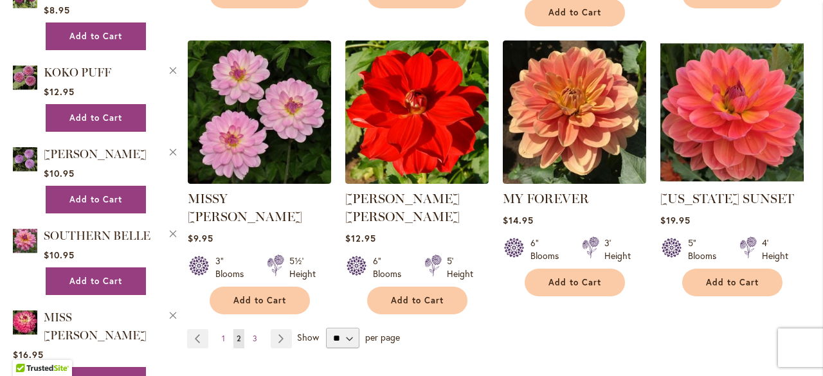
scroll to position [1094, 0]
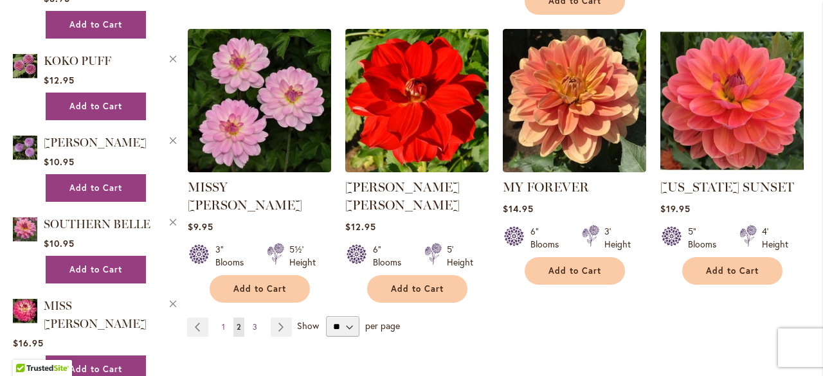
click at [257, 318] on link "Page 3" at bounding box center [255, 327] width 11 height 19
